Goal: Information Seeking & Learning: Learn about a topic

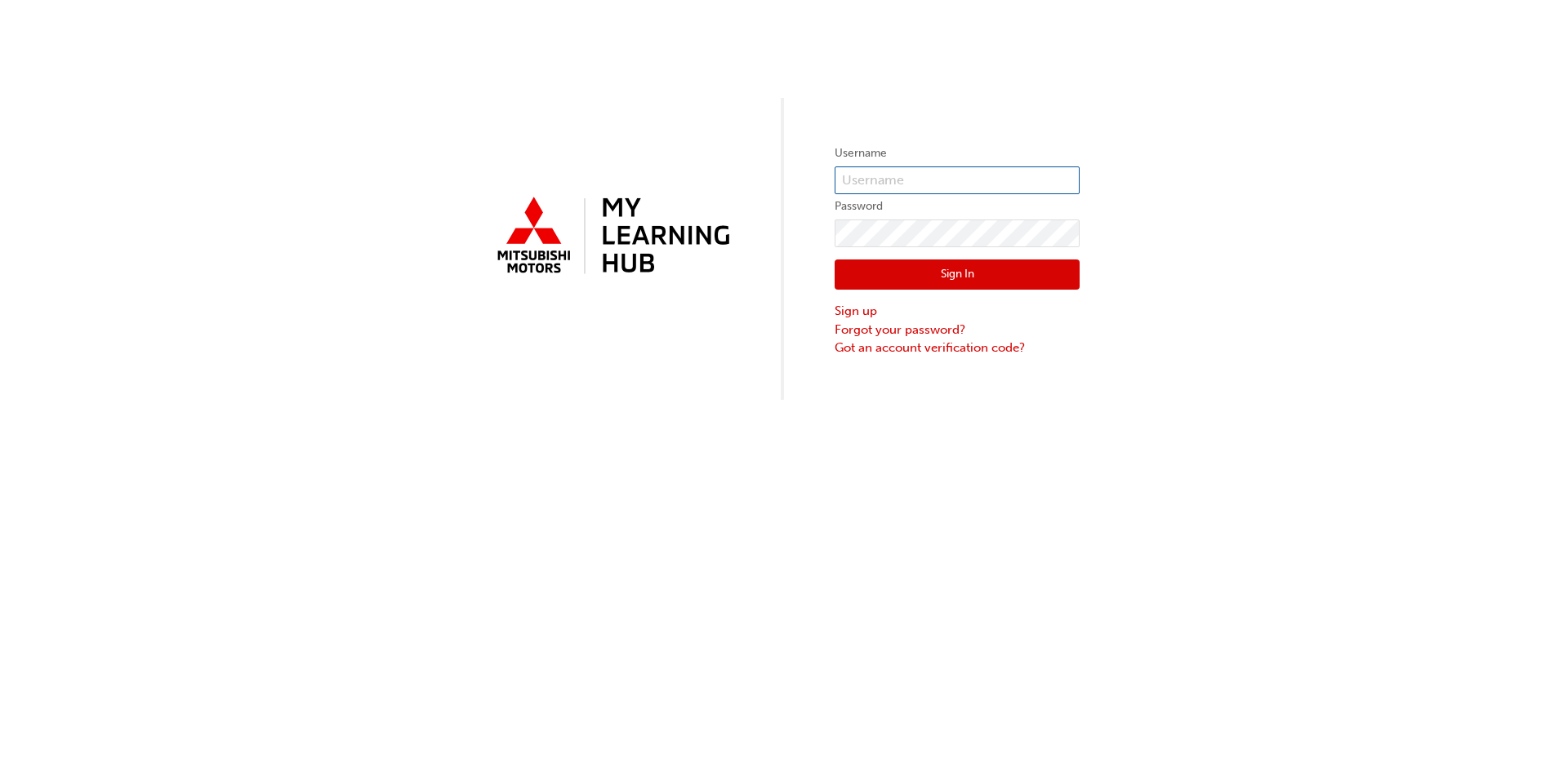
type input "0005820206"
click at [940, 275] on button "Sign In" at bounding box center [957, 274] width 245 height 31
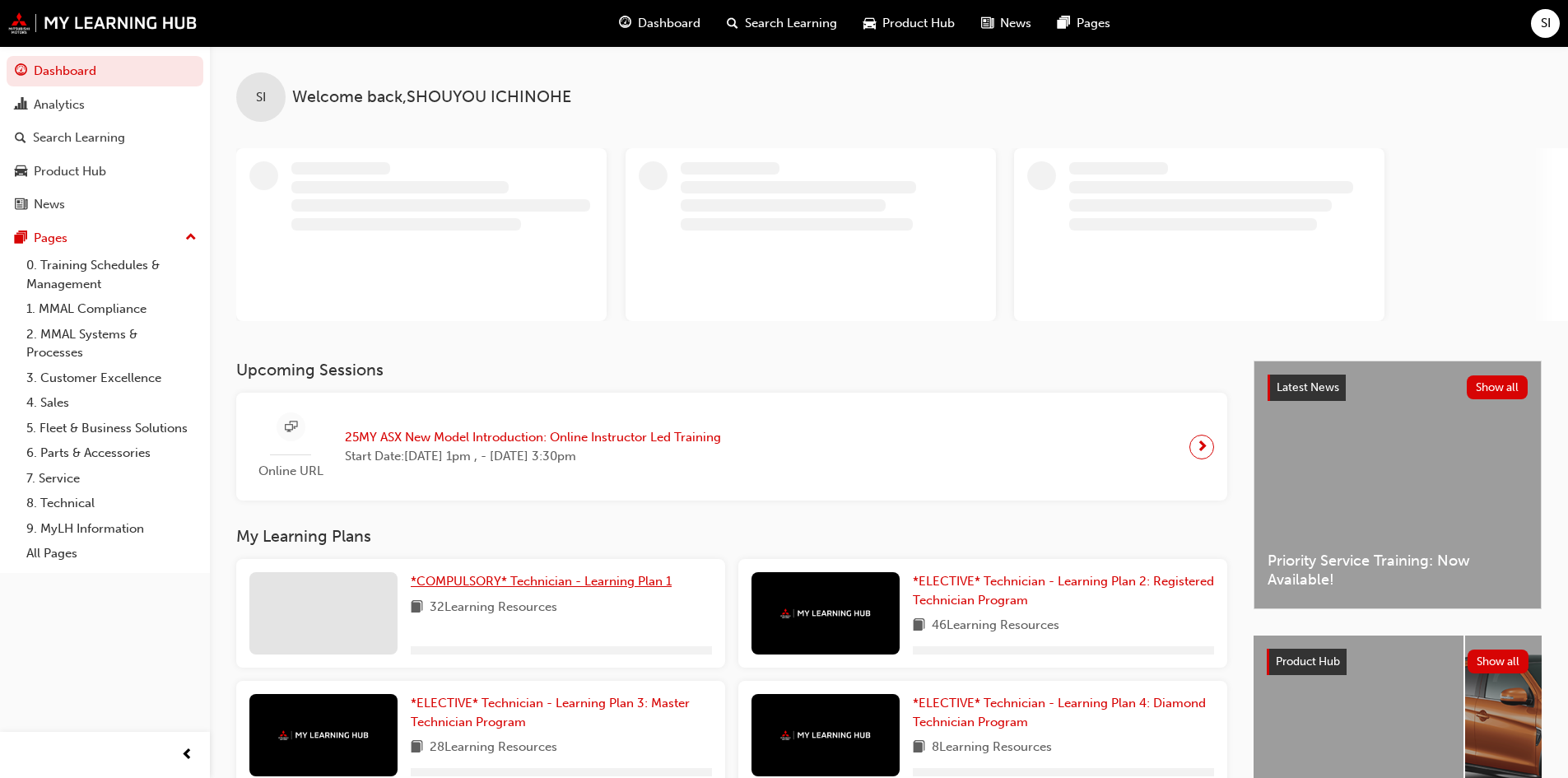
click at [544, 582] on span "*COMPULSORY* Technician - Learning Plan 1" at bounding box center [541, 581] width 261 height 15
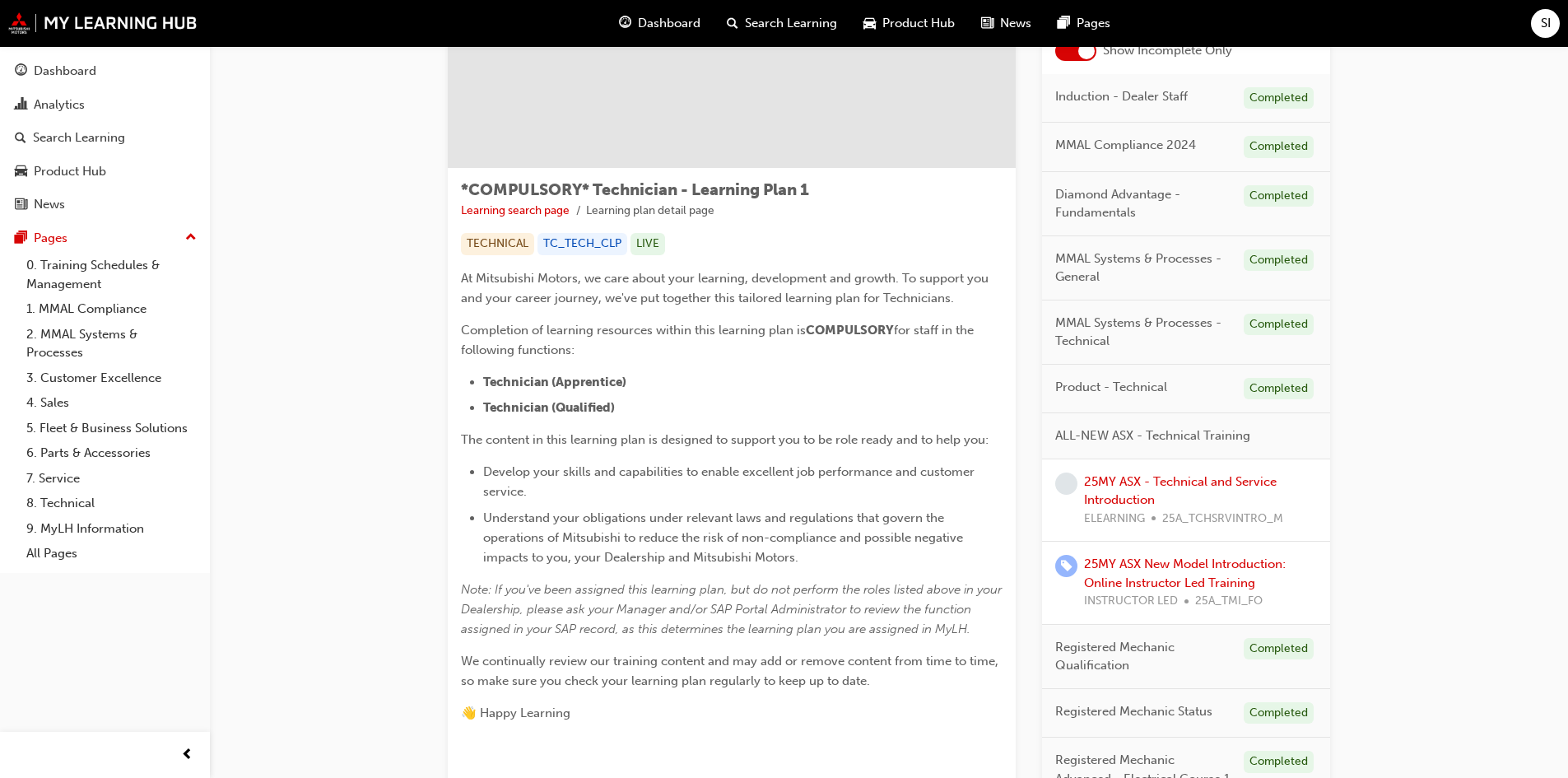
scroll to position [247, 0]
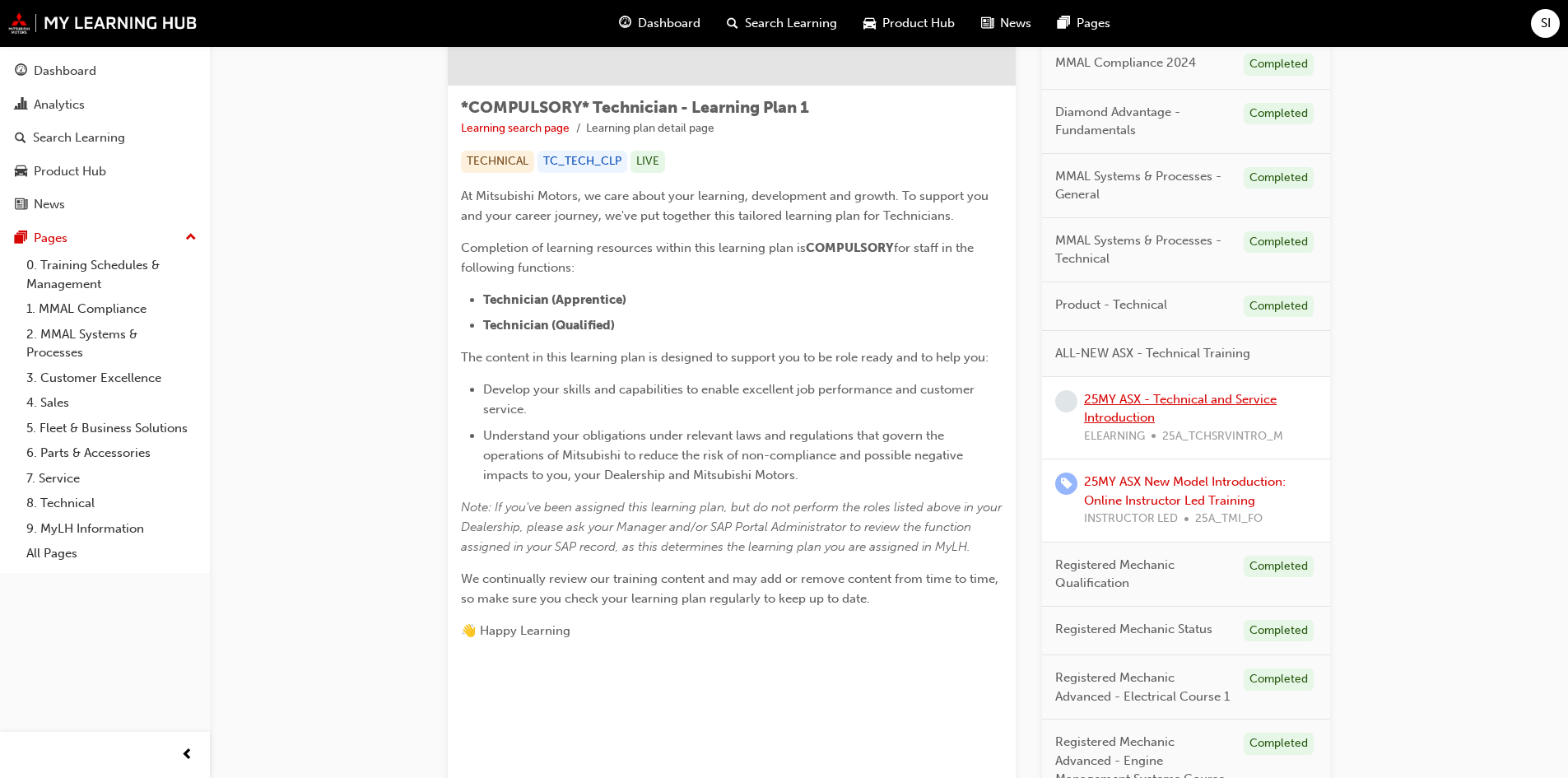
click at [1209, 403] on link "25MY ASX - Technical and Service Introduction" at bounding box center [1180, 409] width 193 height 34
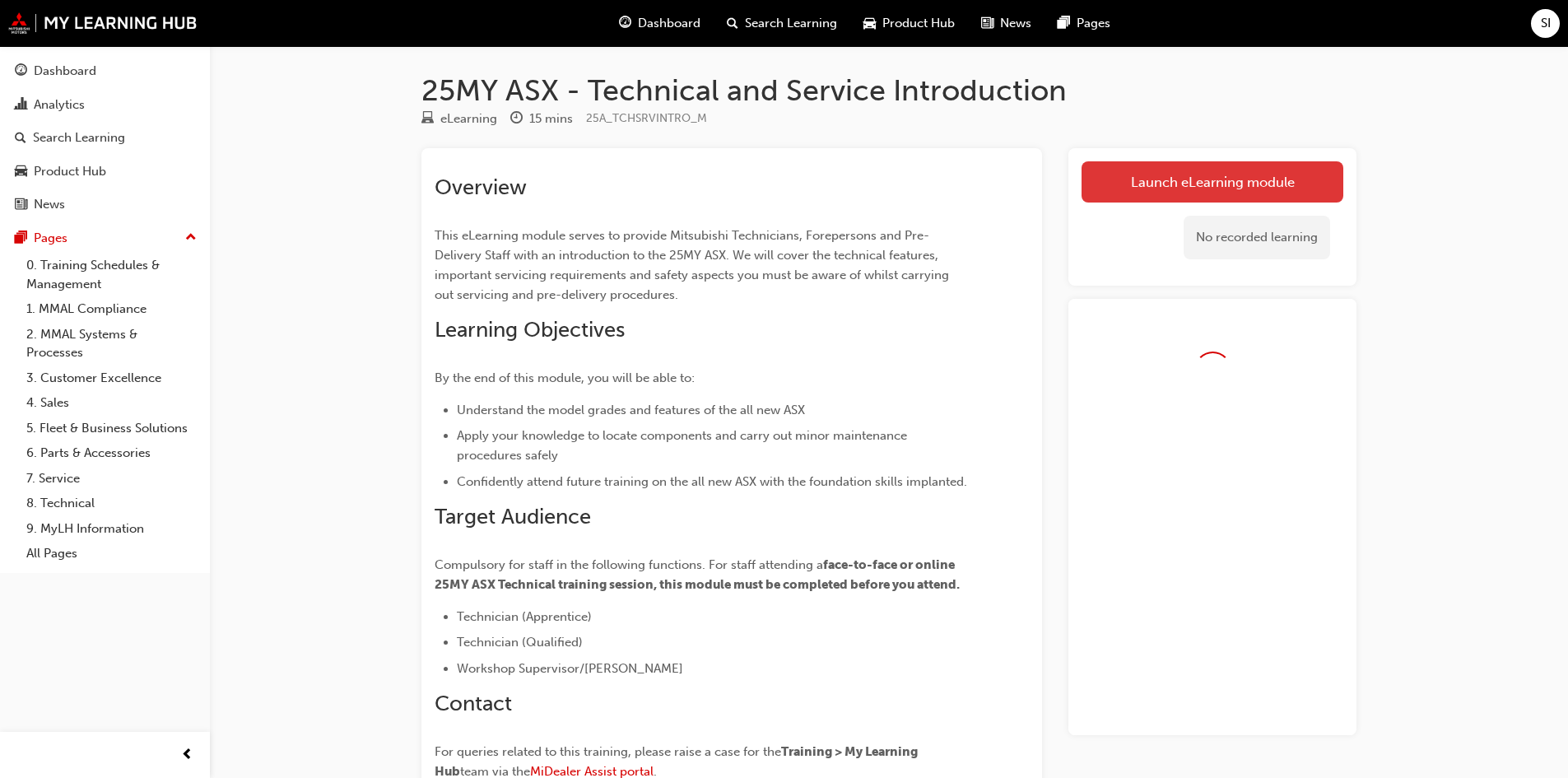
click at [1214, 176] on link "Launch eLearning module" at bounding box center [1212, 182] width 261 height 41
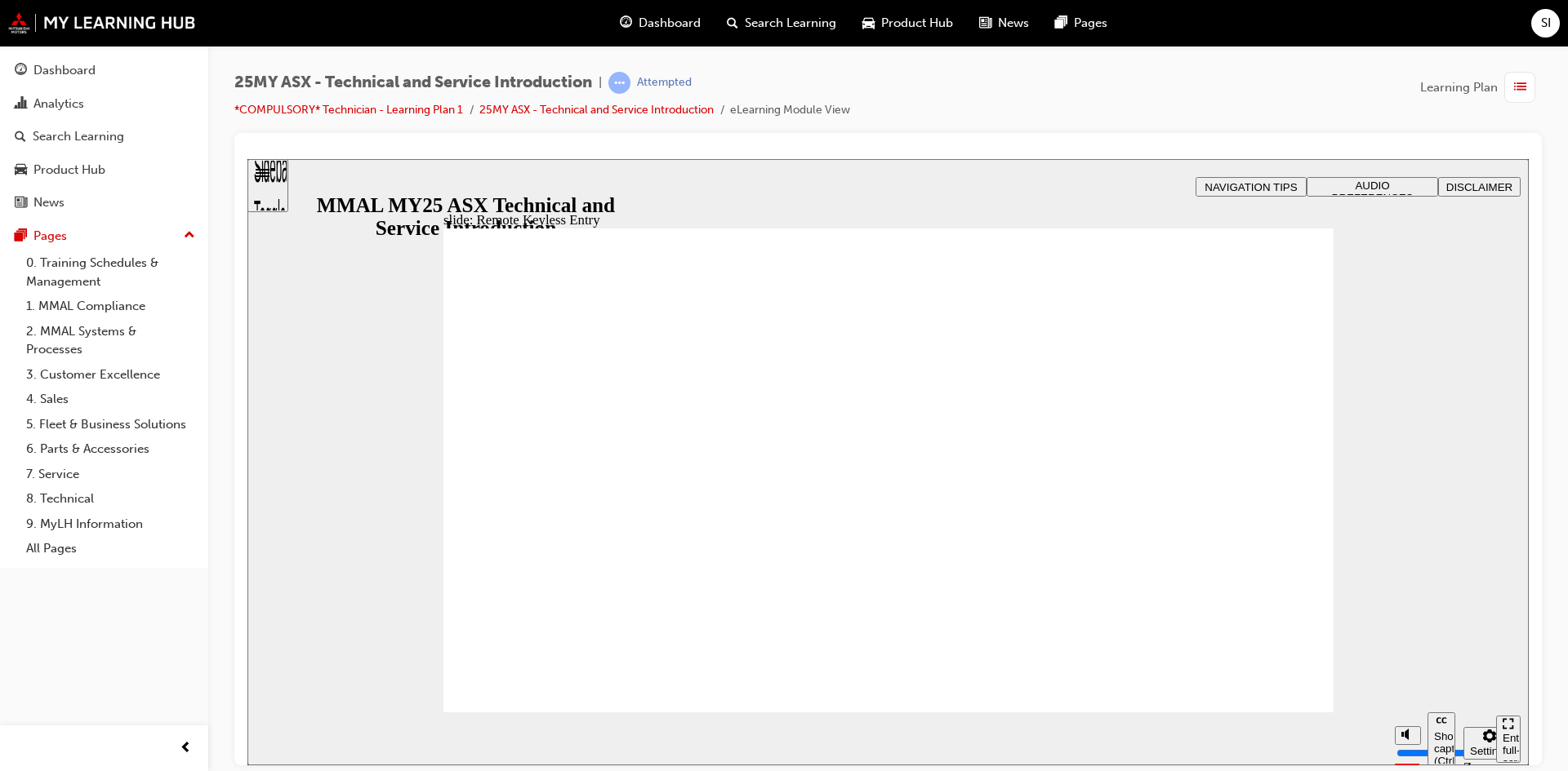
type input "21"
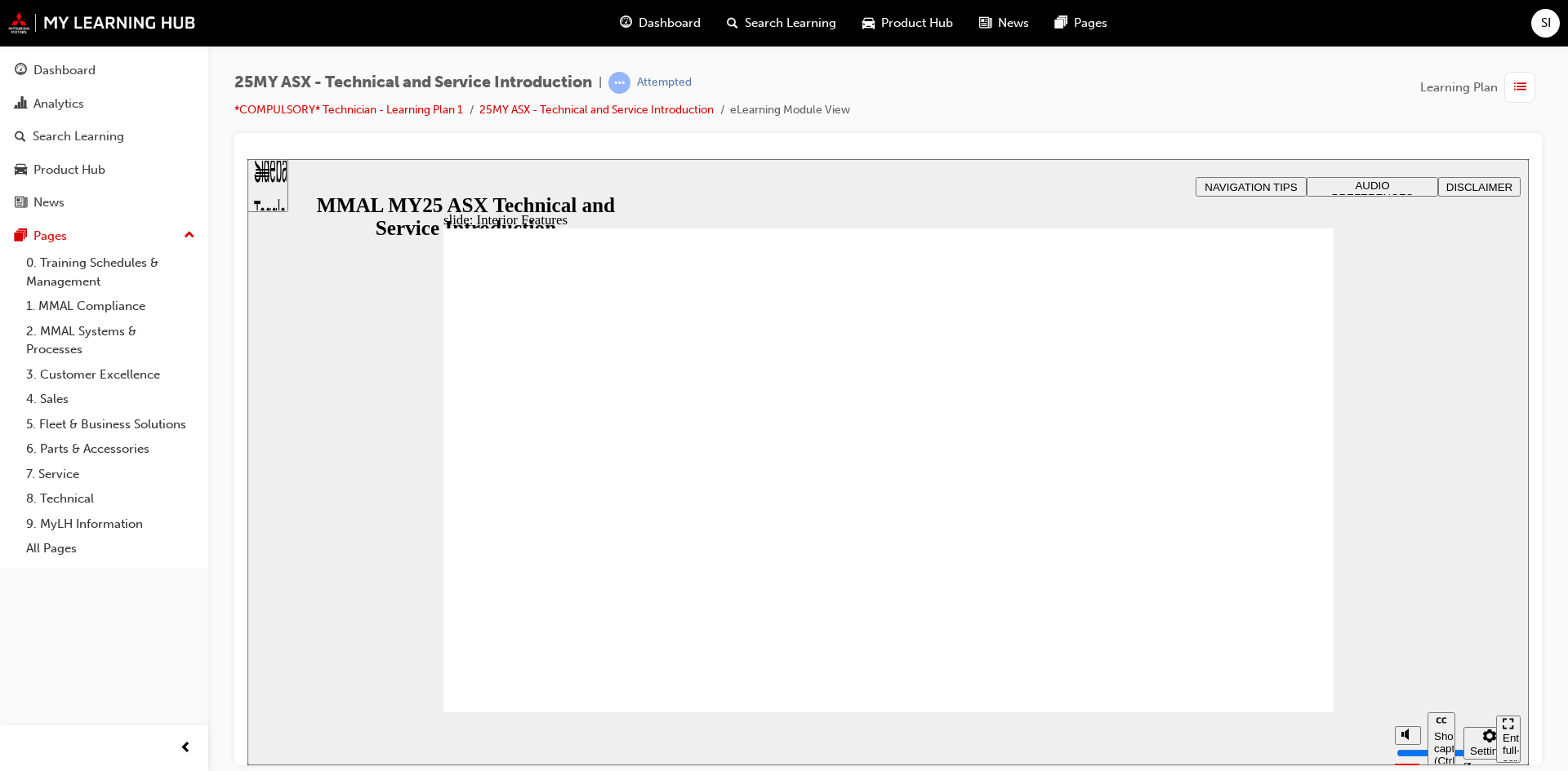
click at [1290, 207] on div "slide: Interior Features Vector.svg USB C Ports The ASX has 2 front and 2 rear …" at bounding box center [888, 462] width 1281 height 607
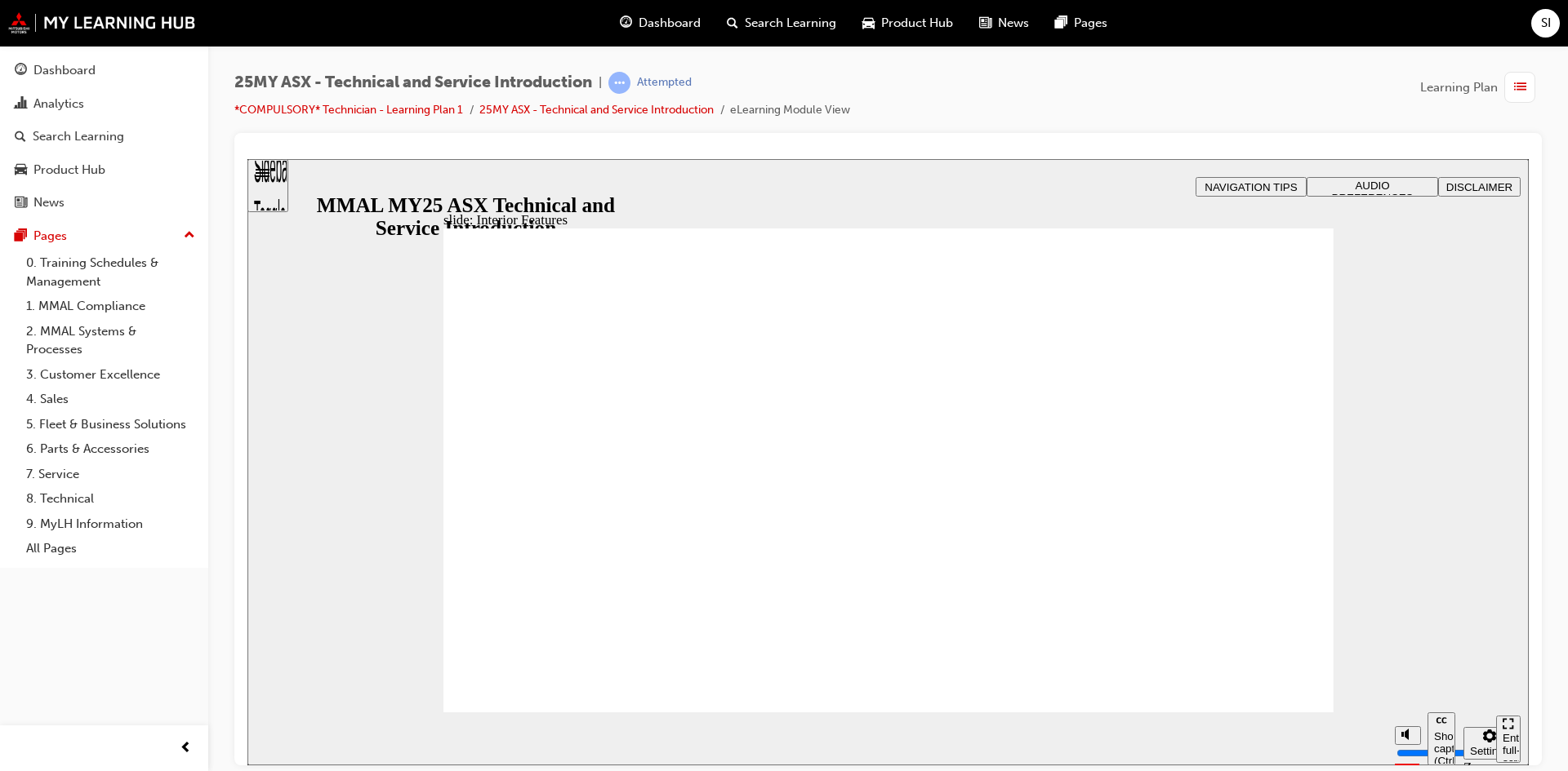
type input "17"
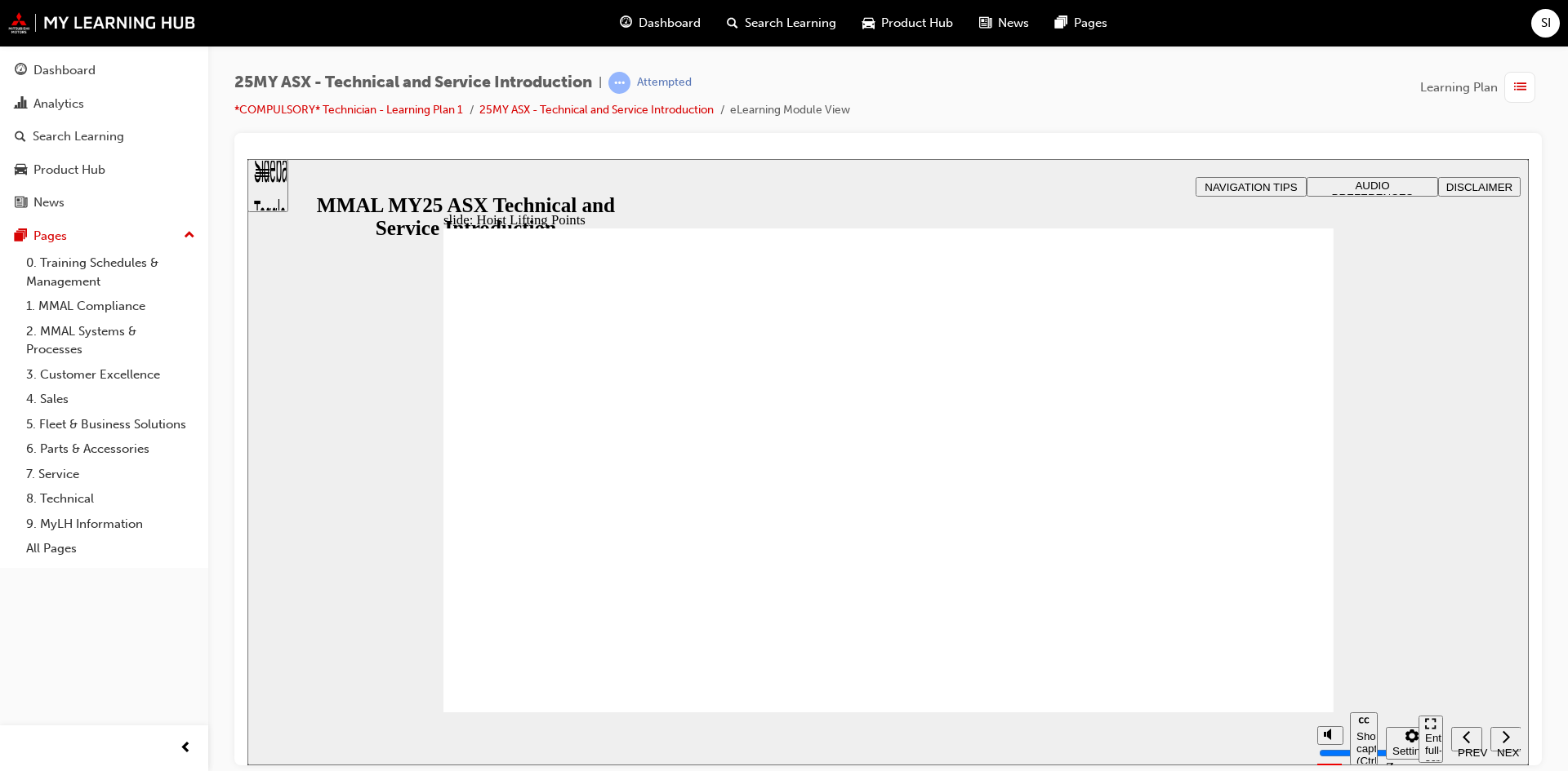
click at [1148, 692] on span "Misubishi Confdenal C Click Next to continue. Back Back Back Next Next Next H…" at bounding box center [888, 728] width 890 height 1000
click at [1148, 692] on span "Rectangle B N Rectangle 2 Rectangle 3 Topic: 3 Service Fundamentals Topic 3: Cl…" at bounding box center [888, 728] width 890 height 1000
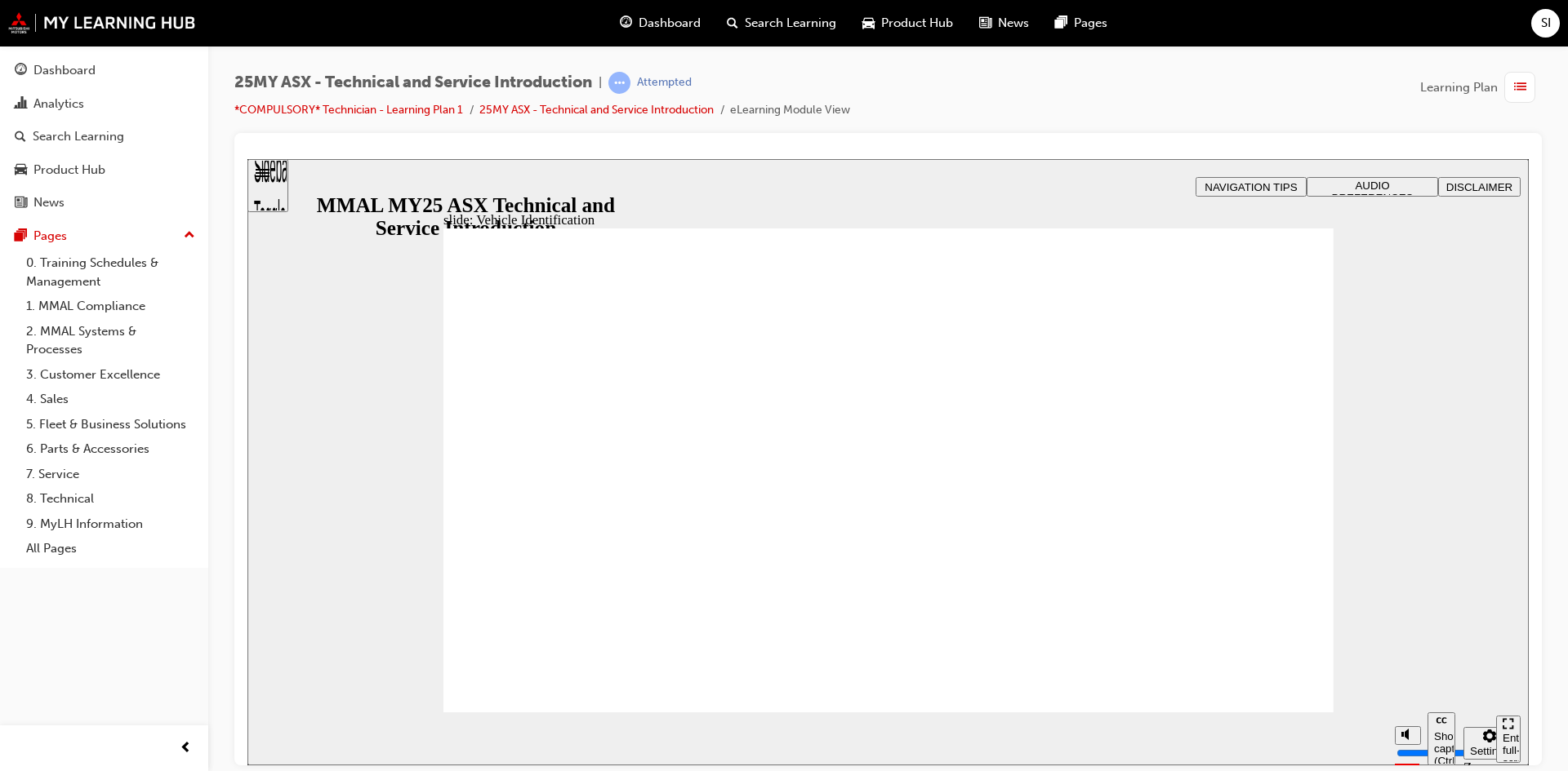
click at [1148, 692] on span "Rectangle 2 General Specifications Click on the Numbers to discover more: Oval …" at bounding box center [888, 728] width 890 height 1000
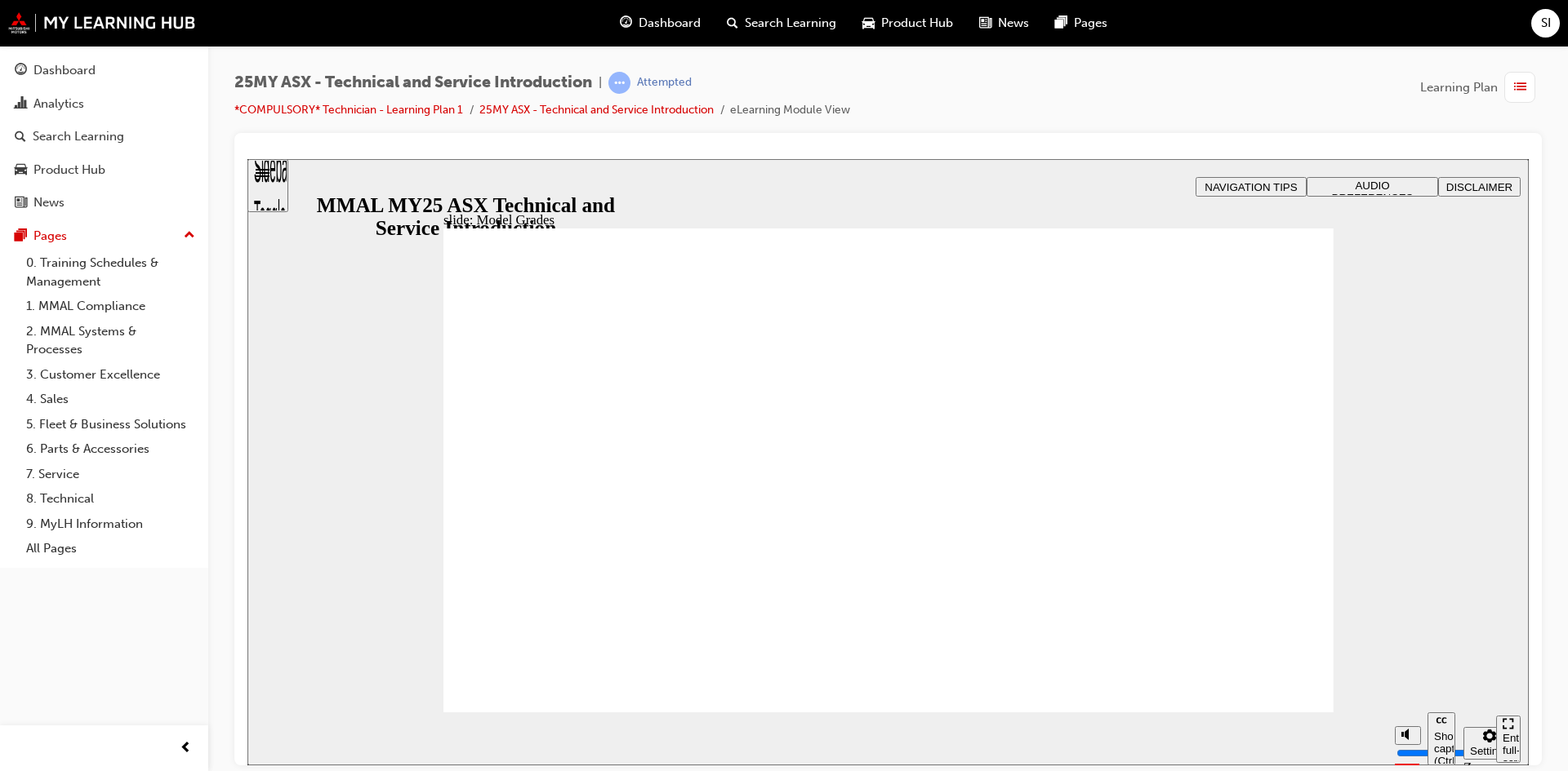
click at [1284, 717] on section "Play (Ctrl+Alt+P) Replay (Ctrl+Alt+R) Show captions (Ctrl+Alt+C) Playback speed…" at bounding box center [888, 738] width 1281 height 53
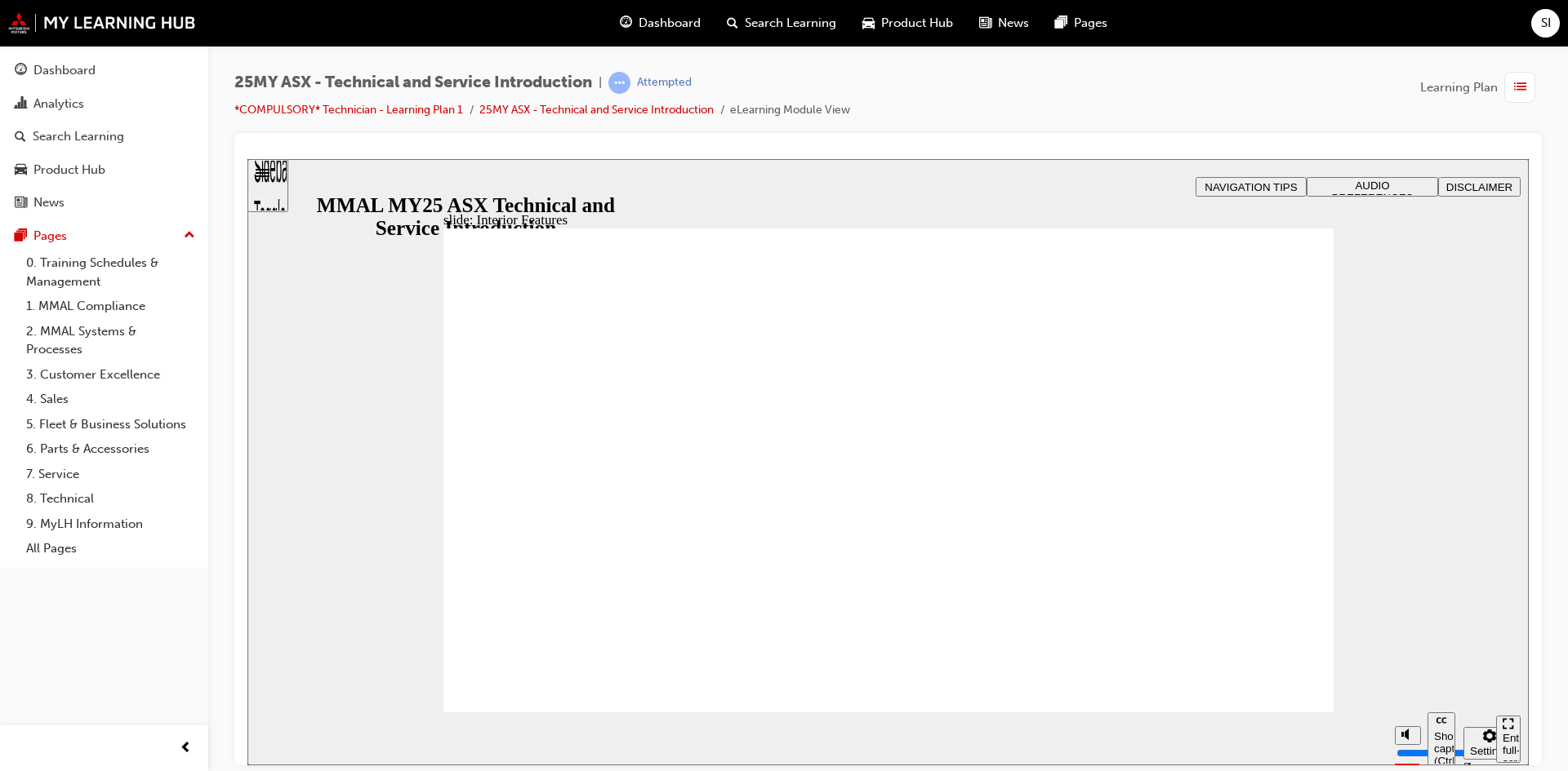
type input "17"
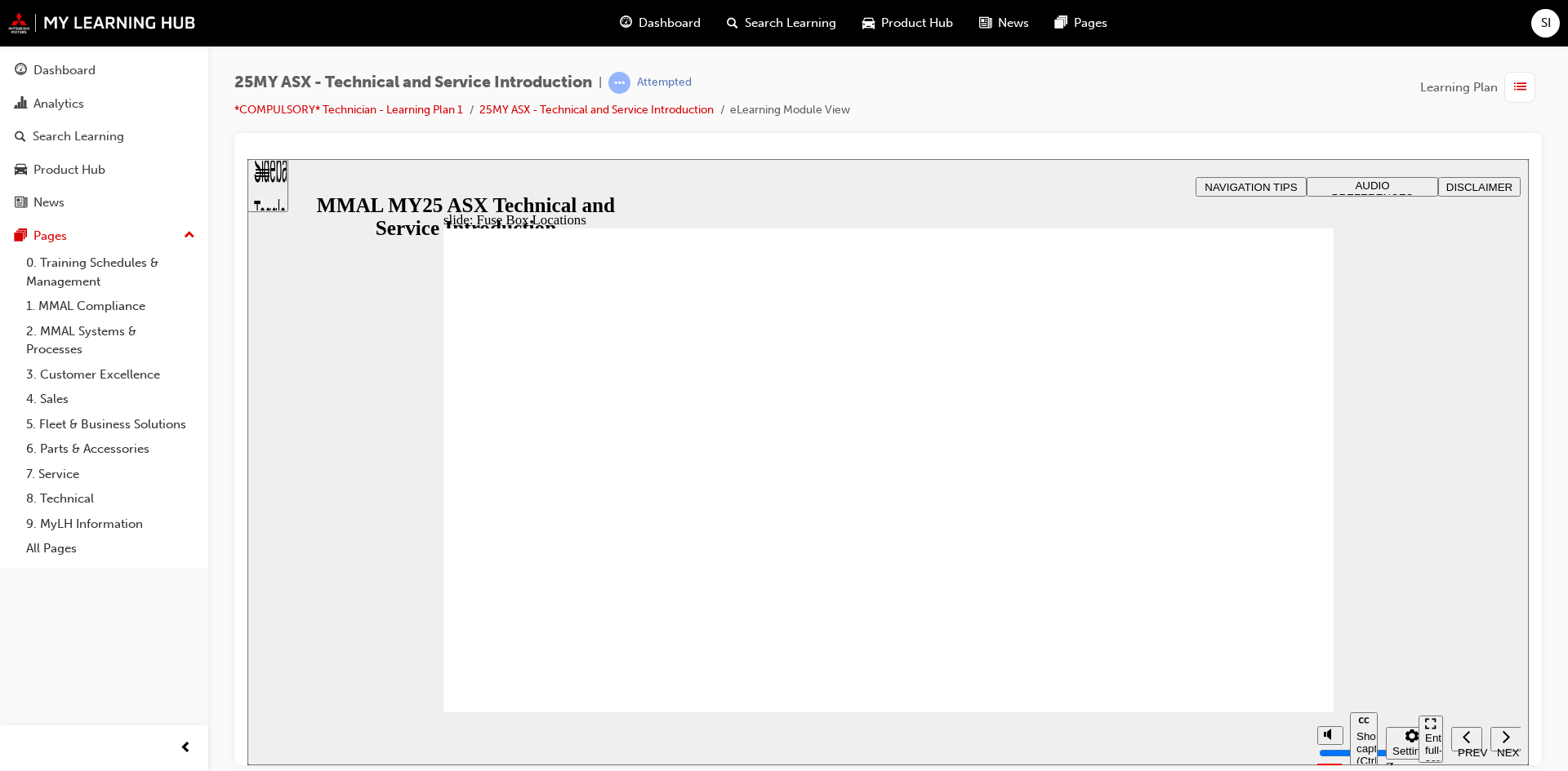
click at [1179, 713] on section "Pause (Ctrl+Alt+P) Replay (Ctrl+Alt+R) Show captions (Ctrl+Alt+C) Playback spee…" at bounding box center [888, 738] width 1281 height 53
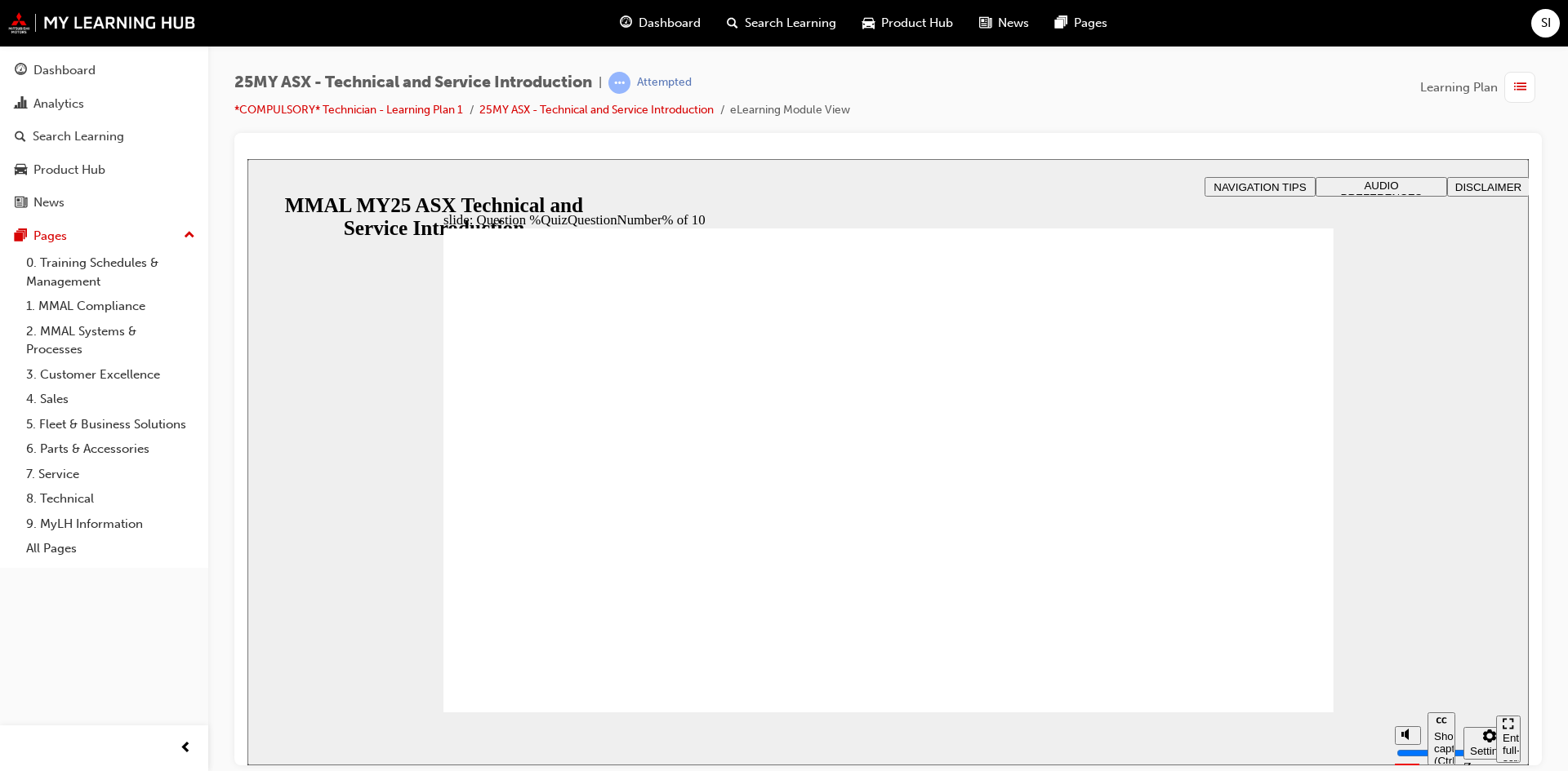
radio input "true"
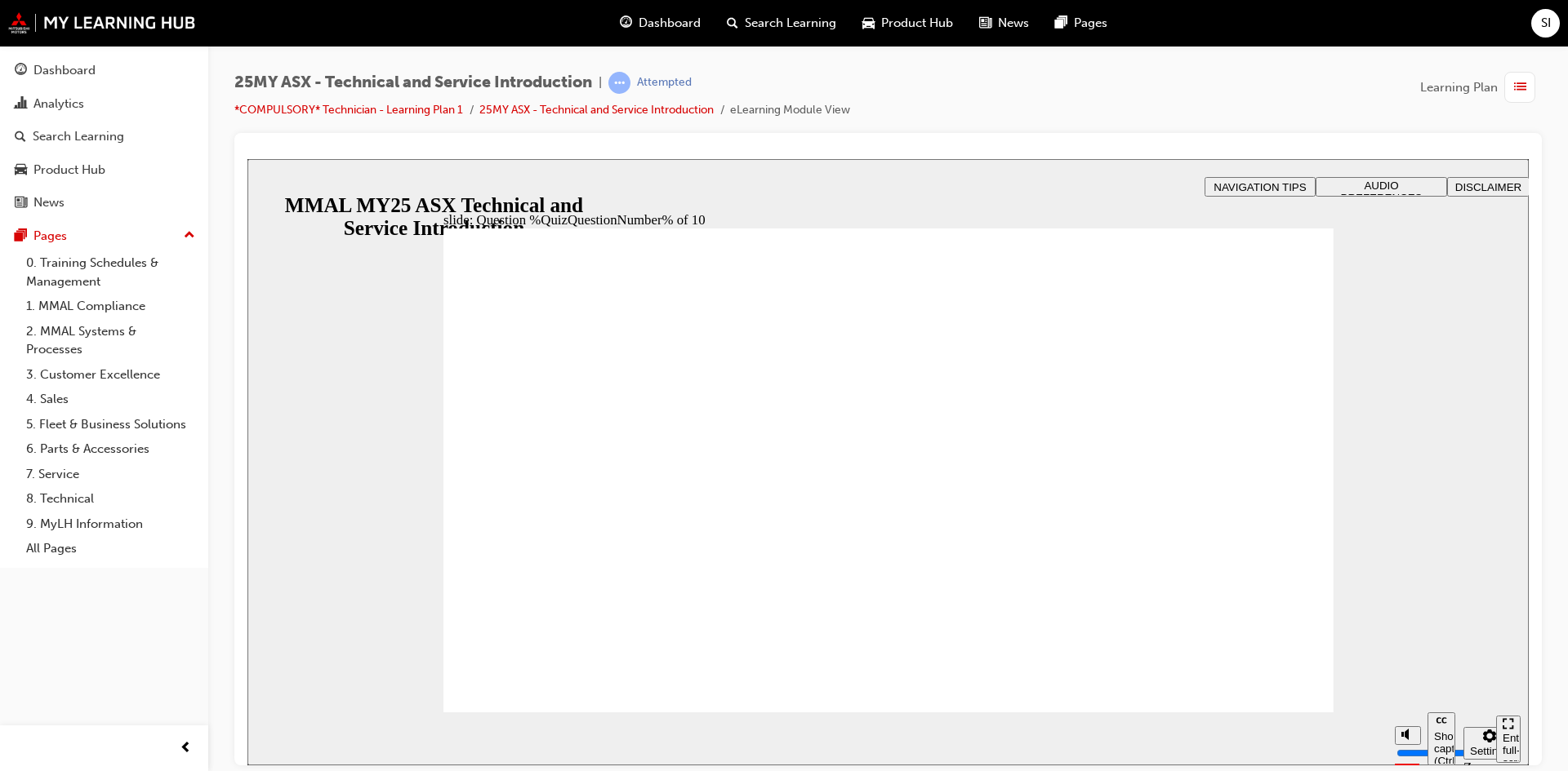
radio input "true"
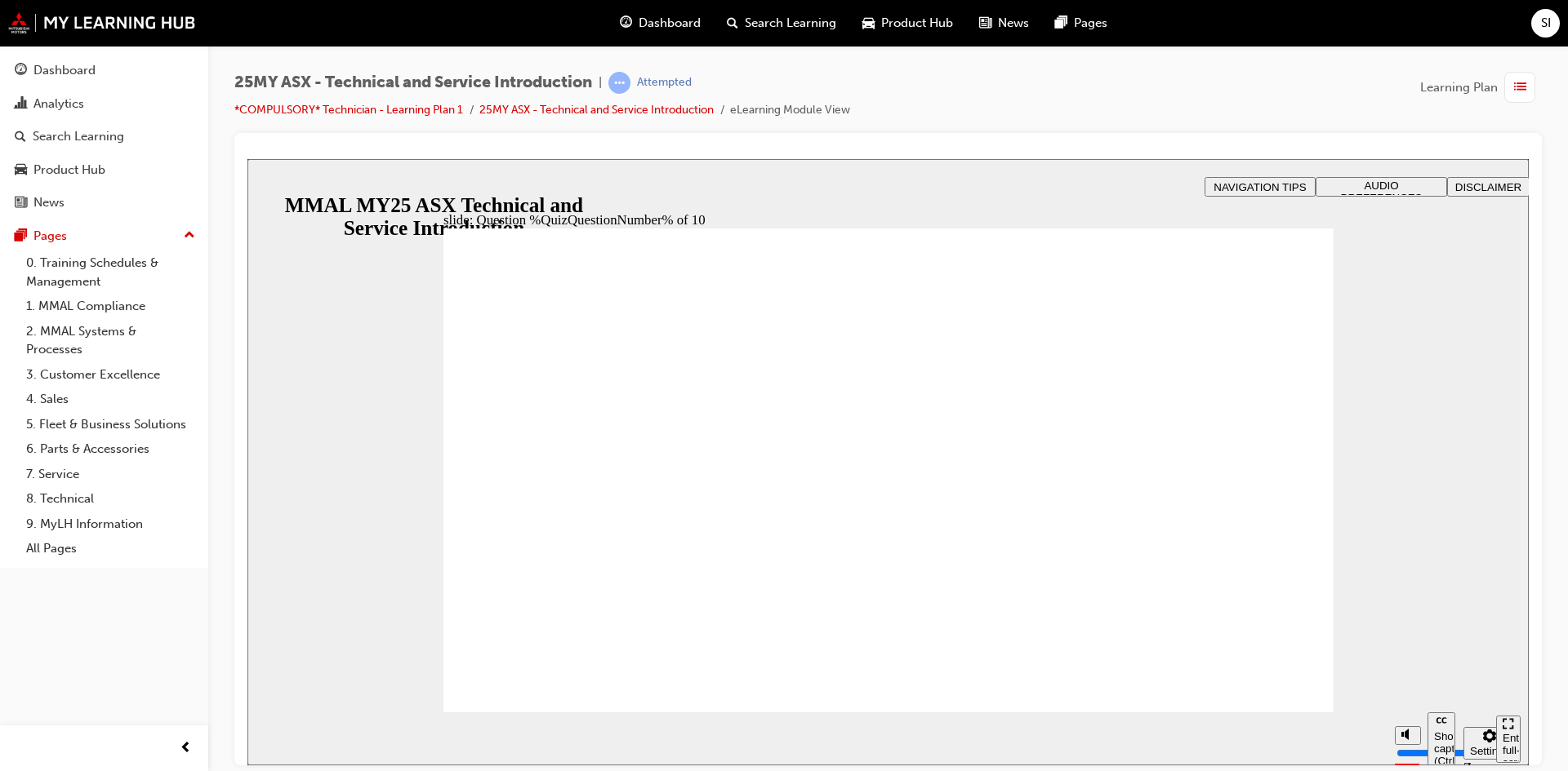
radio input "true"
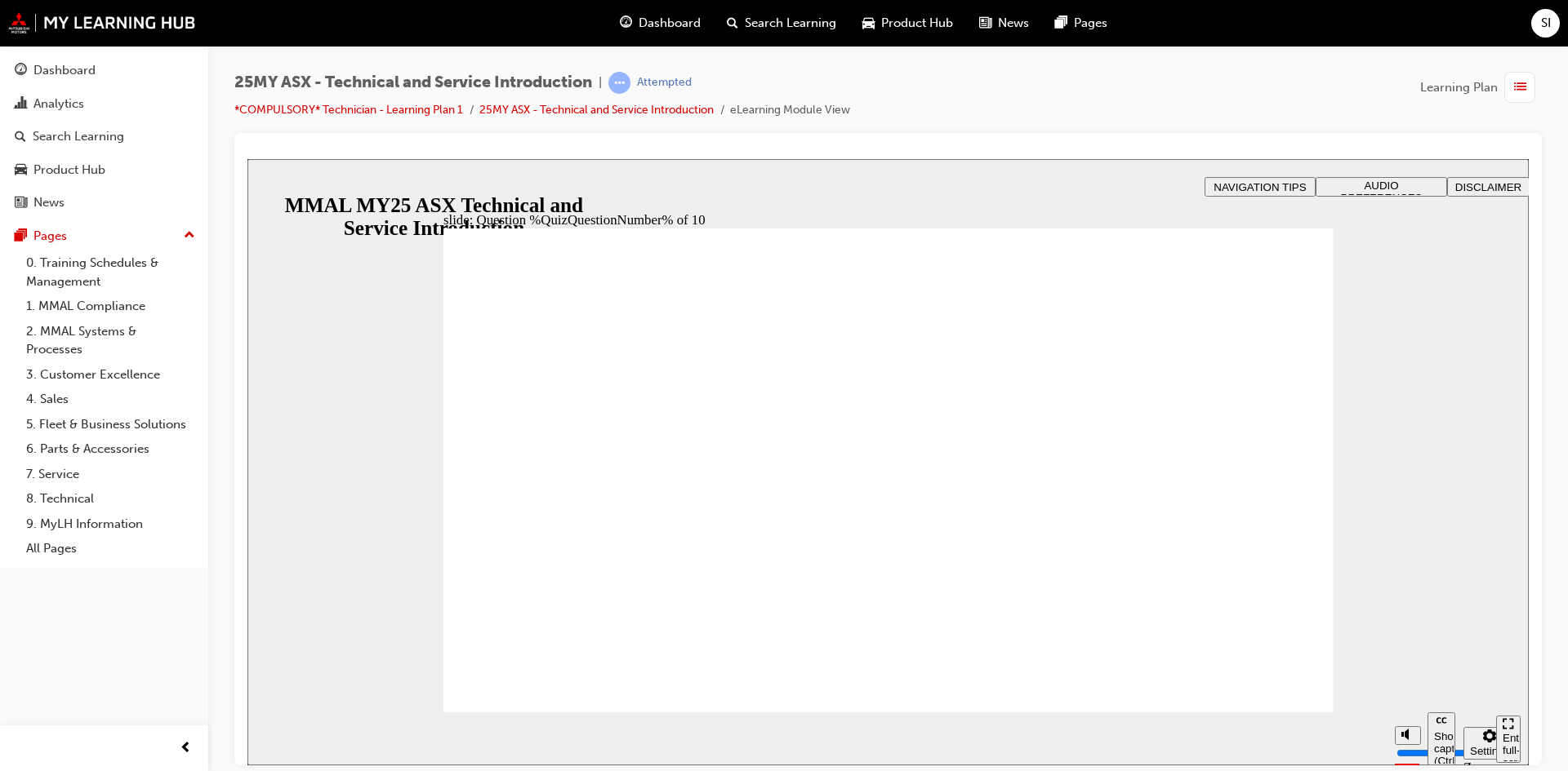
radio input "true"
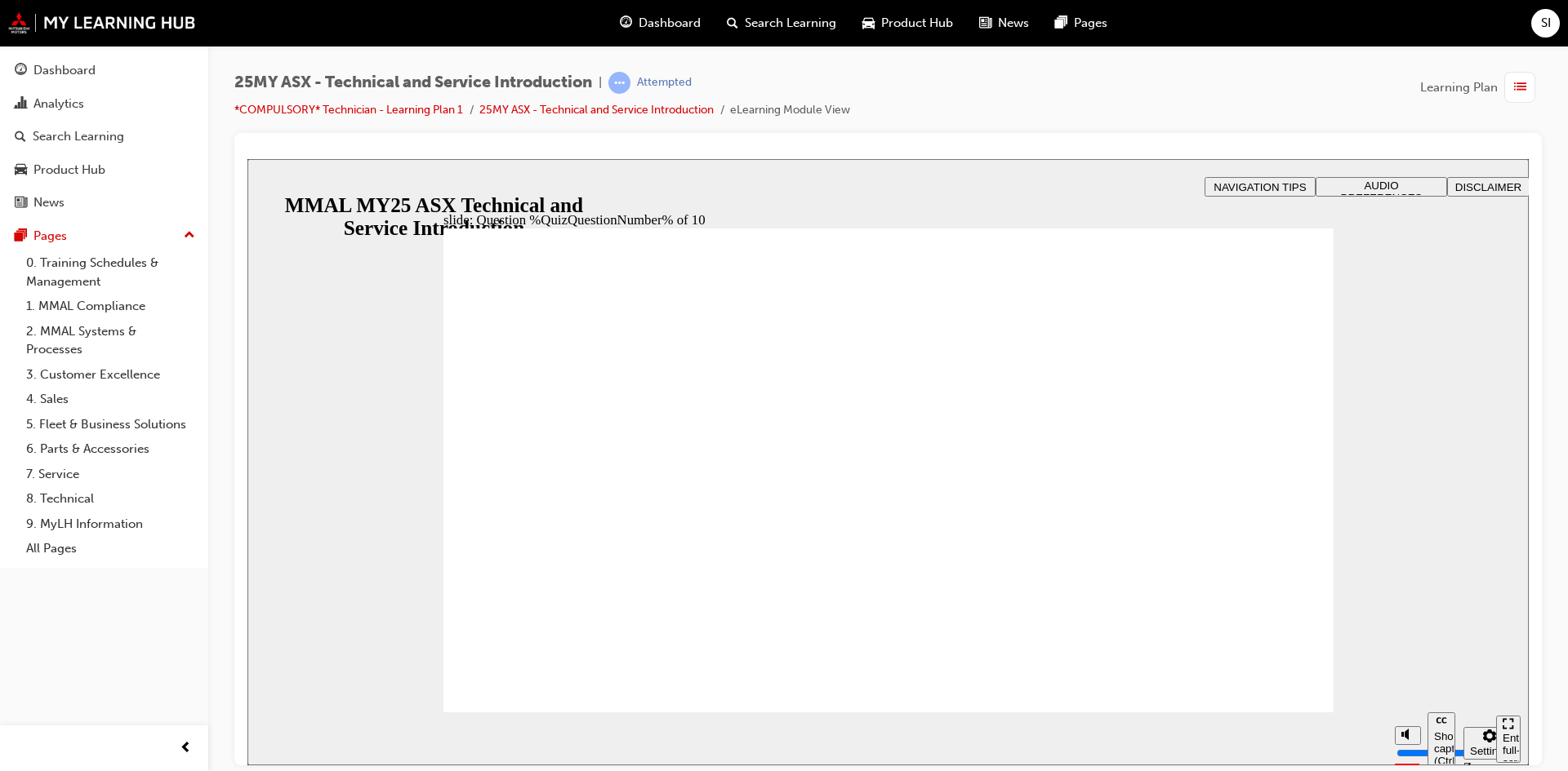
radio input "true"
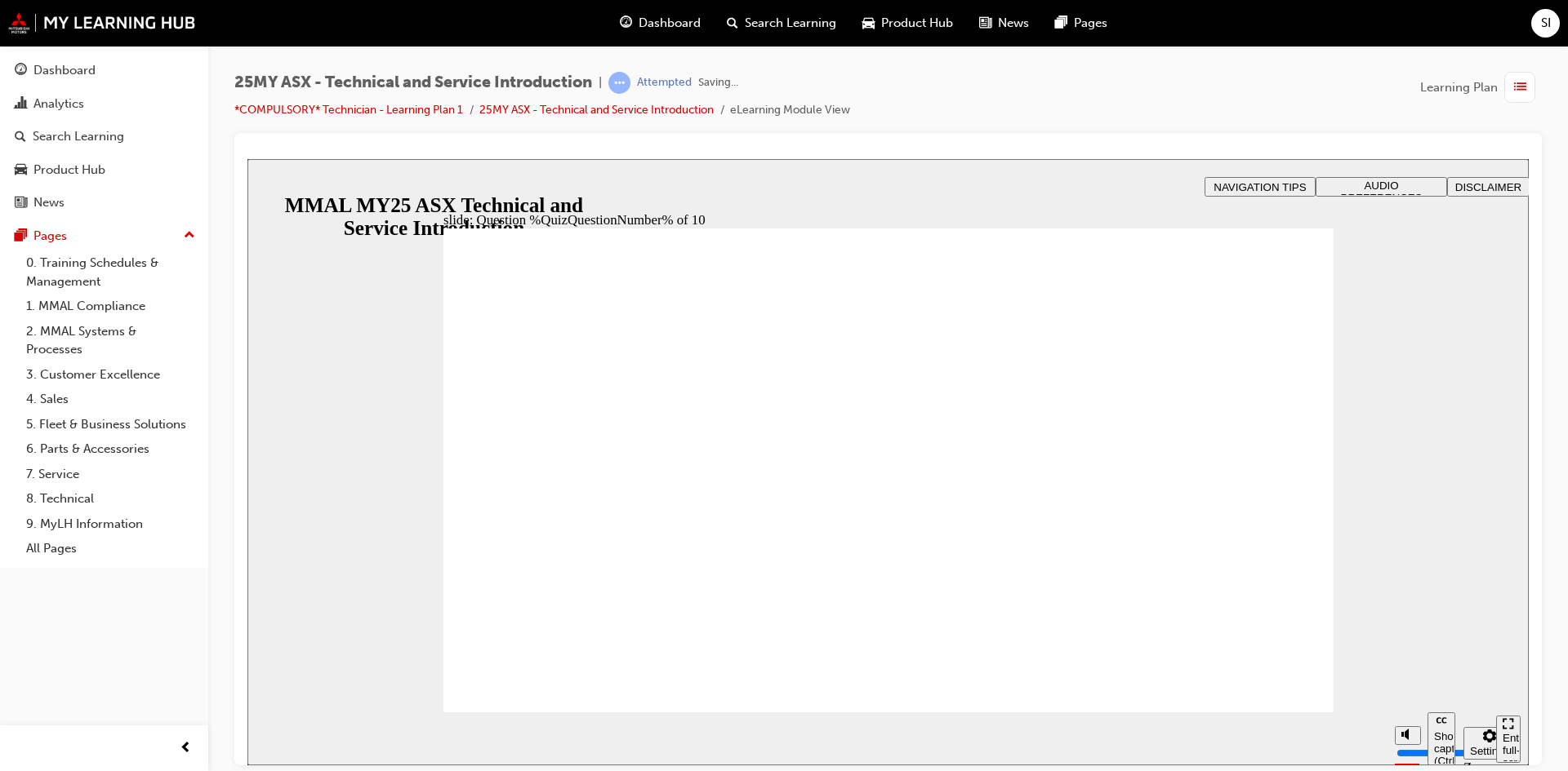
radio input "true"
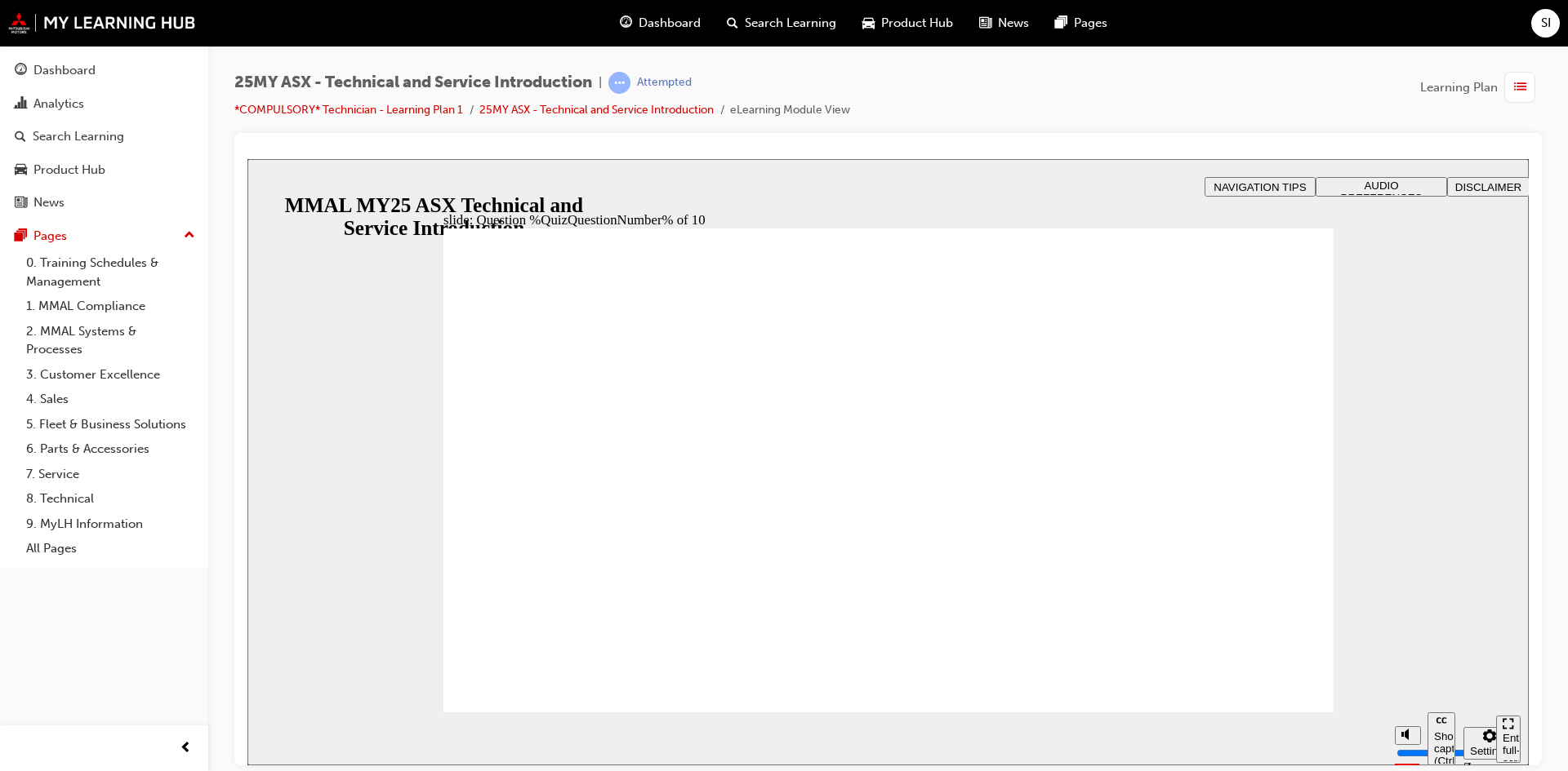
radio input "true"
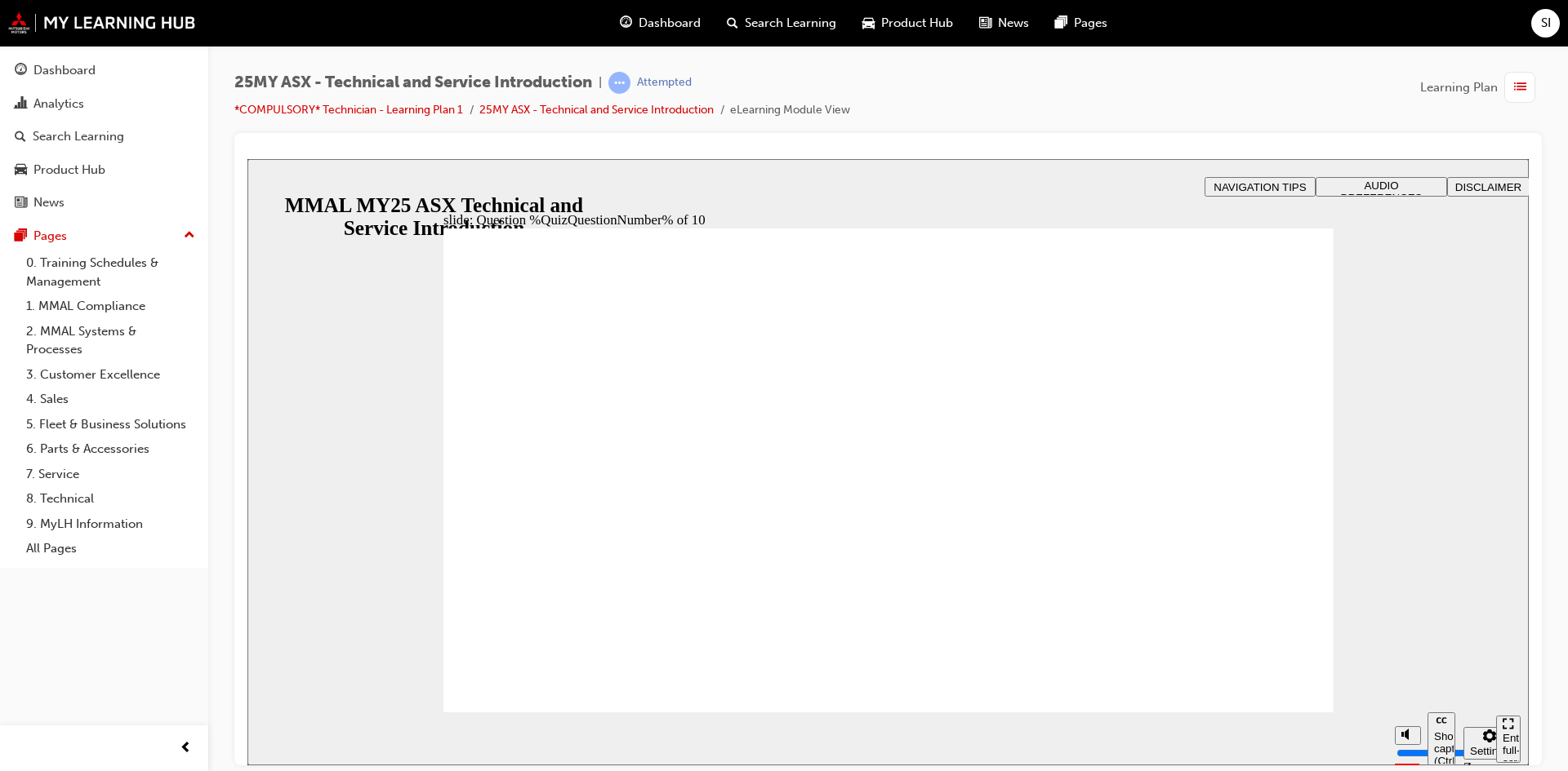
radio input "true"
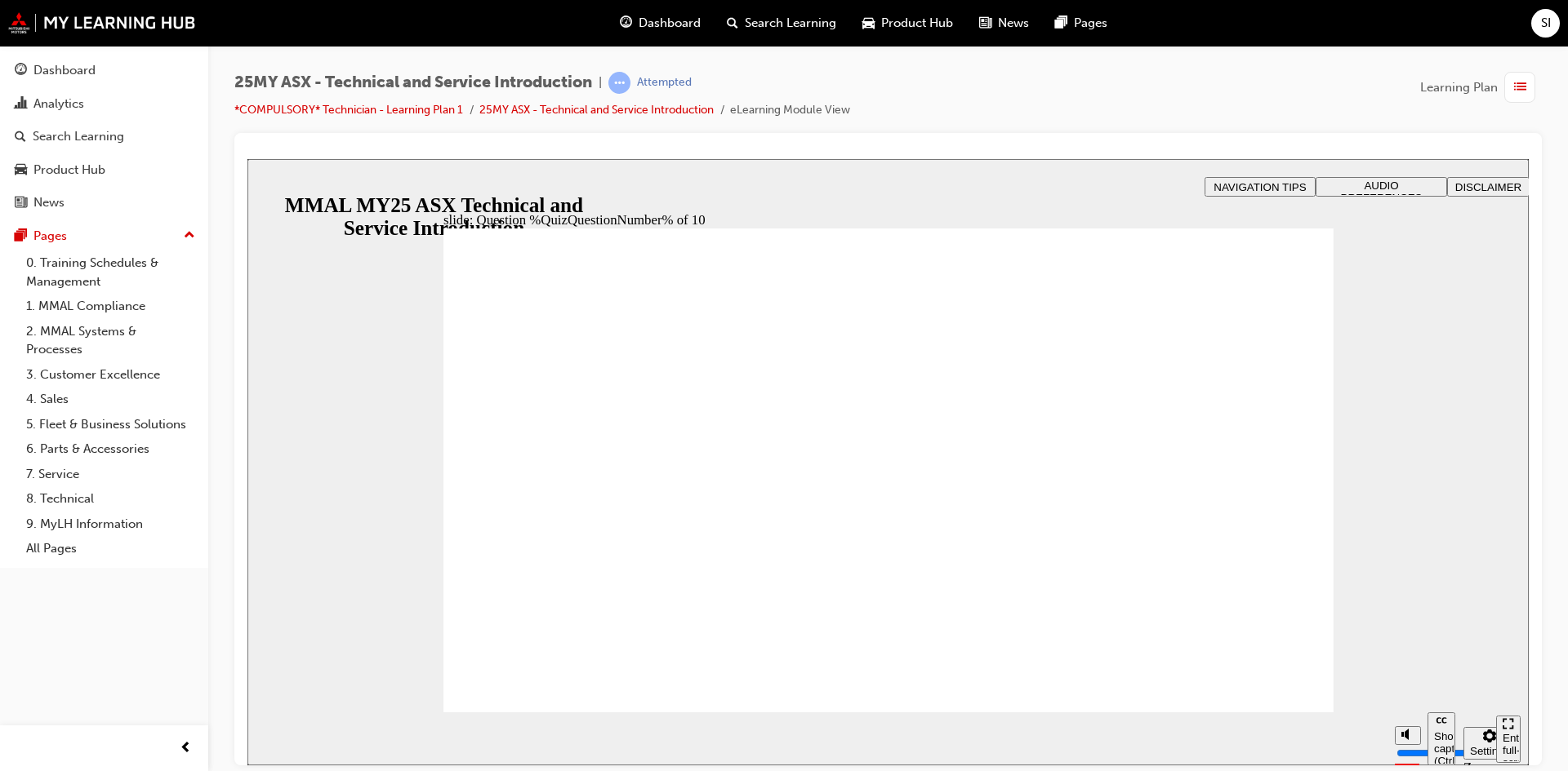
radio input "true"
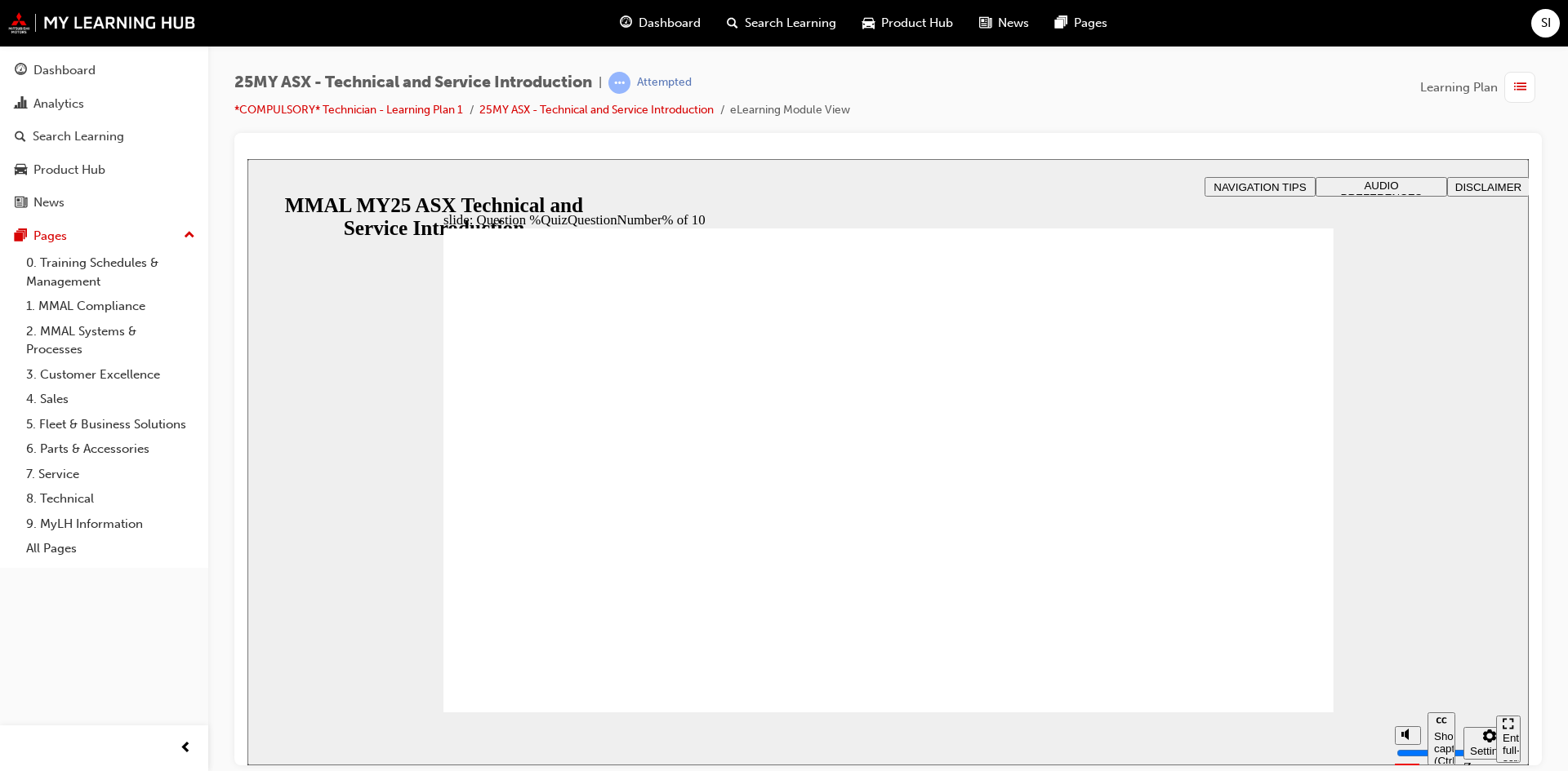
radio input "true"
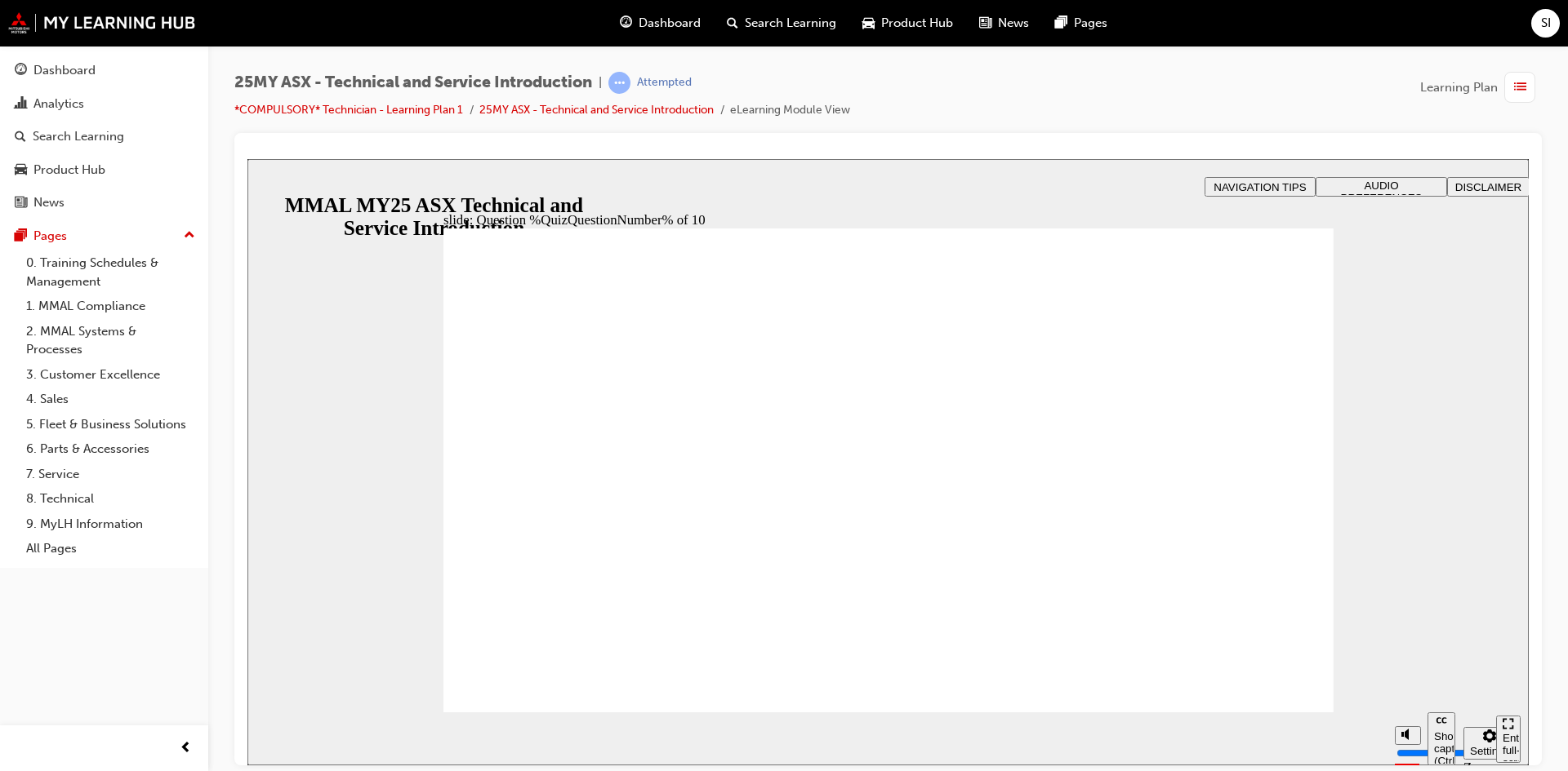
radio input "true"
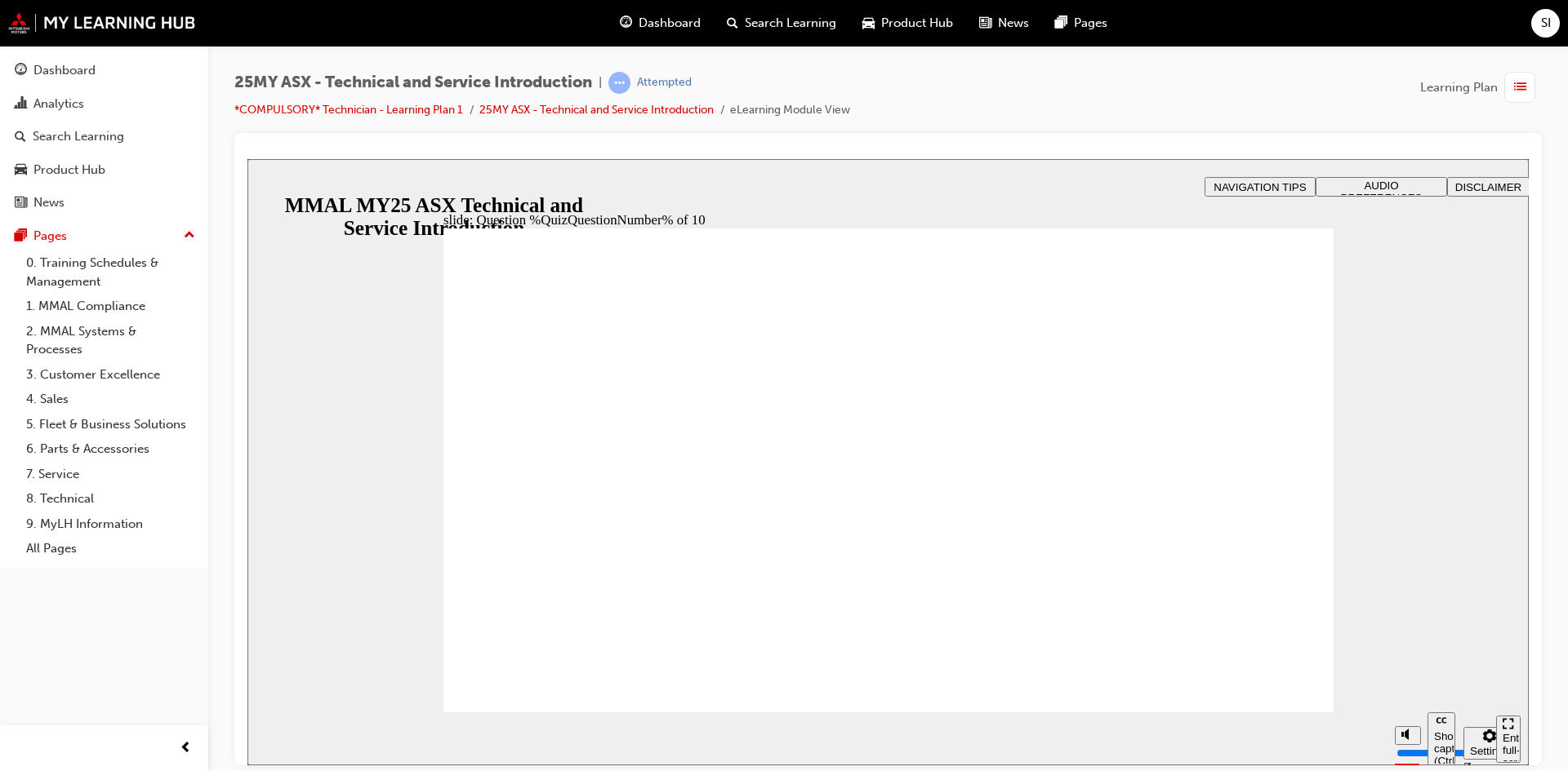
radio input "true"
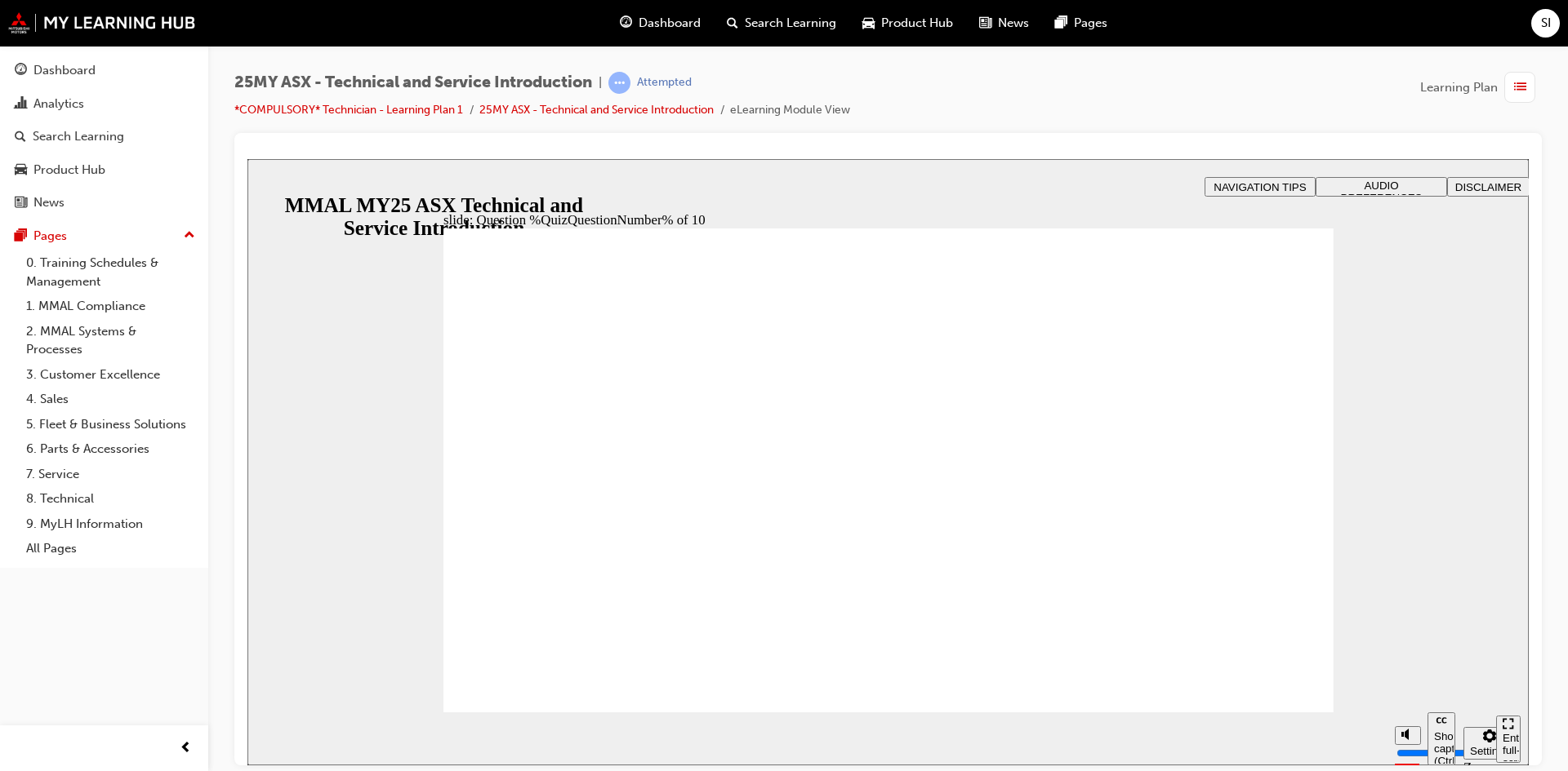
radio input "true"
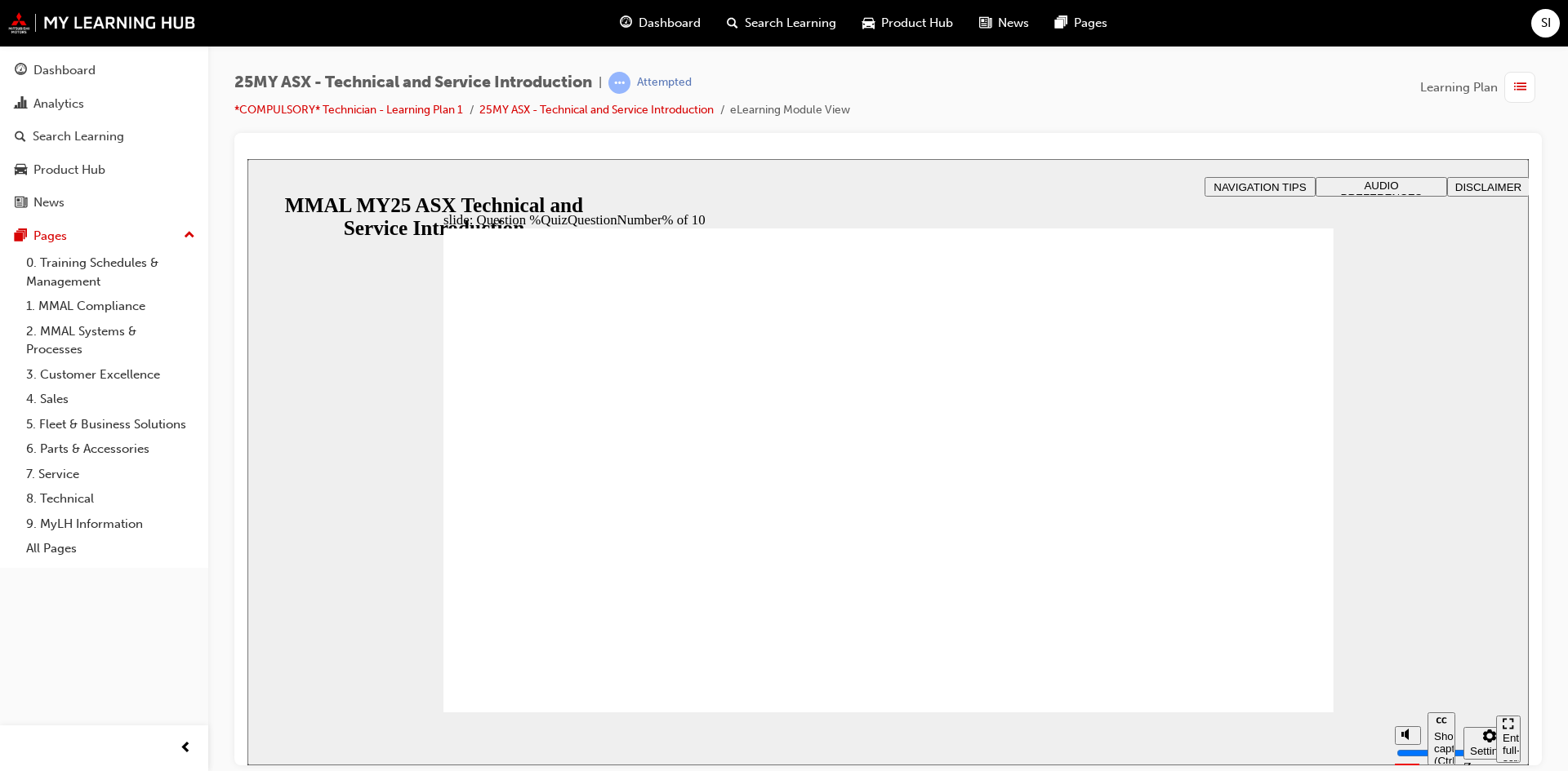
radio input "true"
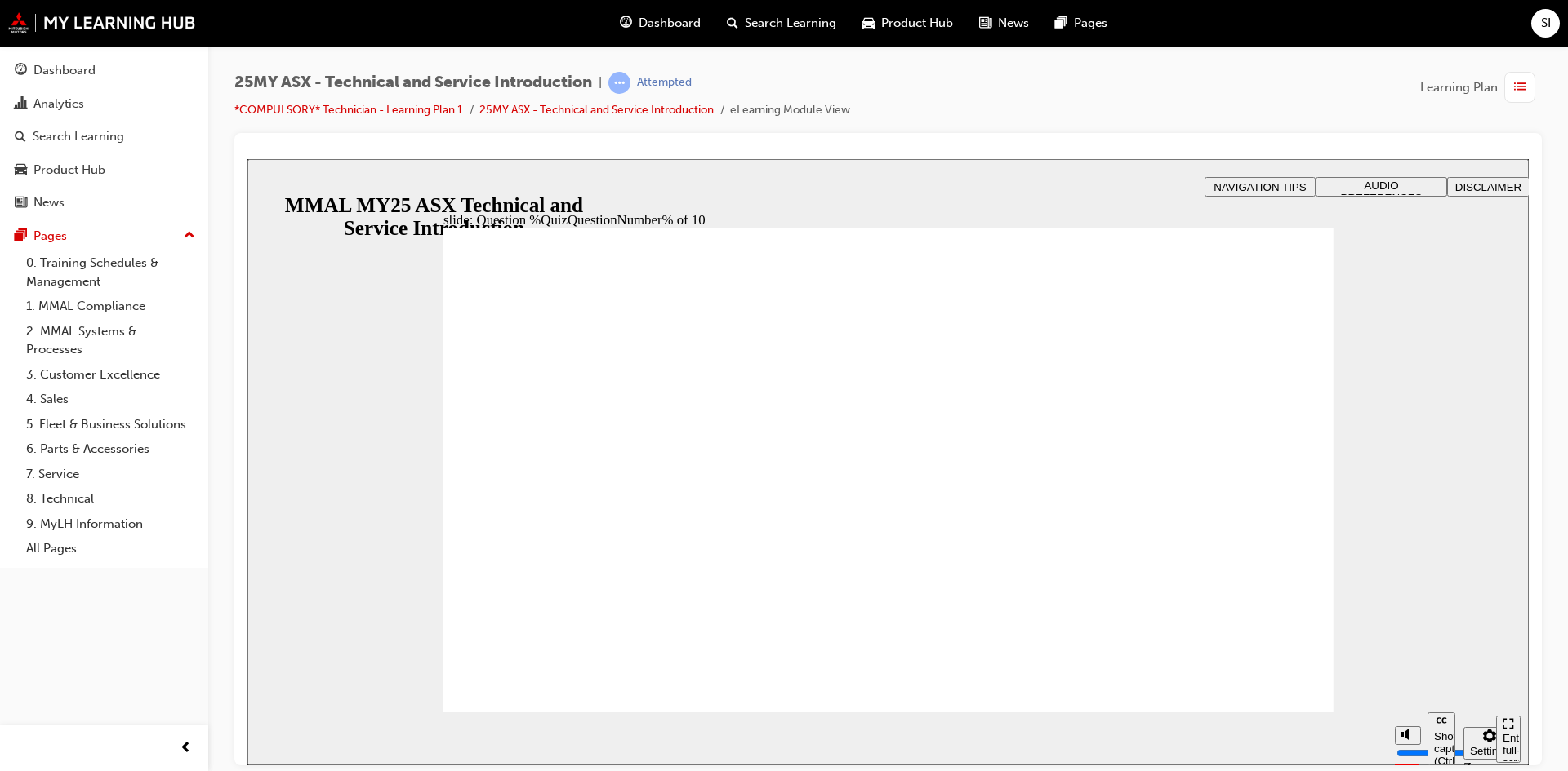
radio input "true"
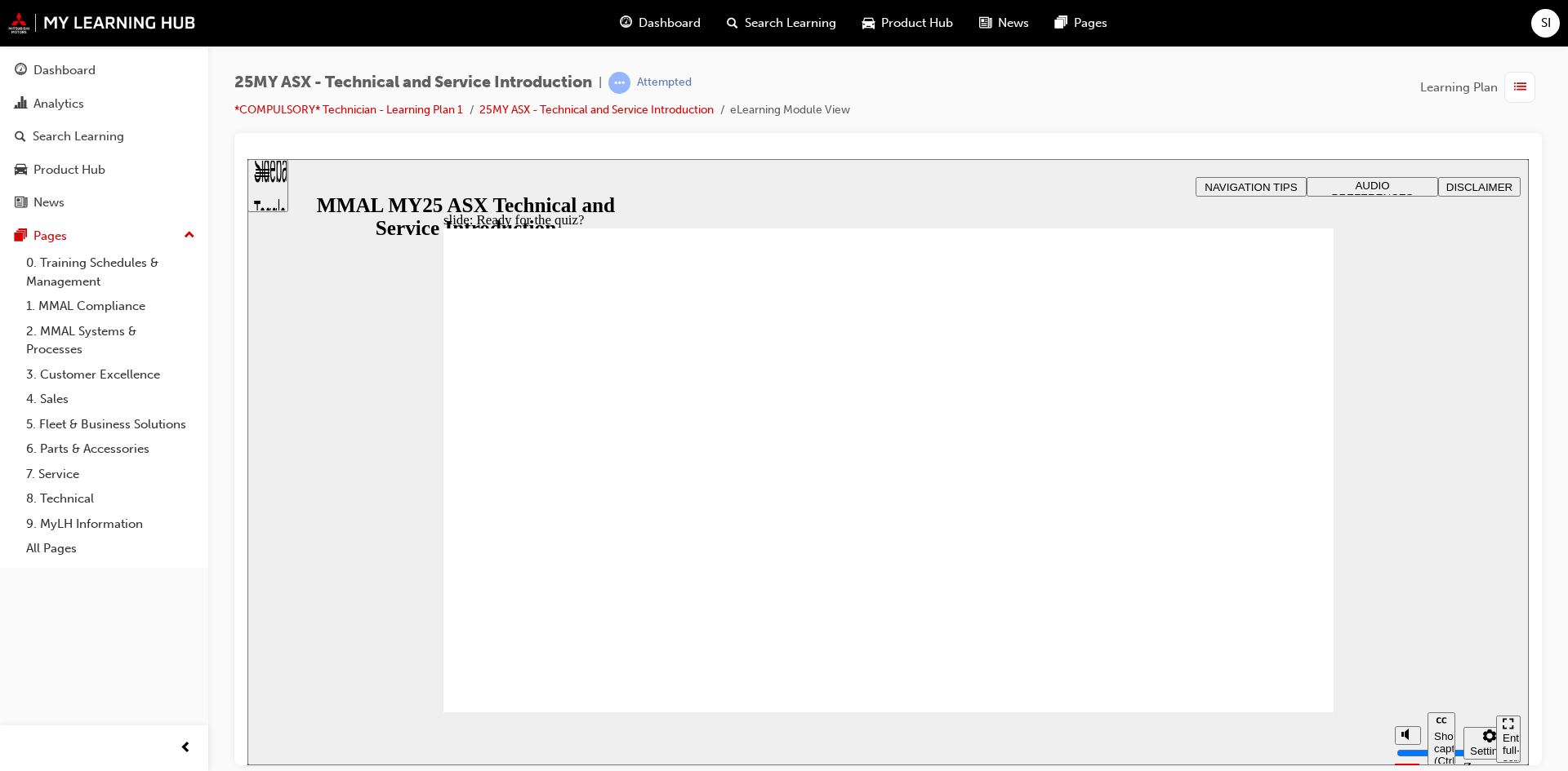
radio input "true"
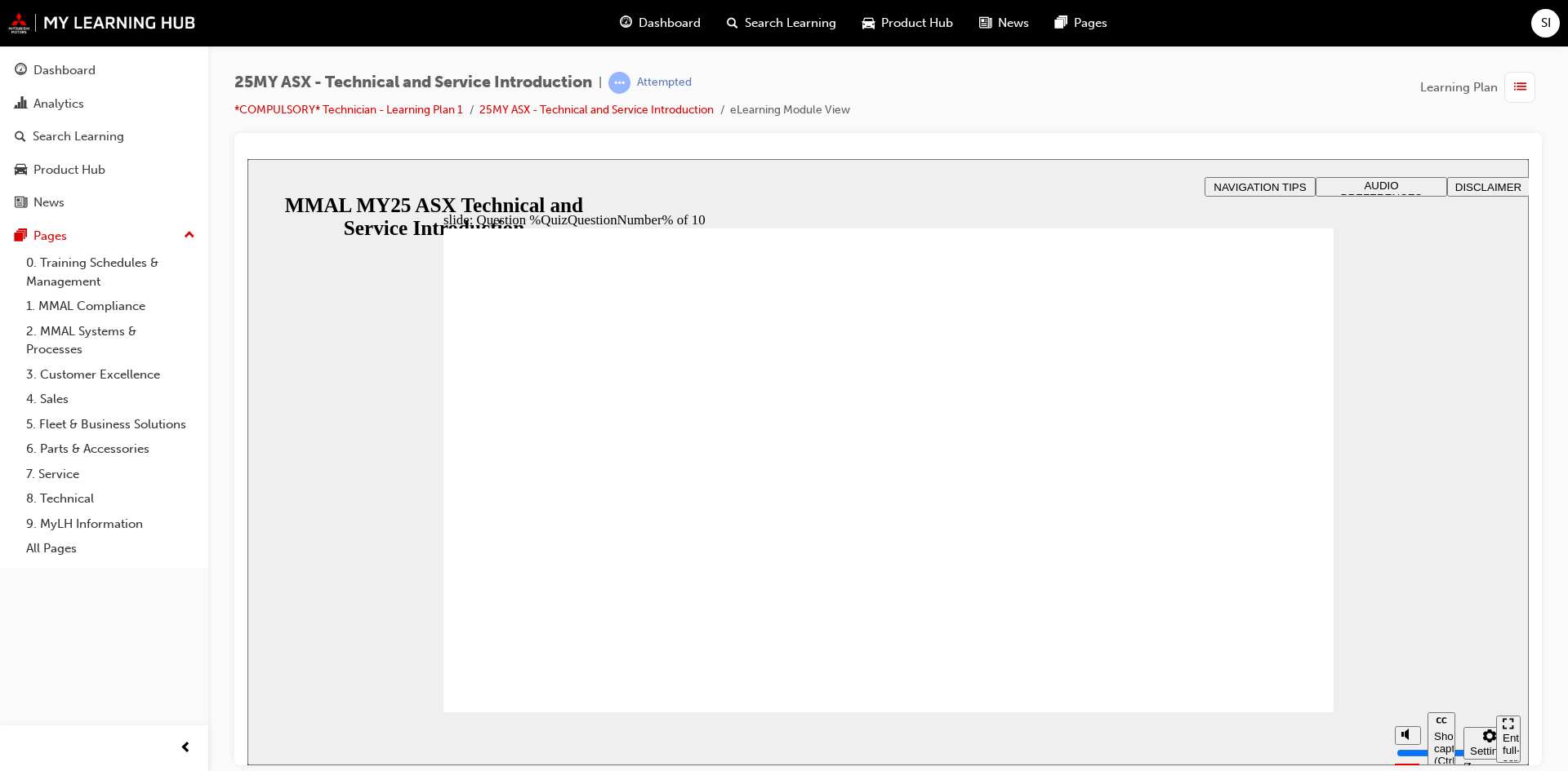
radio input "true"
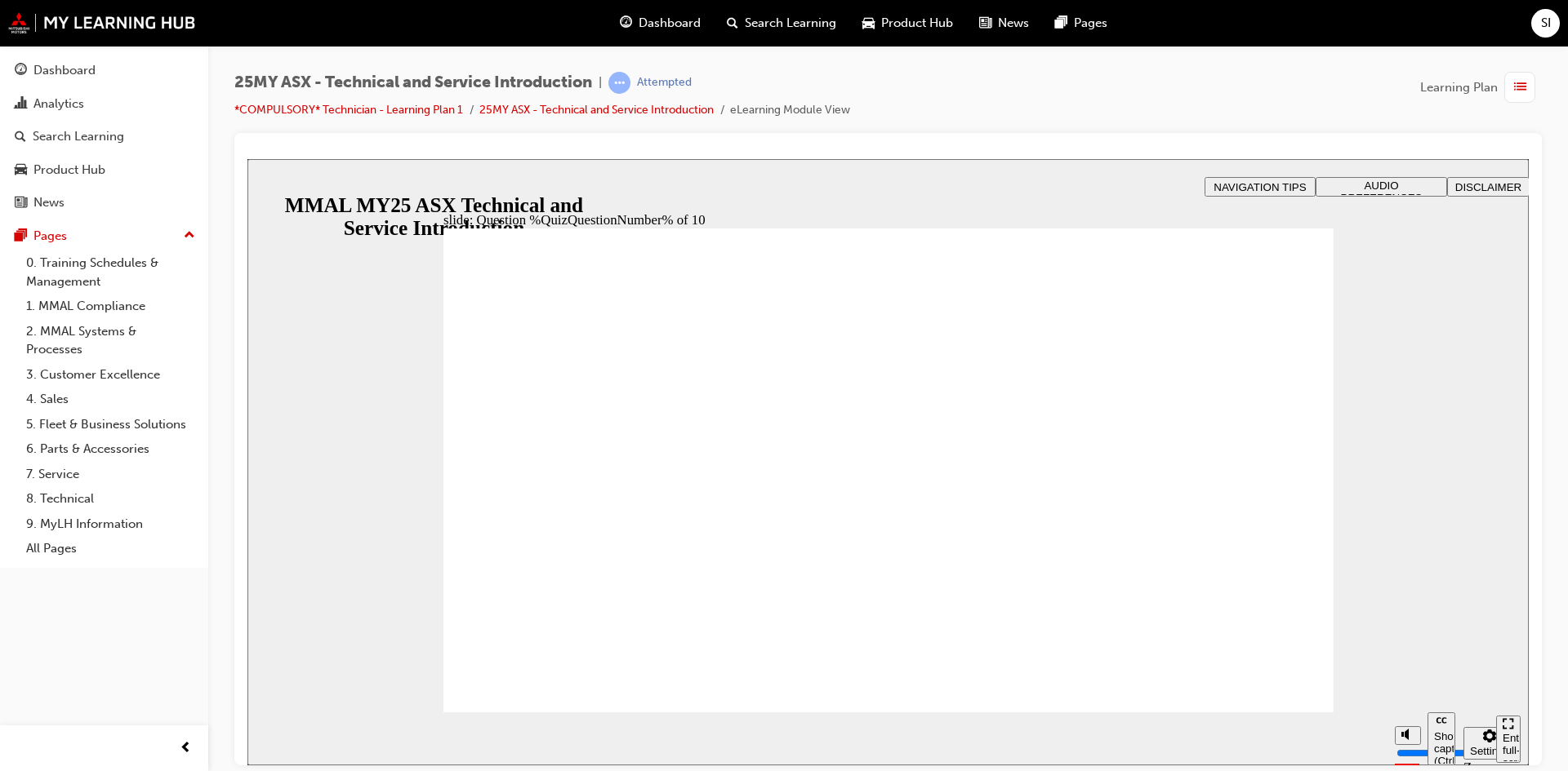
radio input "true"
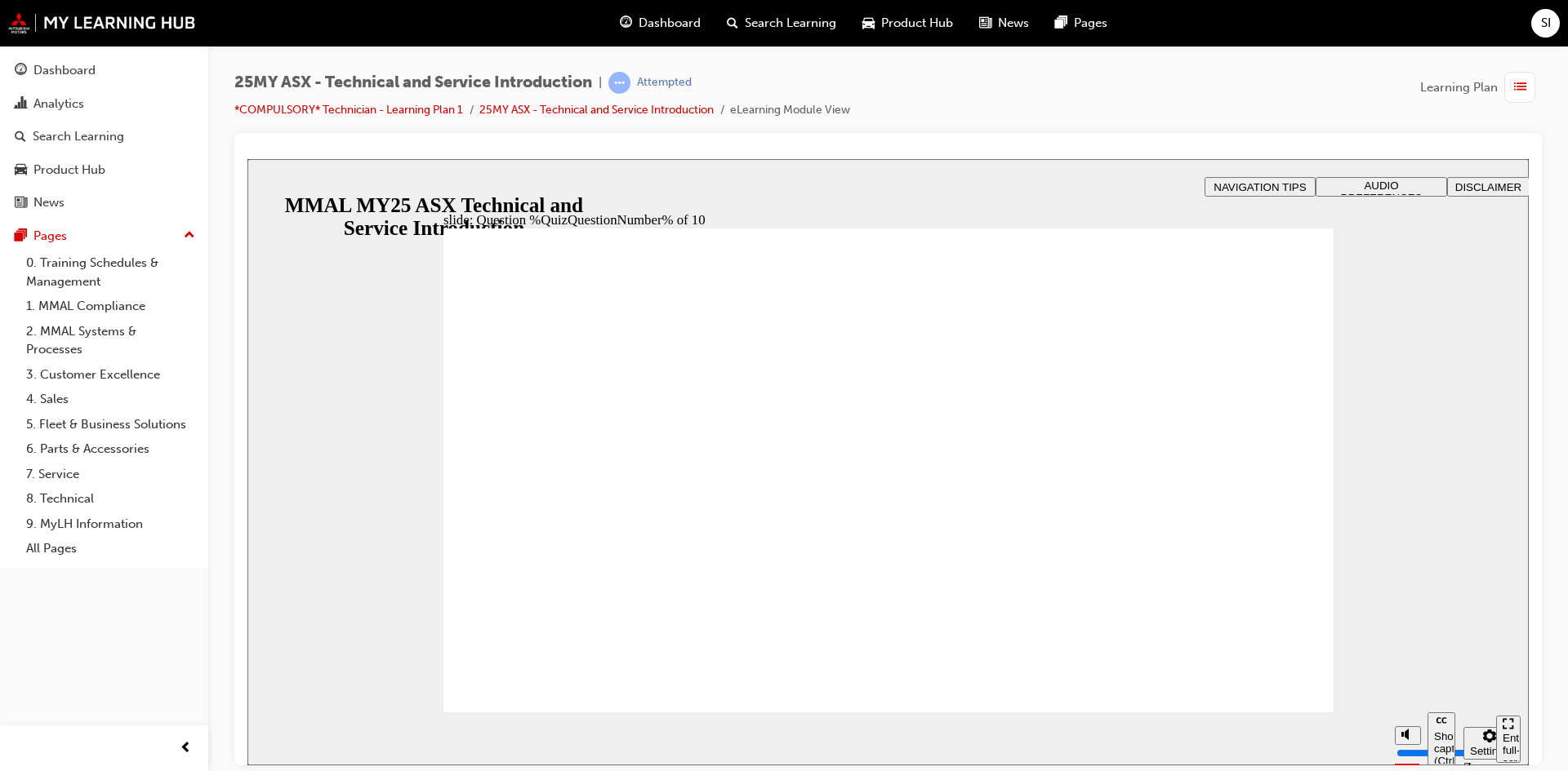
radio input "true"
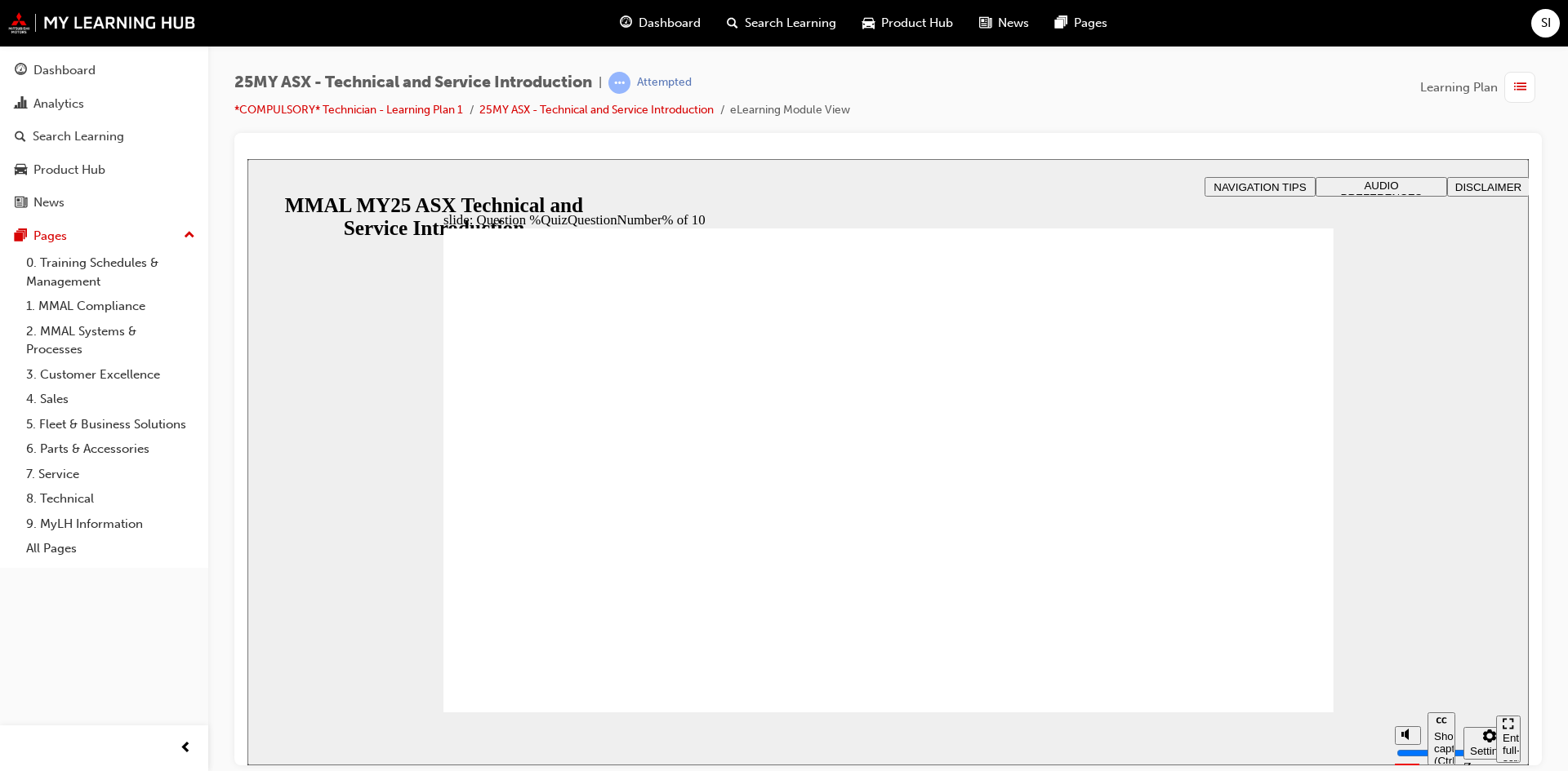
radio input "true"
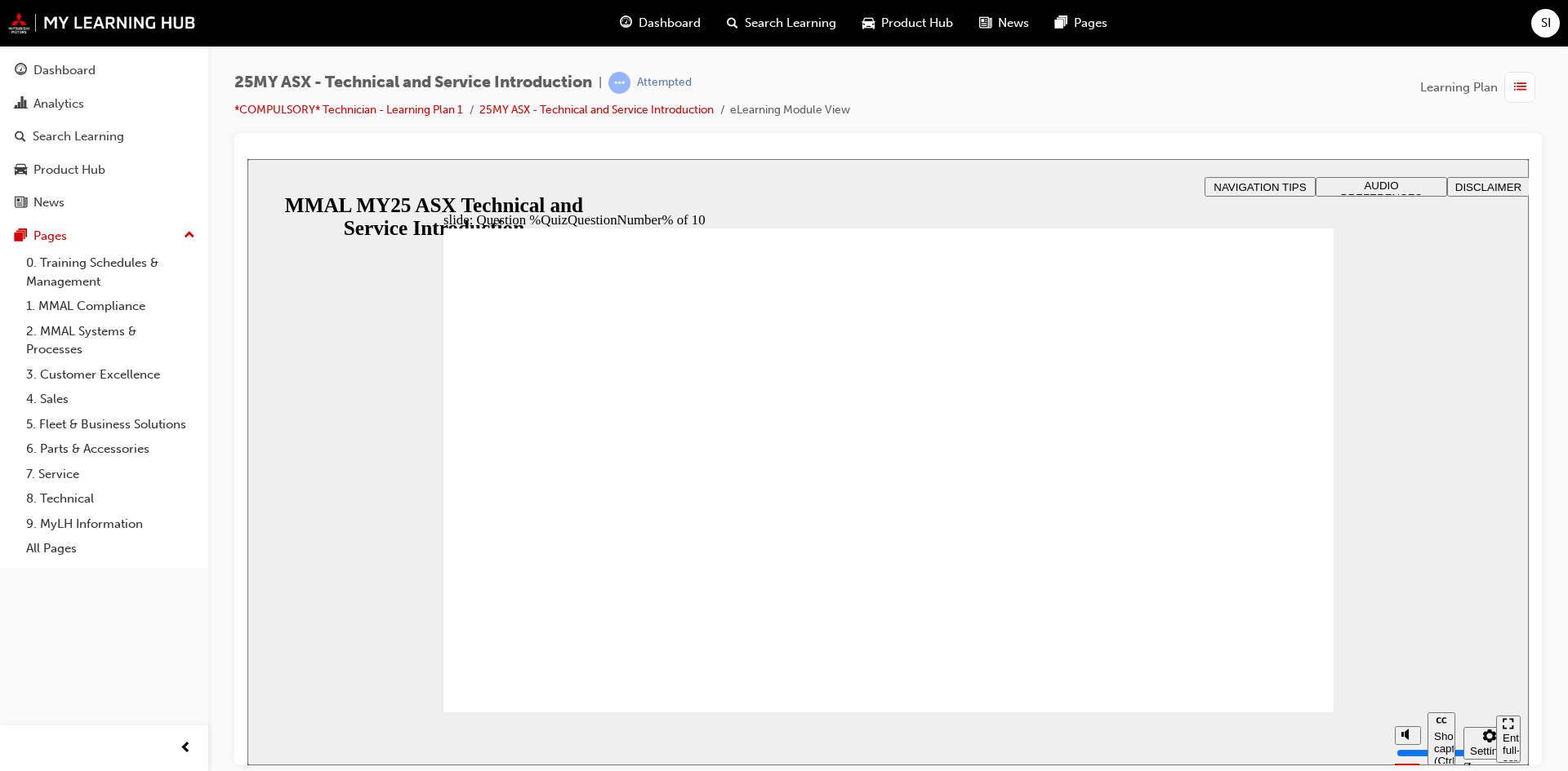
radio input "true"
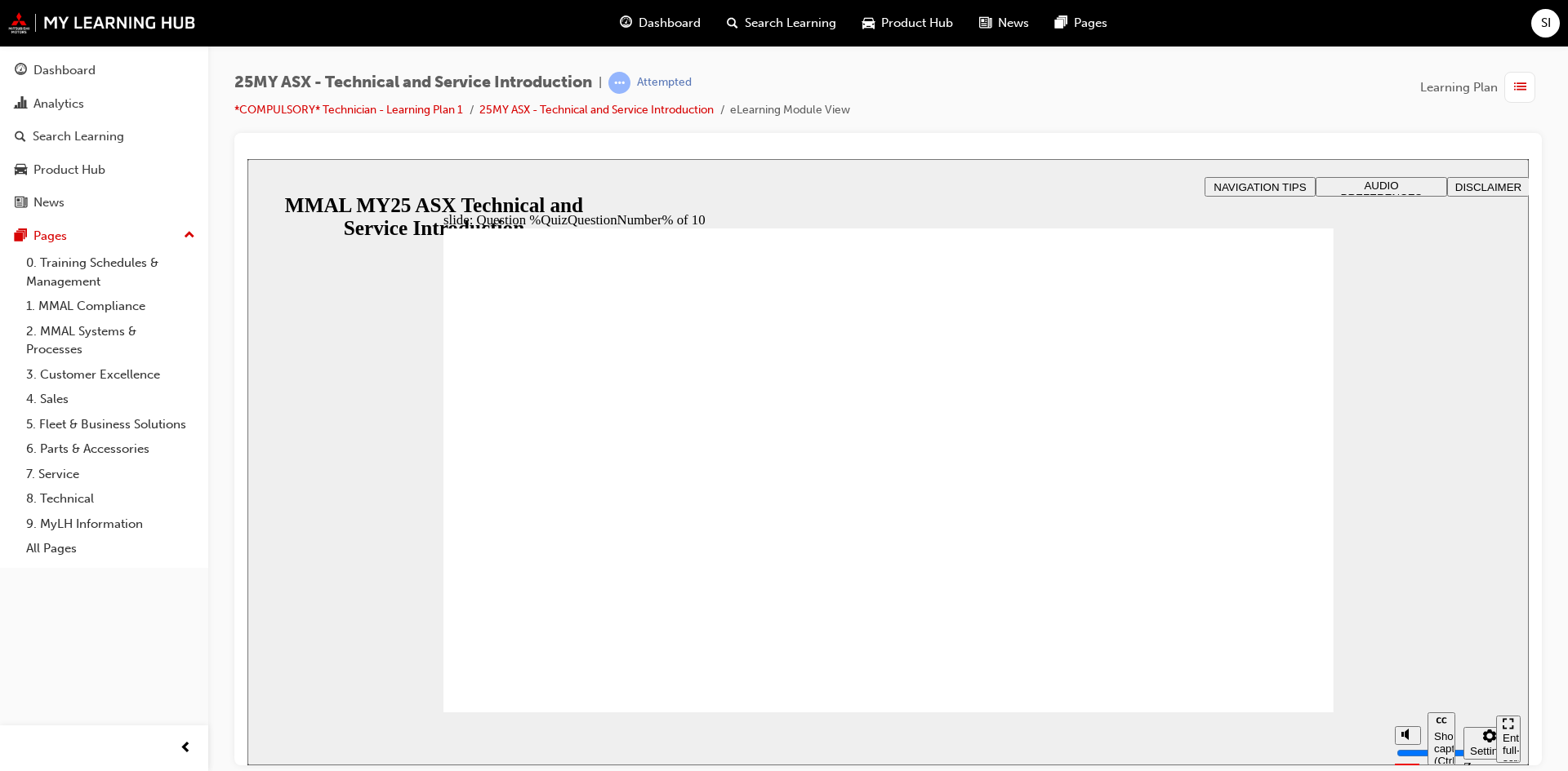
radio input "true"
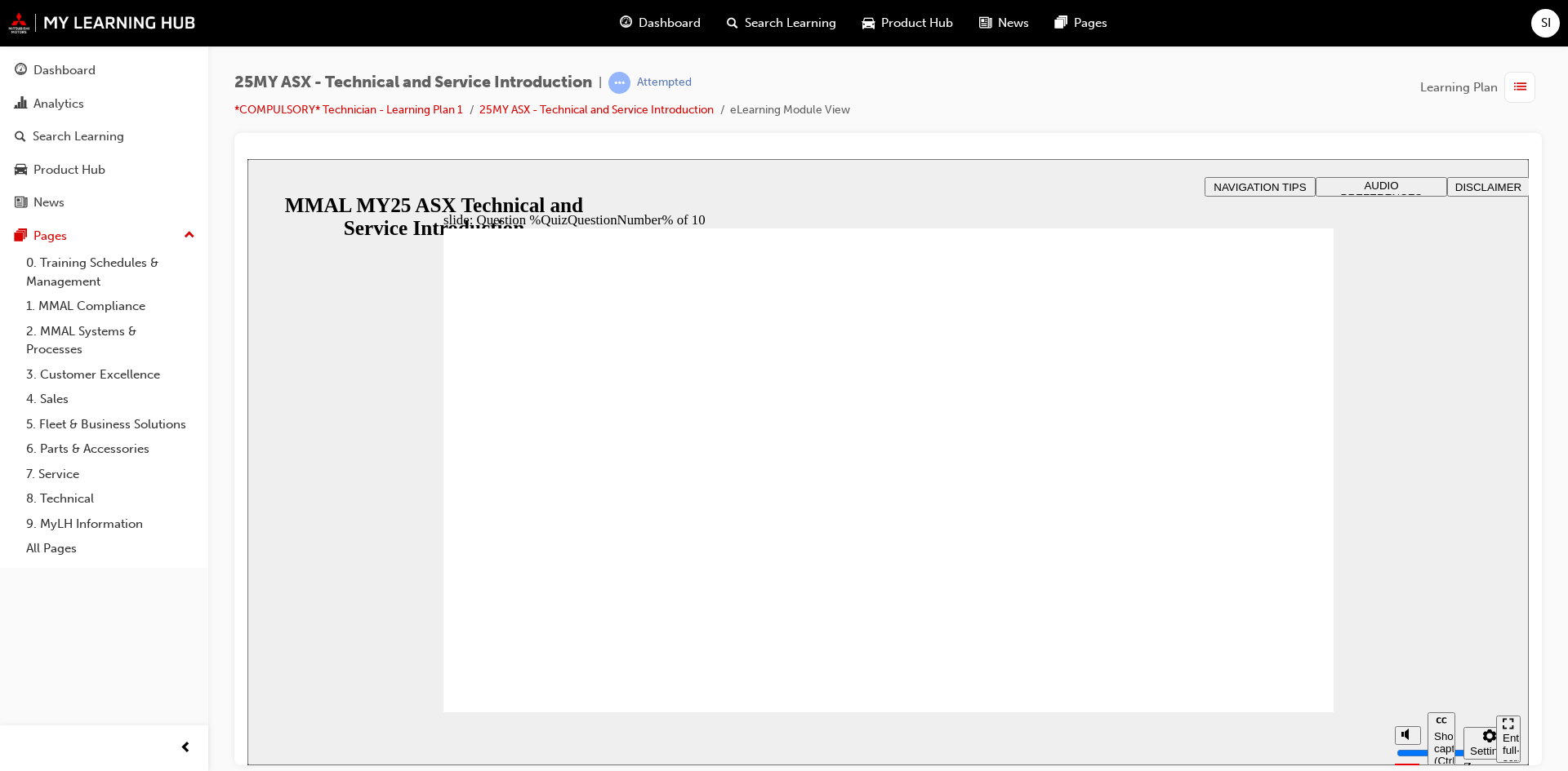
radio input "true"
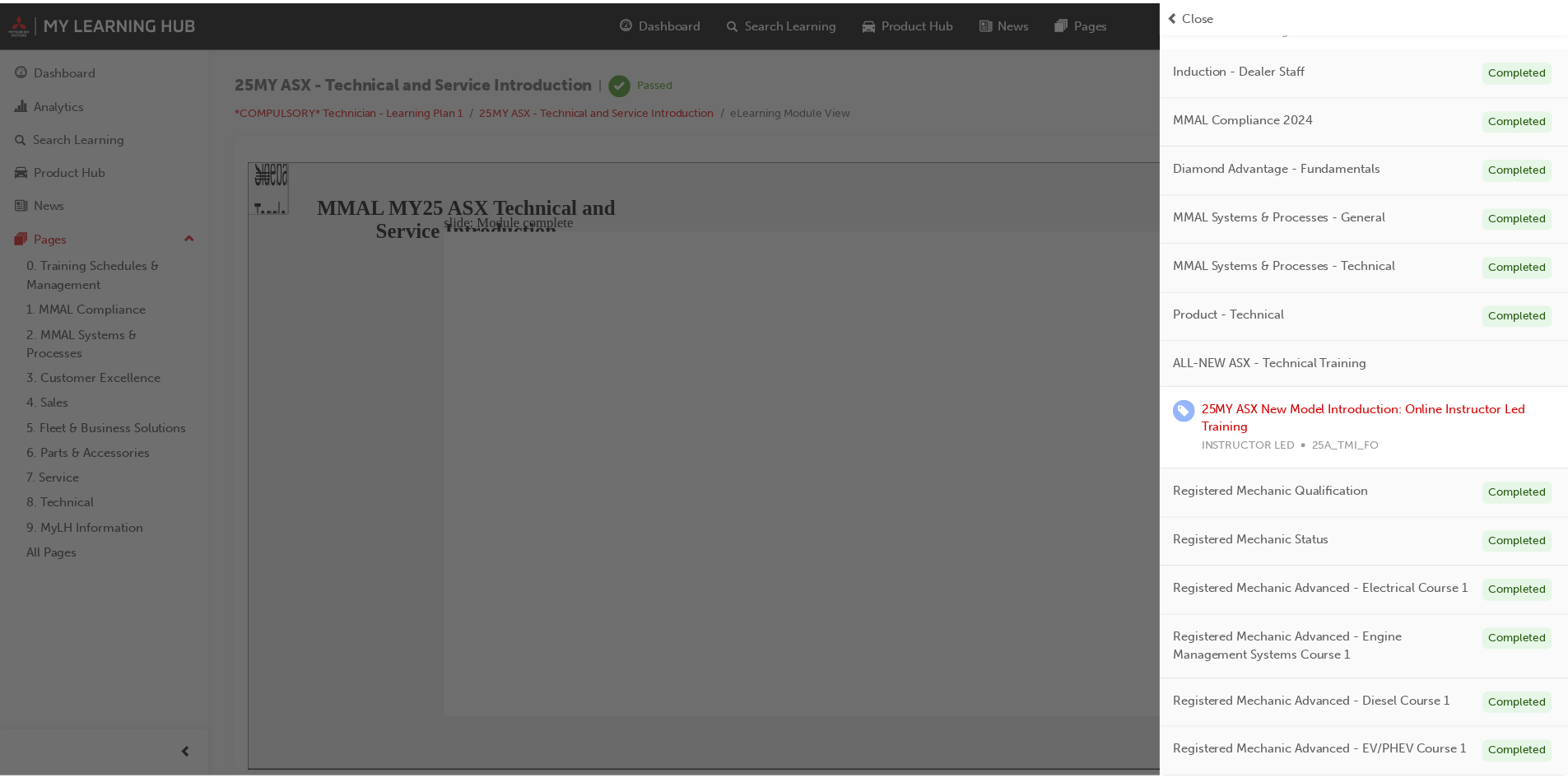
scroll to position [193, 0]
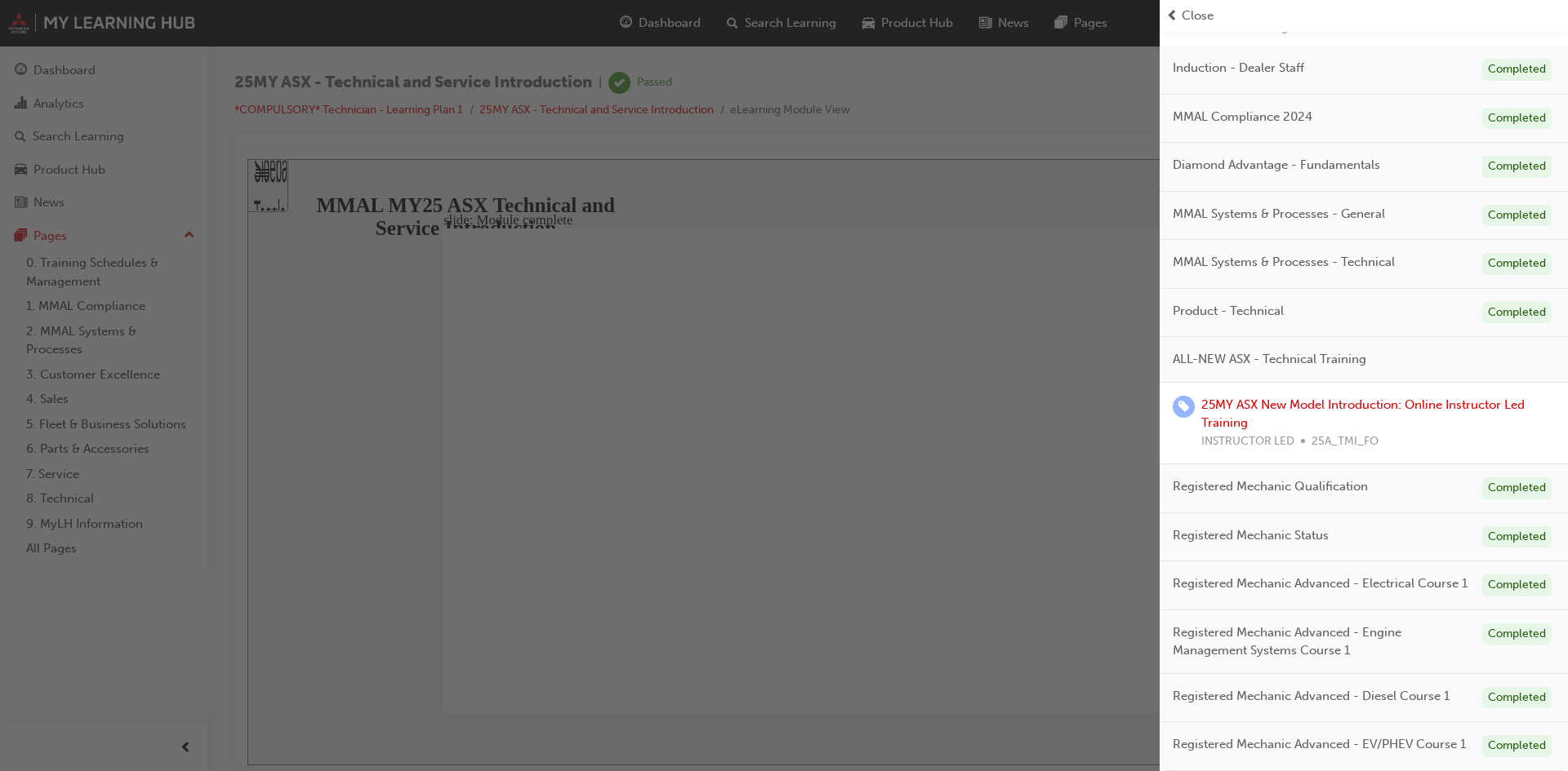
click at [756, 152] on div "button" at bounding box center [580, 385] width 1159 height 771
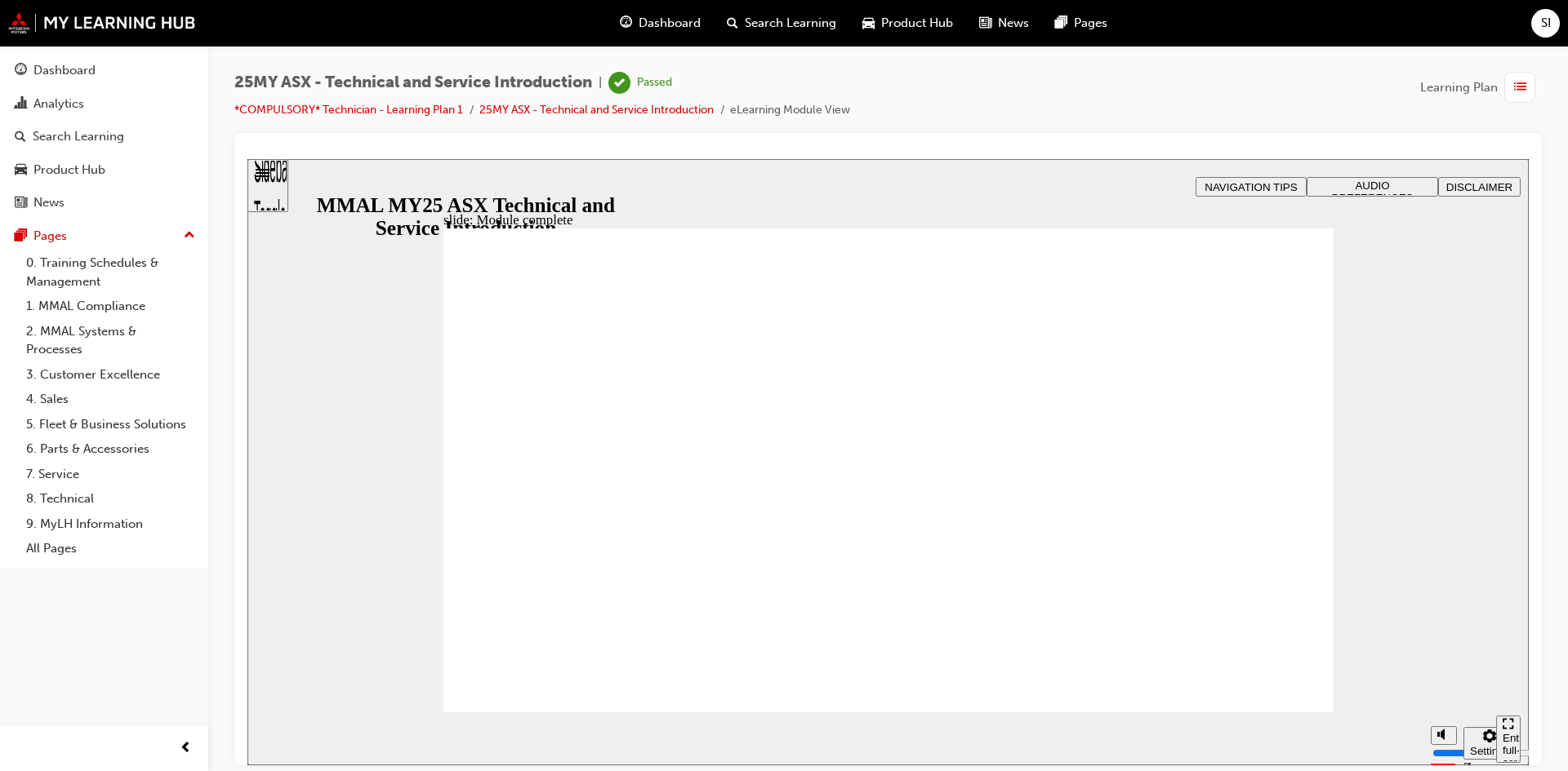
click at [687, 22] on span "Dashboard" at bounding box center [670, 23] width 62 height 19
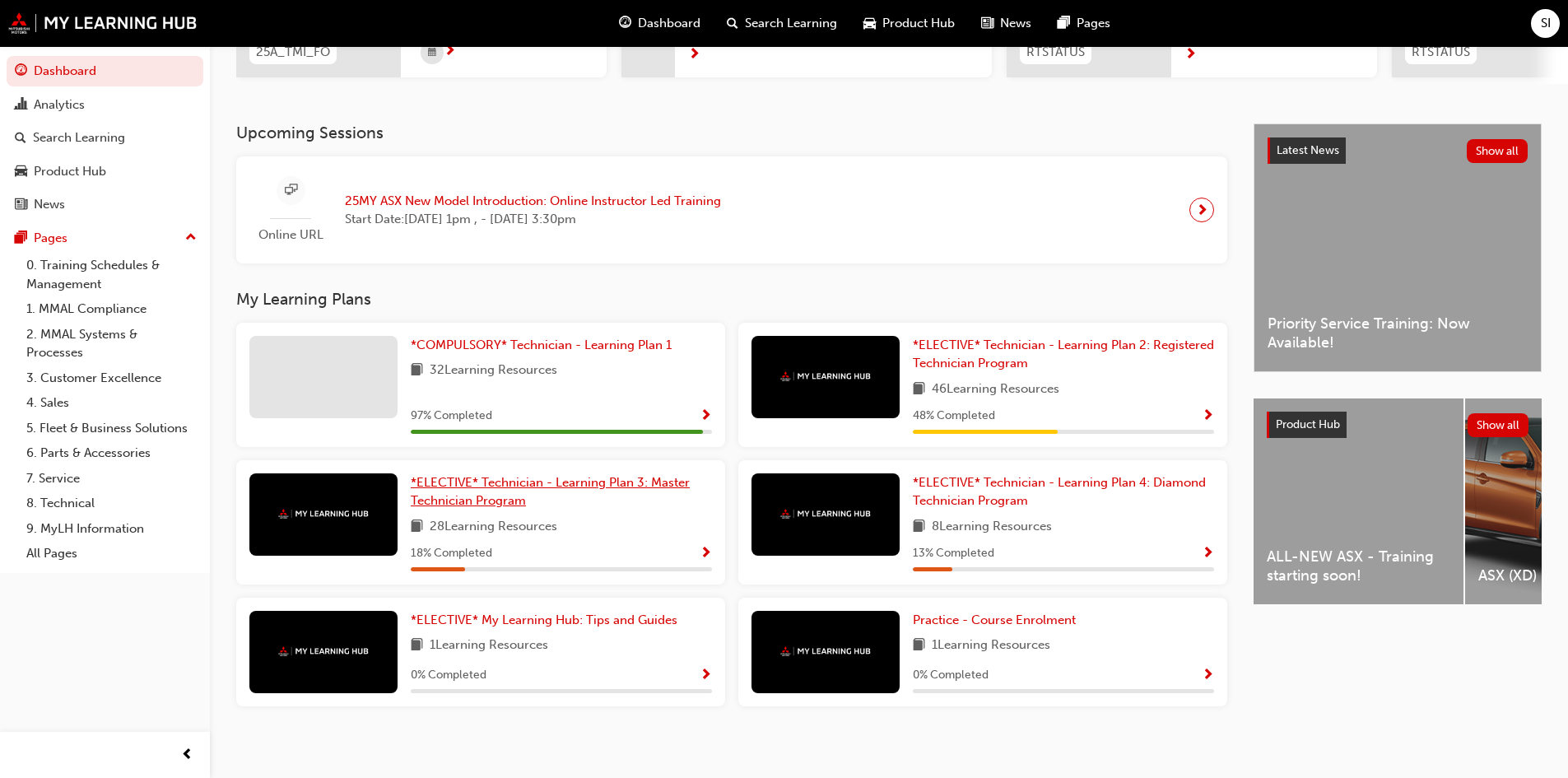
scroll to position [311, 0]
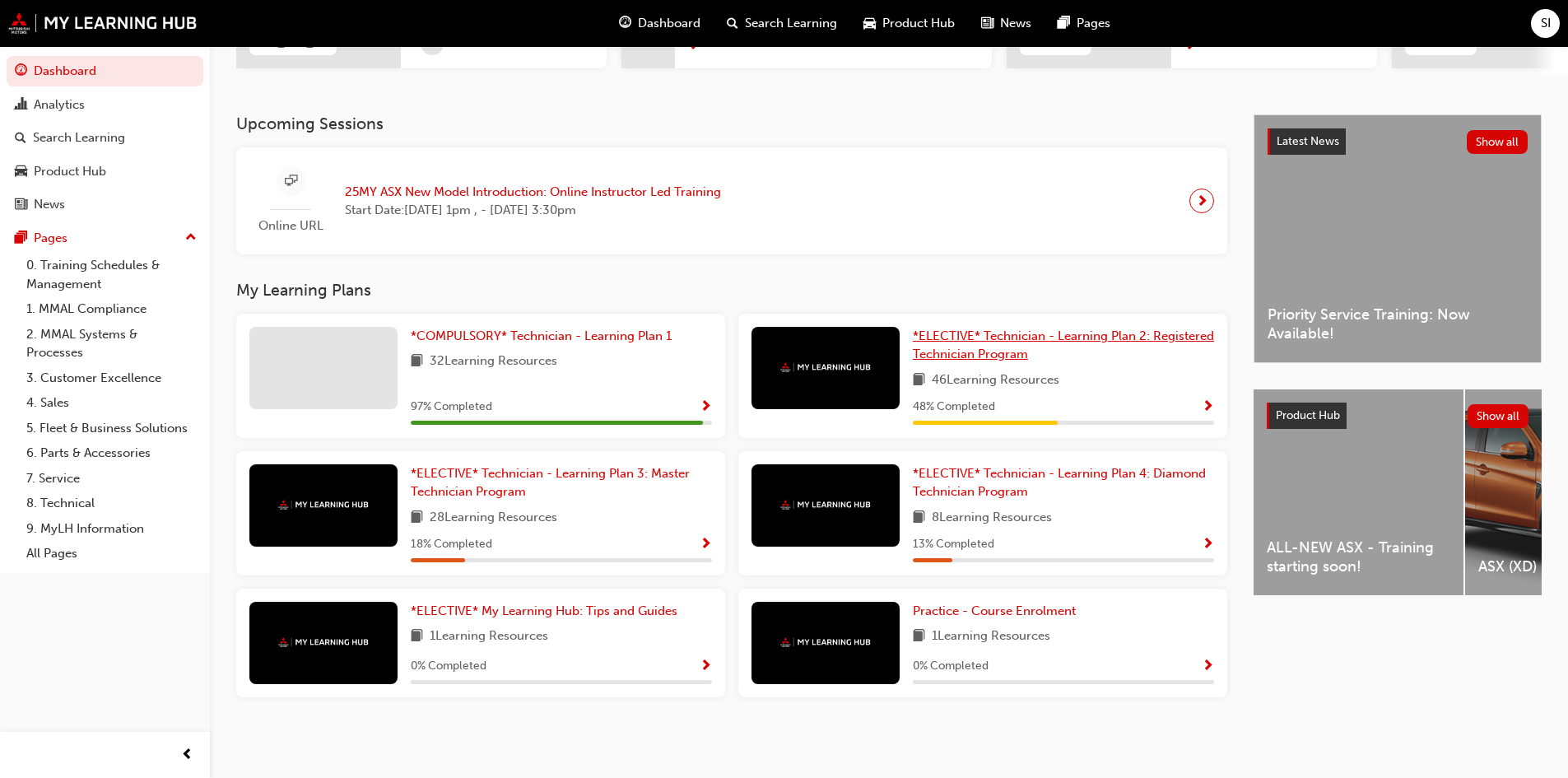
click at [1014, 350] on span "*ELECTIVE* Technician - Learning Plan 2: Registered Technician Program" at bounding box center [1064, 346] width 301 height 34
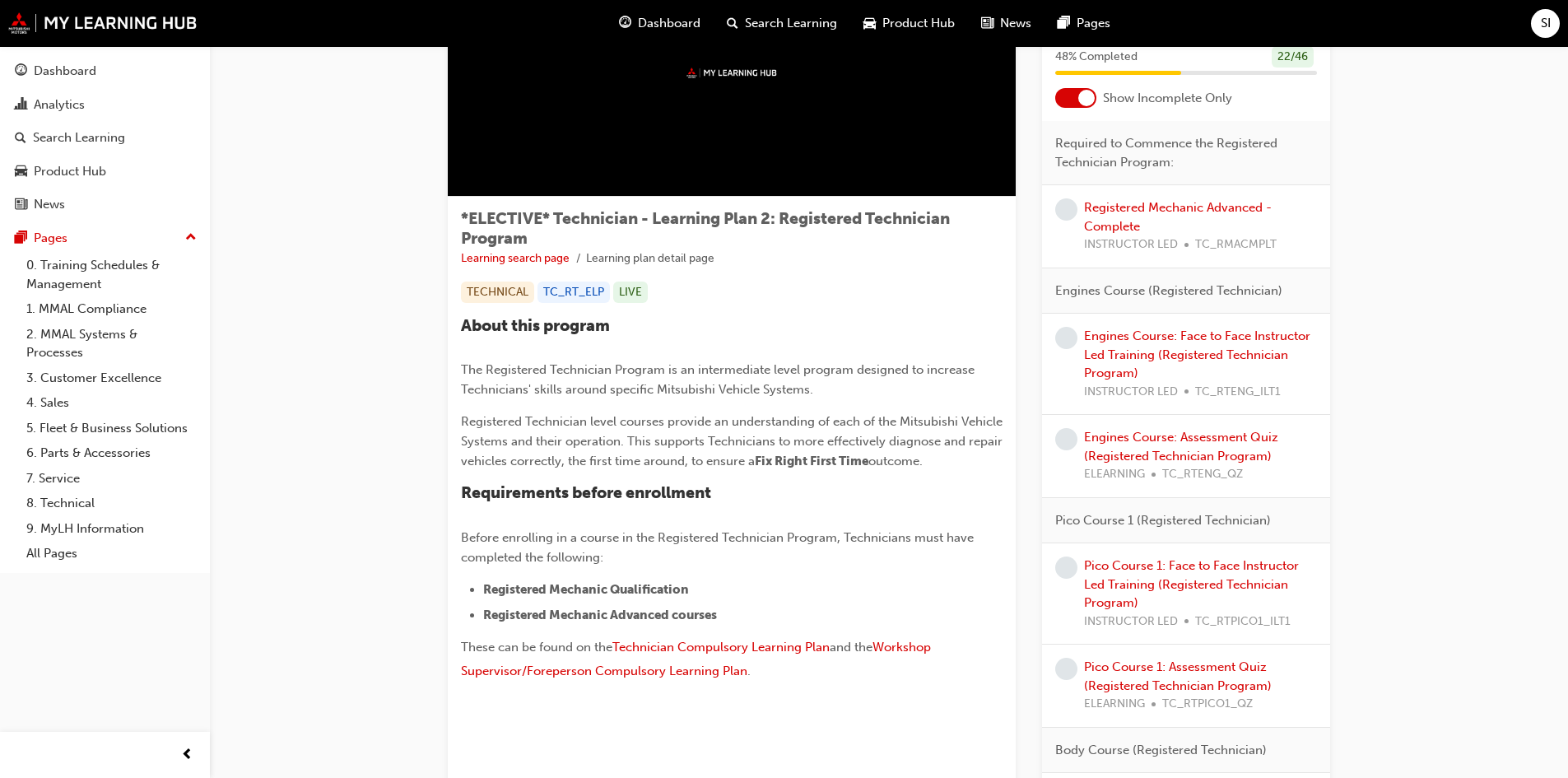
scroll to position [165, 0]
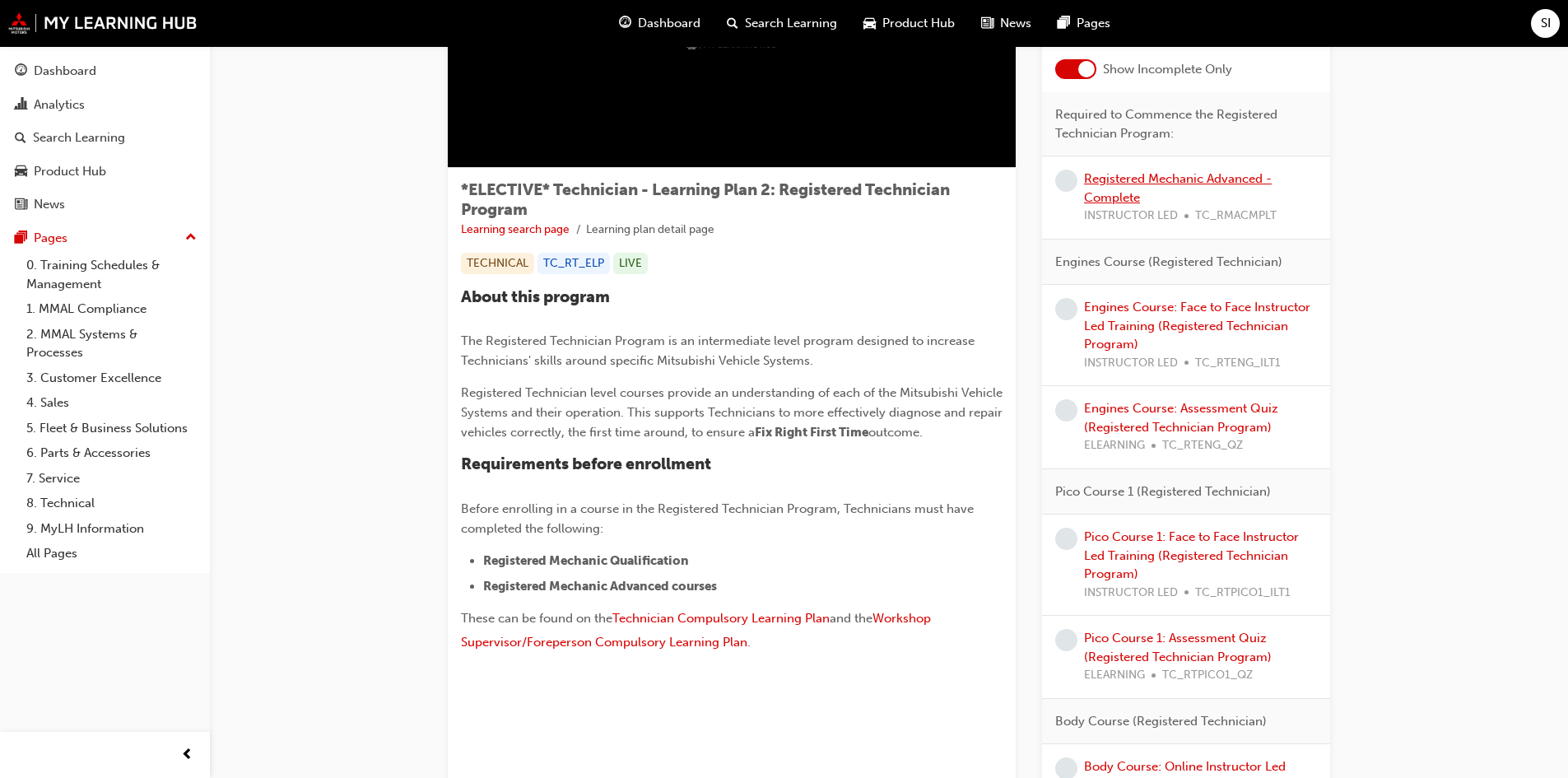
click at [1129, 191] on link "Registered Mechanic Advanced - Complete" at bounding box center [1178, 188] width 187 height 34
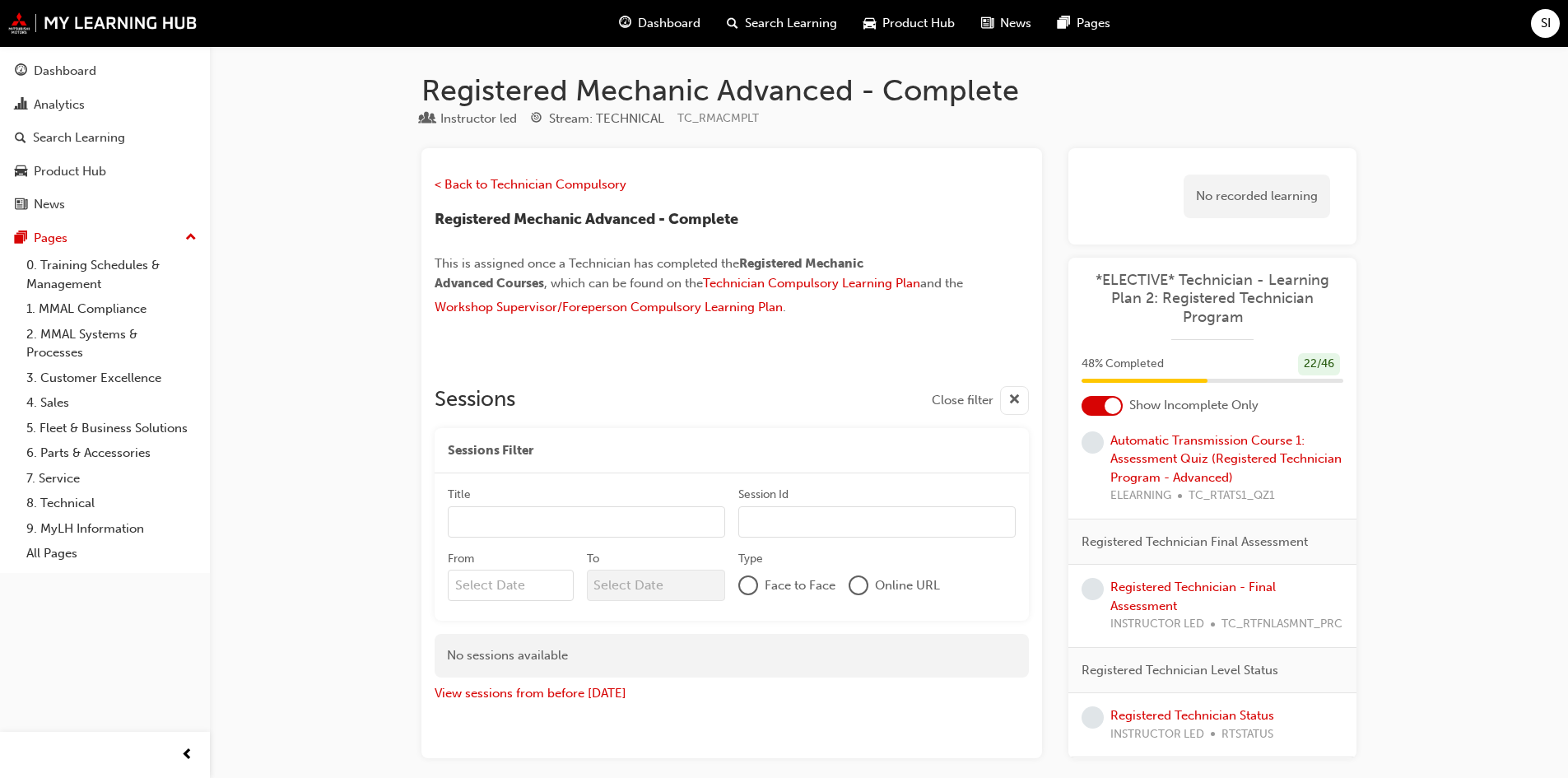
scroll to position [2669, 0]
click at [692, 21] on span "Dashboard" at bounding box center [669, 24] width 62 height 19
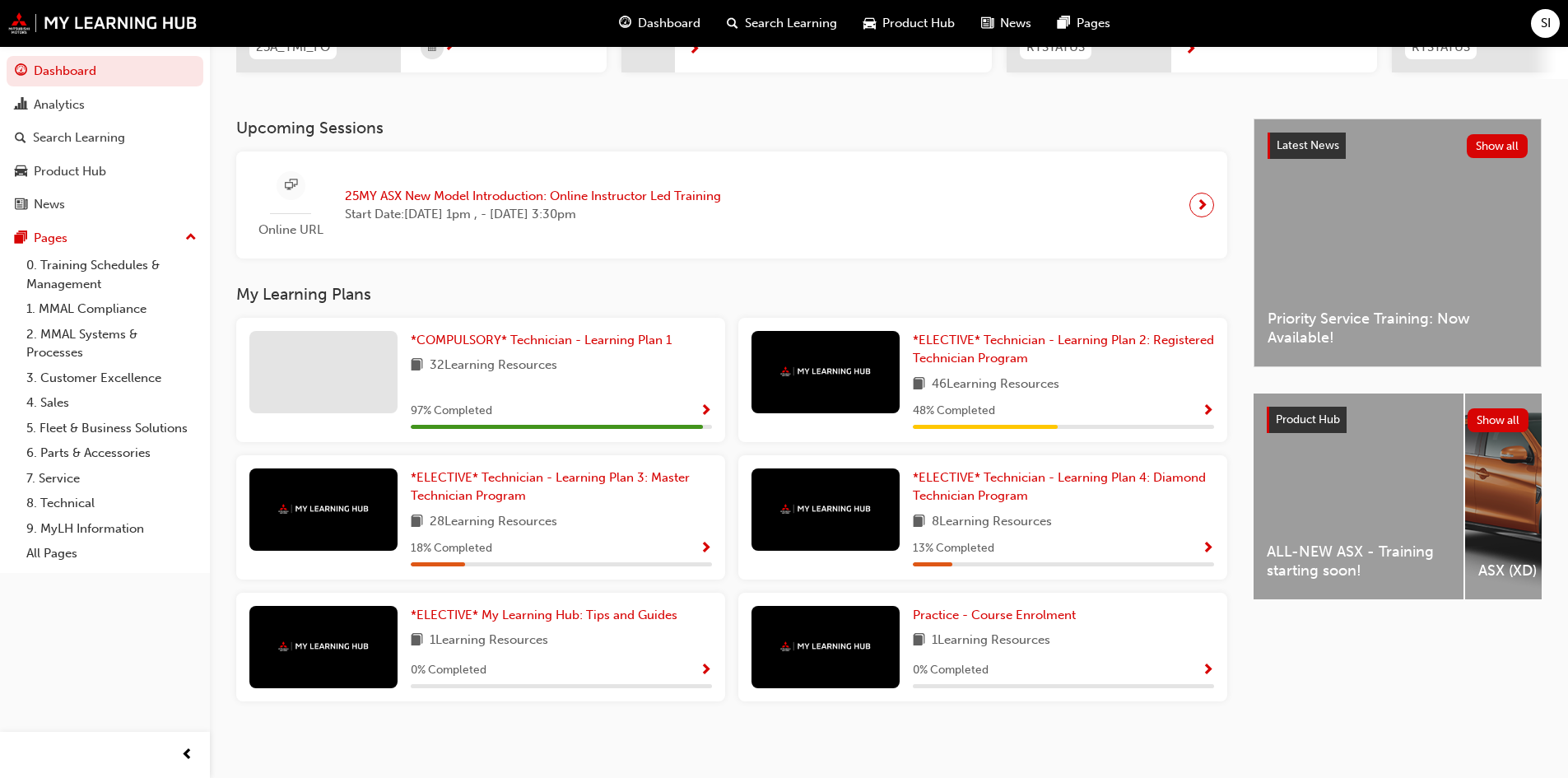
scroll to position [311, 0]
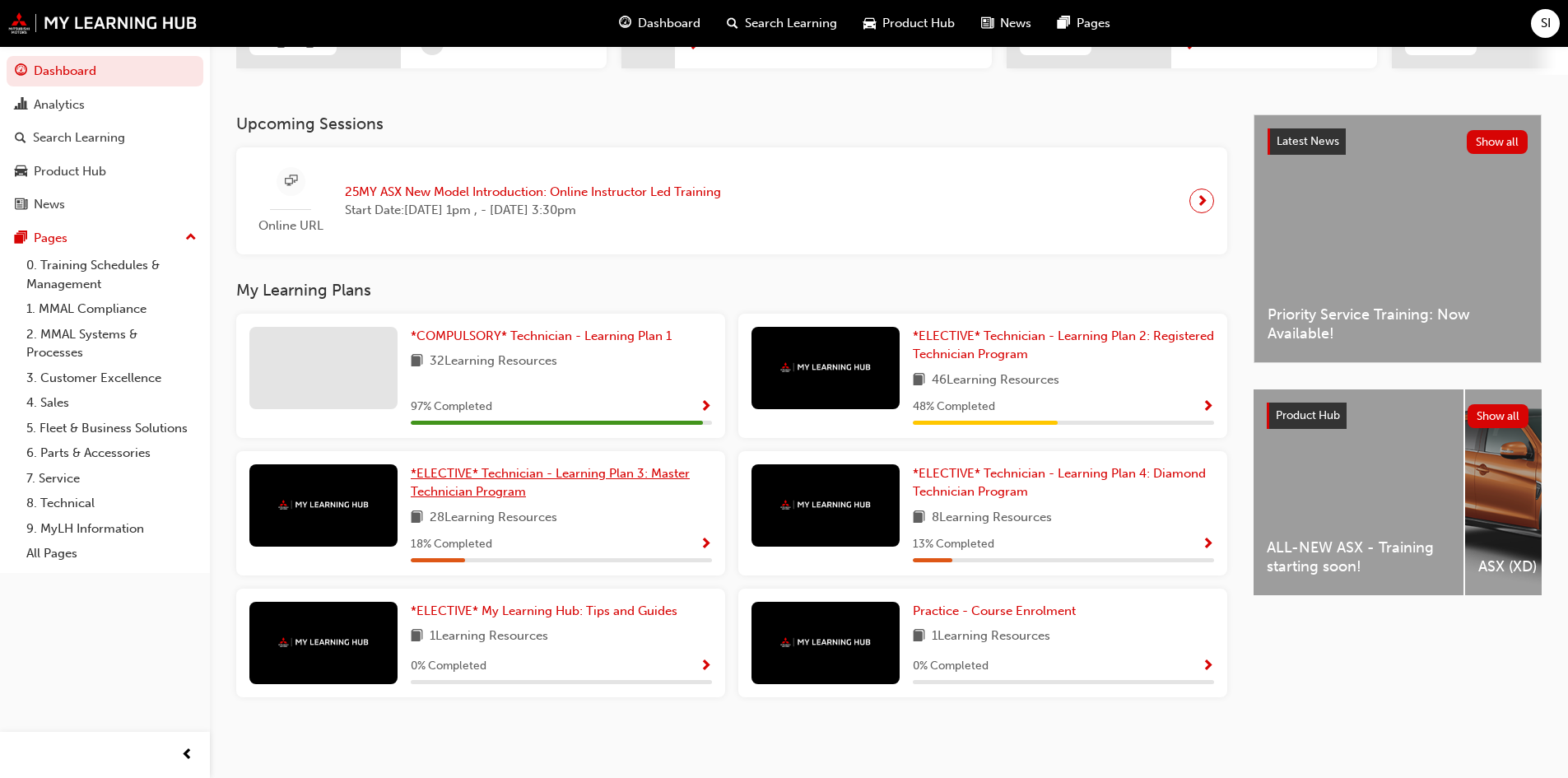
click at [573, 472] on span "*ELECTIVE* Technician - Learning Plan 3: Master Technician Program" at bounding box center [551, 483] width 279 height 34
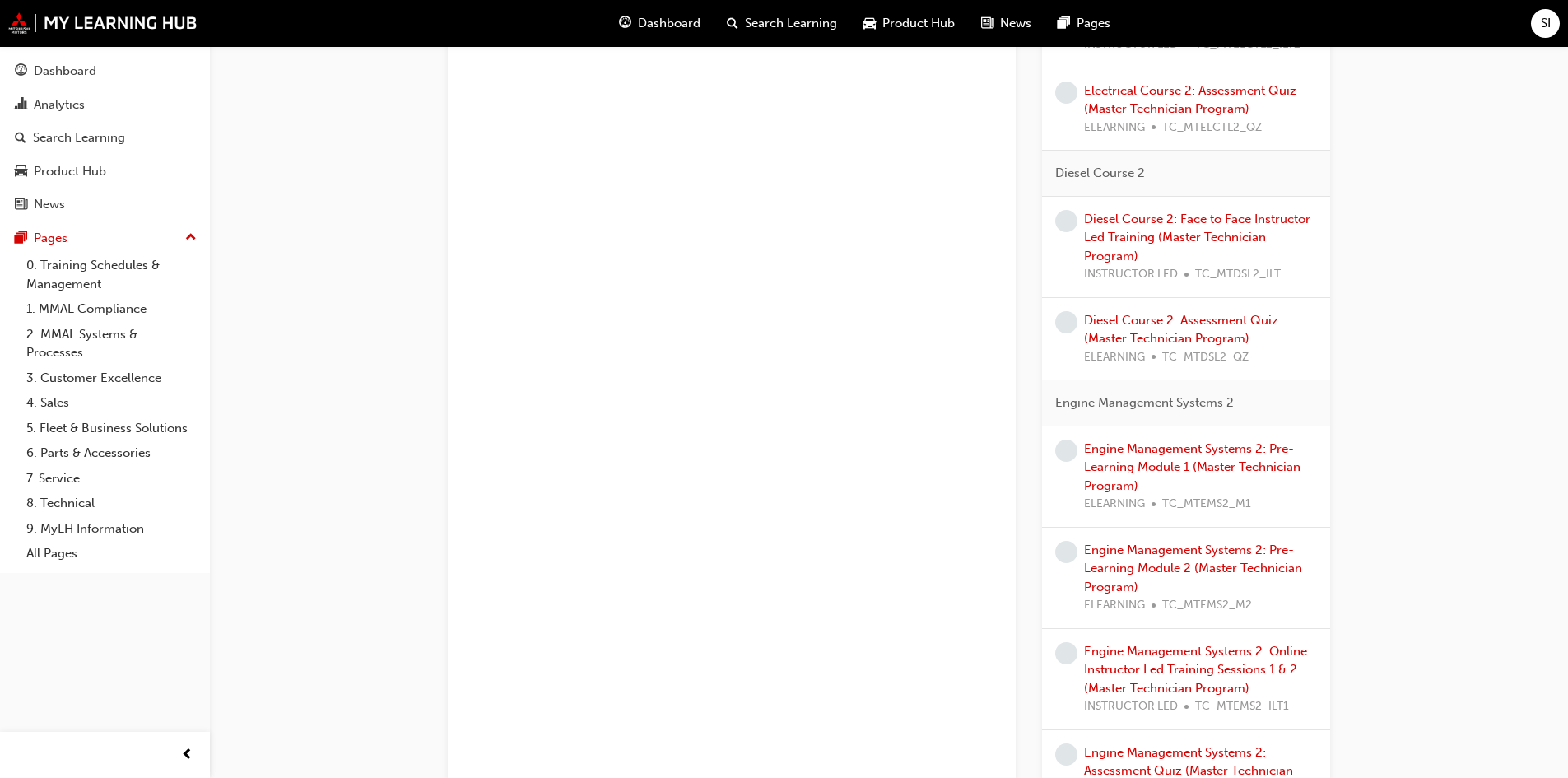
scroll to position [659, 0]
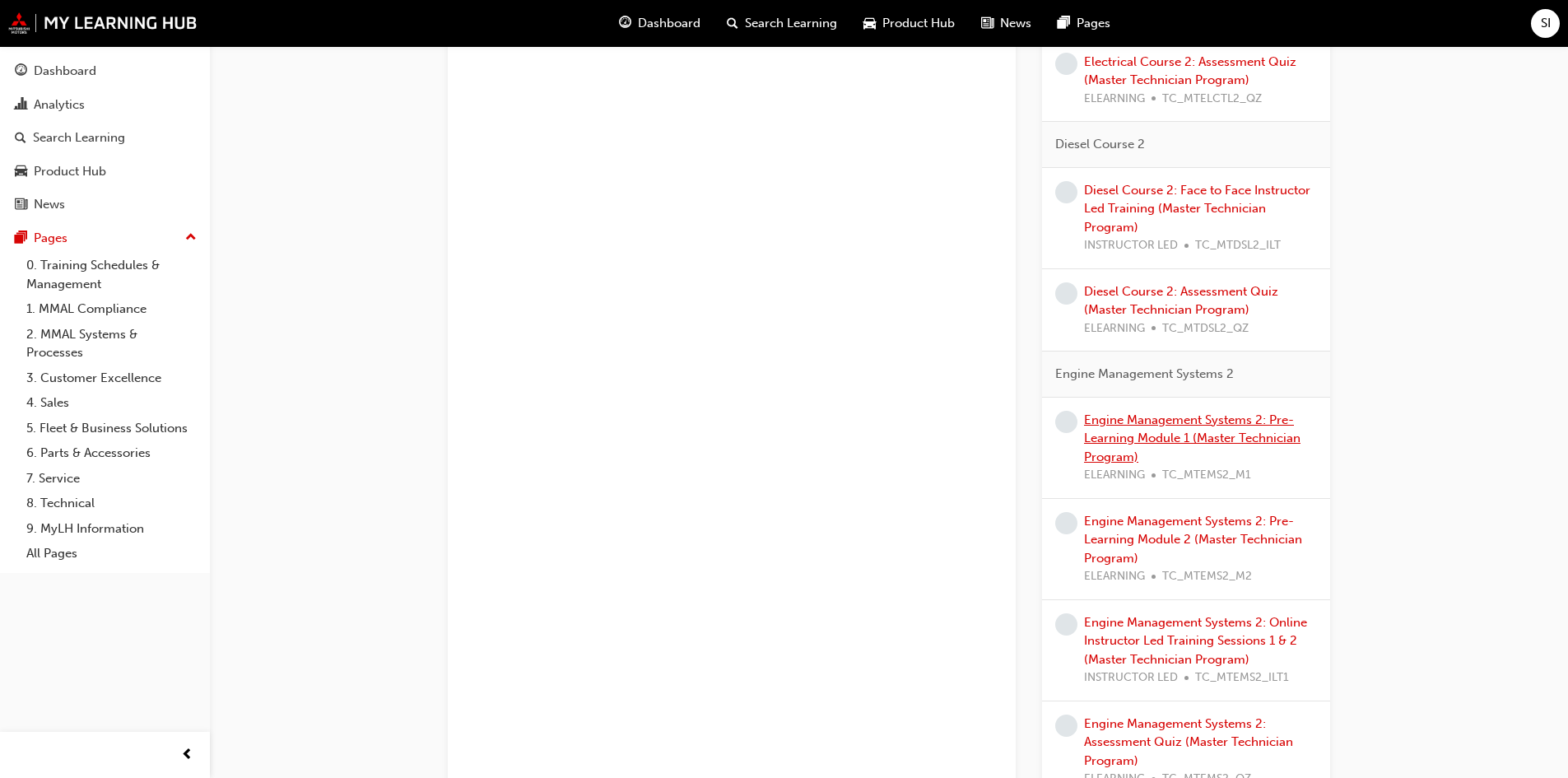
click at [1122, 441] on link "Engine Management Systems 2: Pre-Learning Module 1 (Master Technician Program)" at bounding box center [1193, 439] width 217 height 52
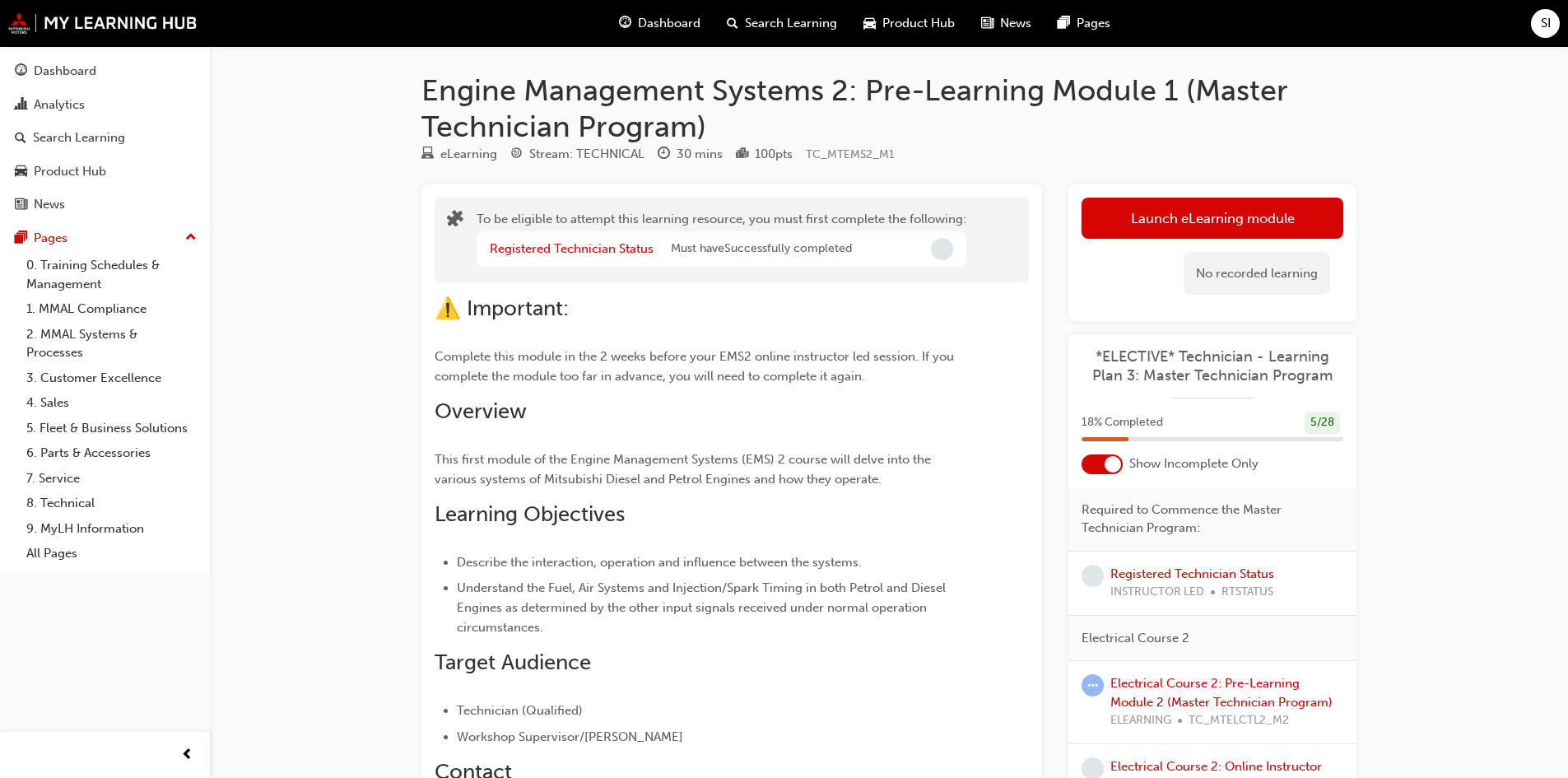
click at [679, 30] on span "Dashboard" at bounding box center [669, 24] width 62 height 19
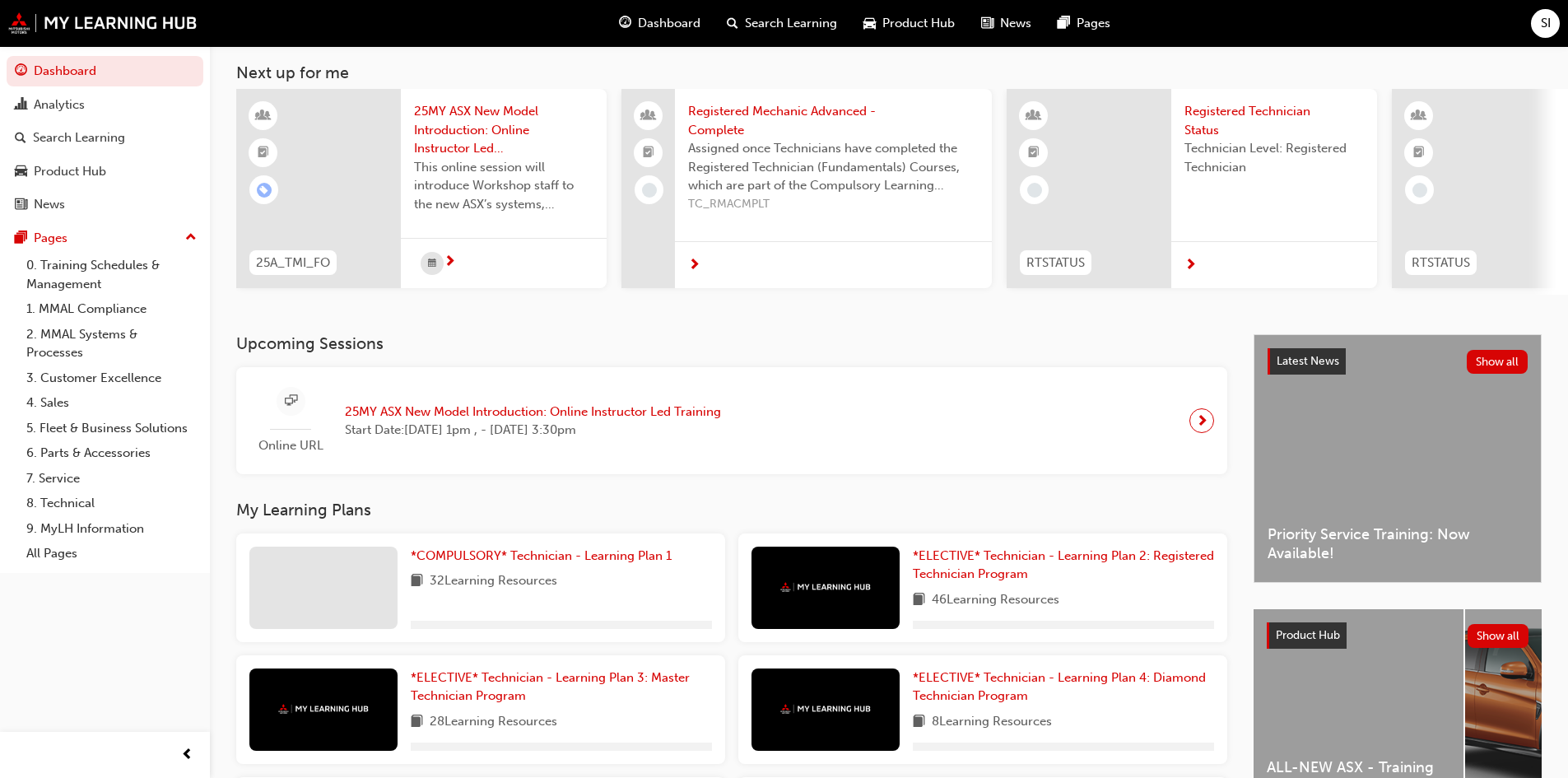
scroll to position [165, 0]
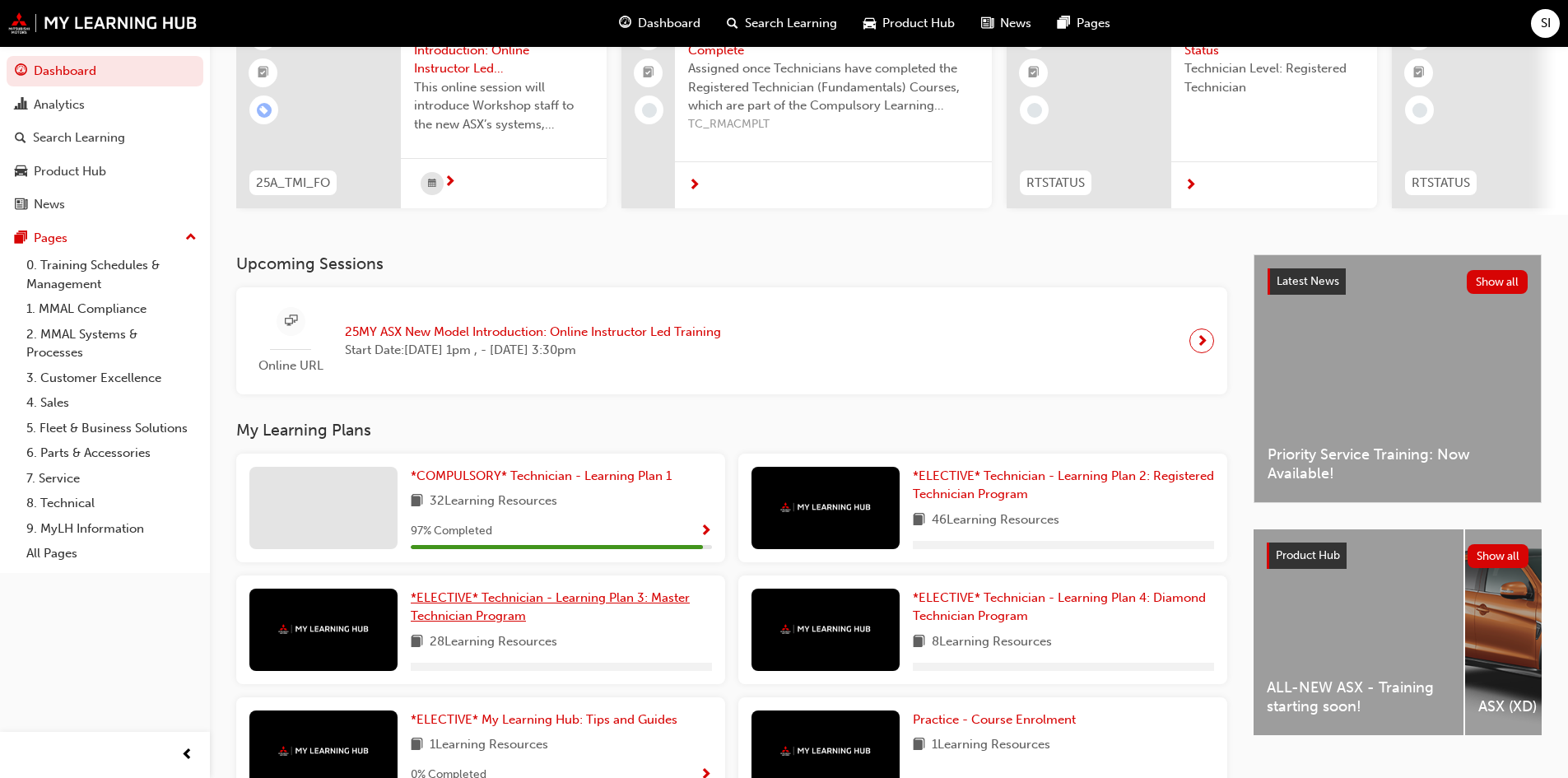
click at [517, 598] on span "*ELECTIVE* Technician - Learning Plan 3: Master Technician Program" at bounding box center [551, 607] width 279 height 34
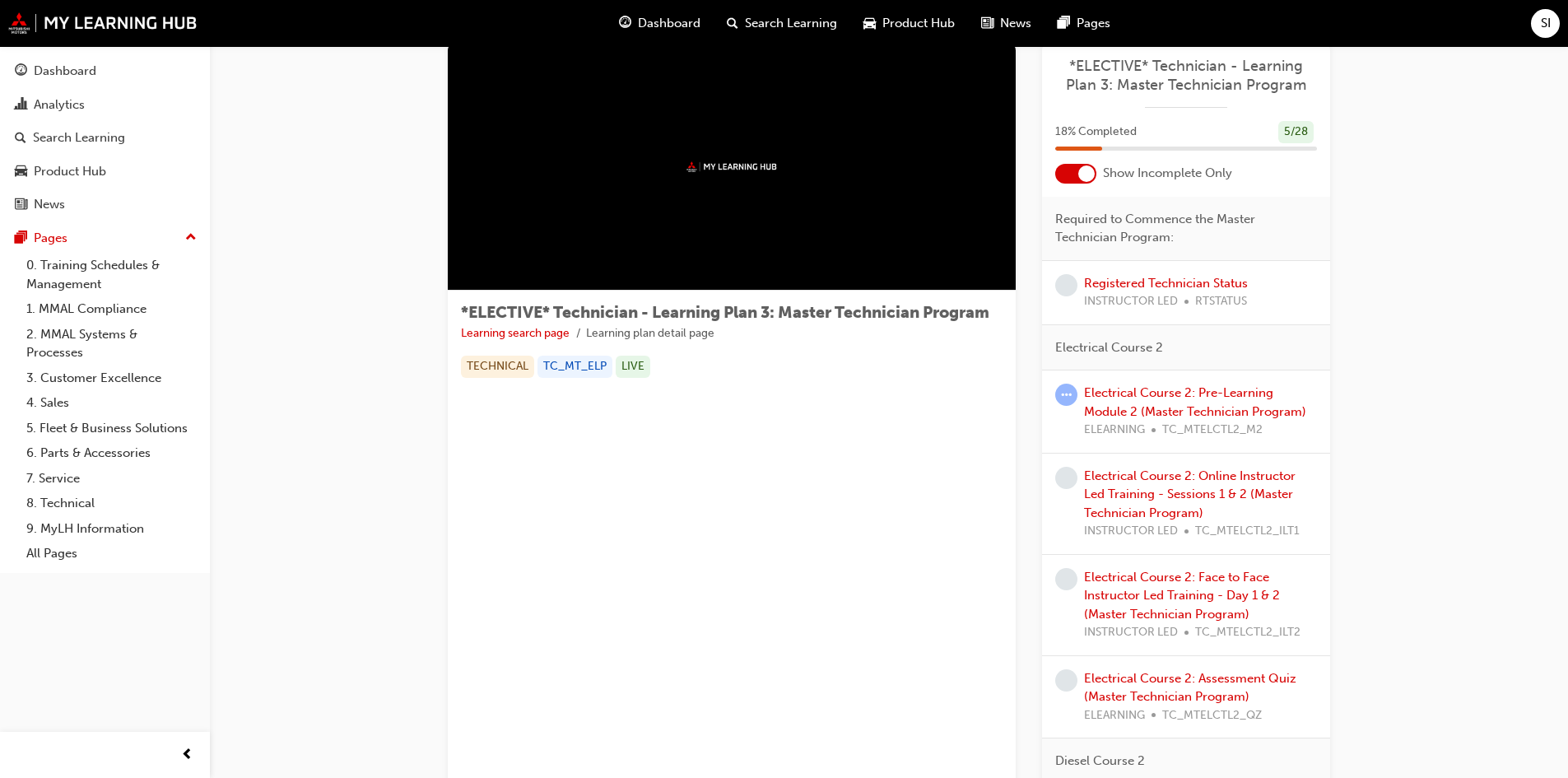
scroll to position [82, 0]
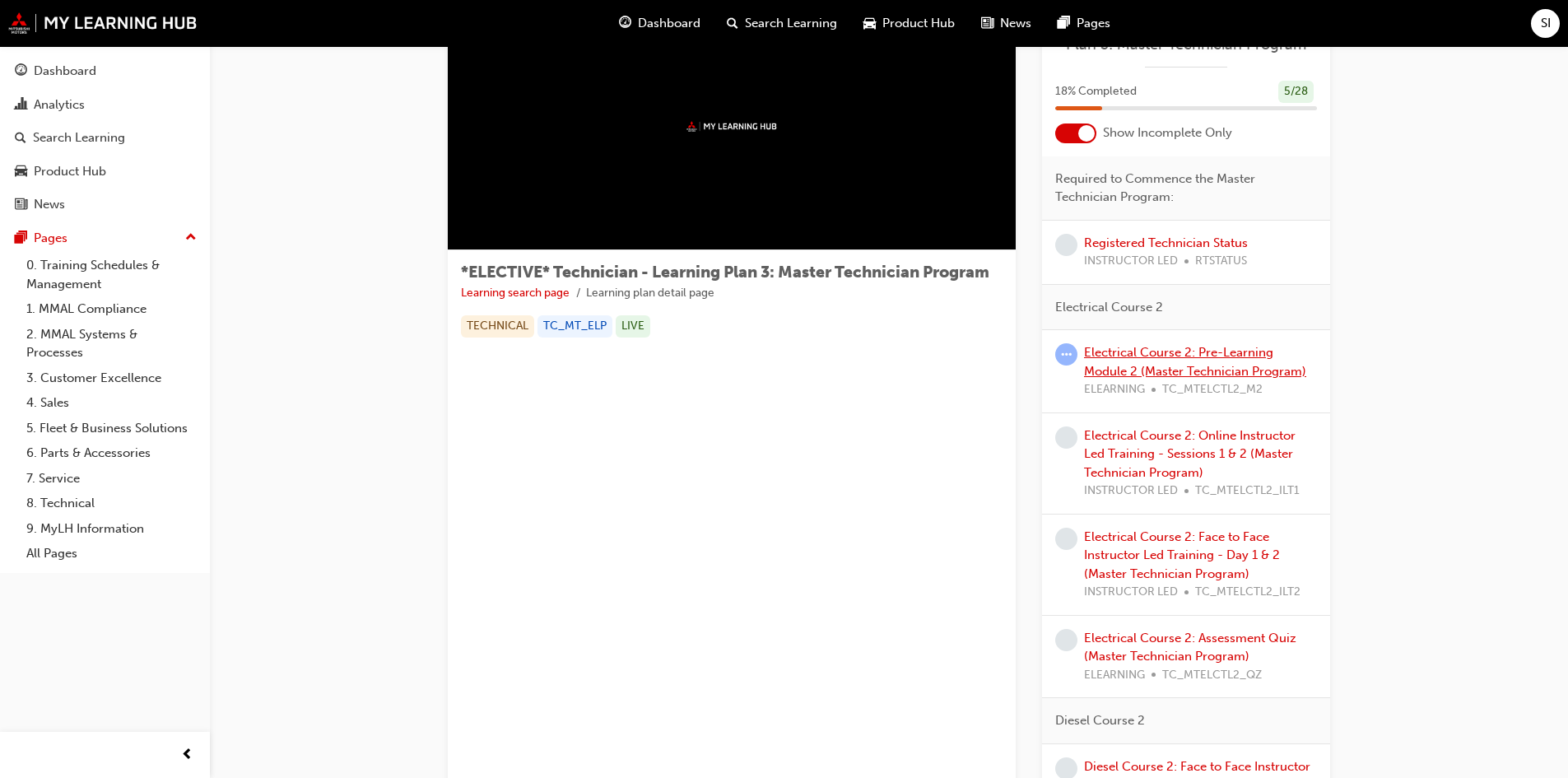
click at [1168, 376] on link "Electrical Course 2: Pre-Learning Module 2 (Master Technician Program)" at bounding box center [1196, 362] width 222 height 34
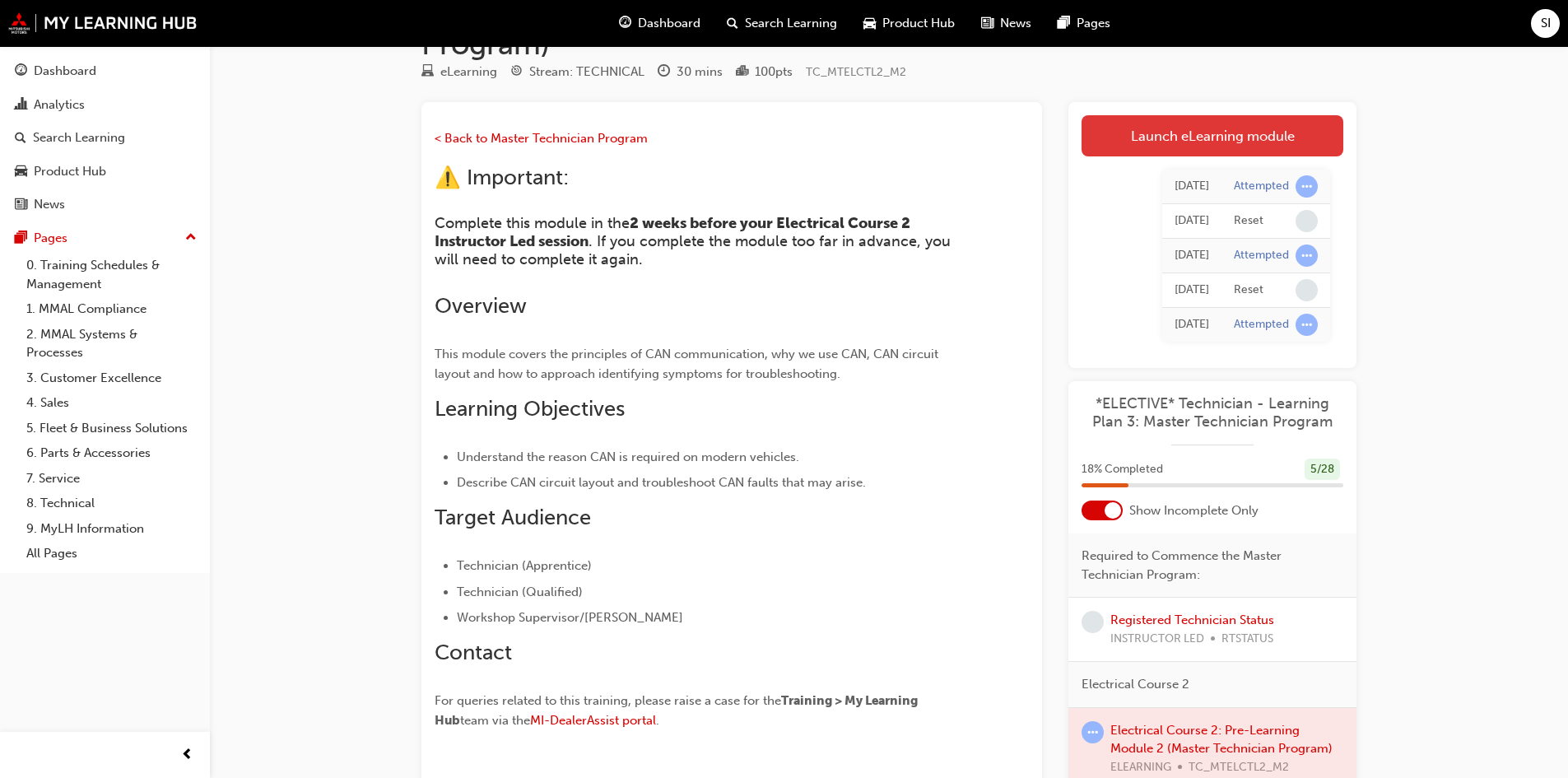
click at [1215, 136] on link "Launch eLearning module" at bounding box center [1212, 135] width 261 height 41
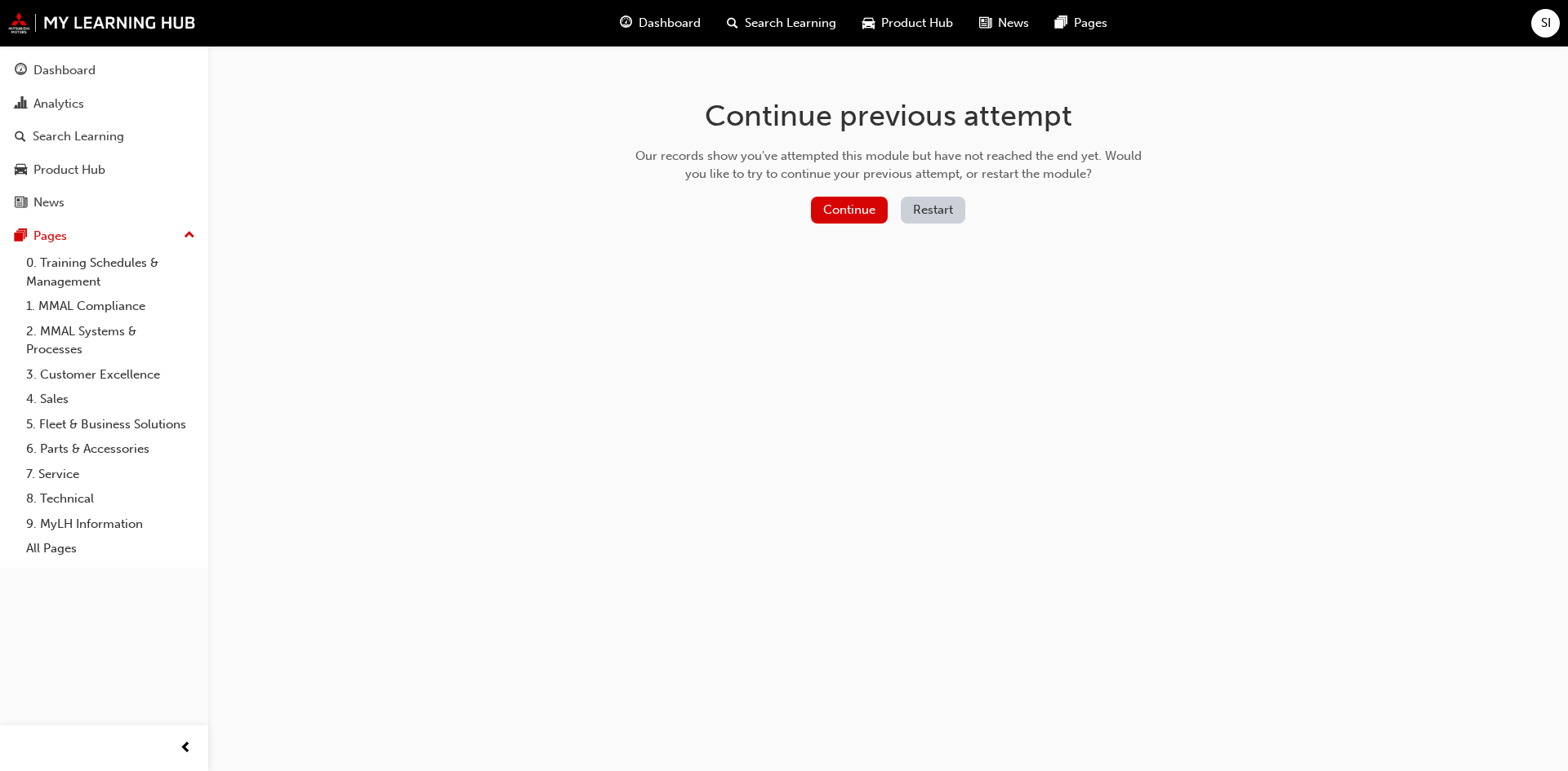
click at [956, 218] on button "Restart" at bounding box center [932, 210] width 64 height 27
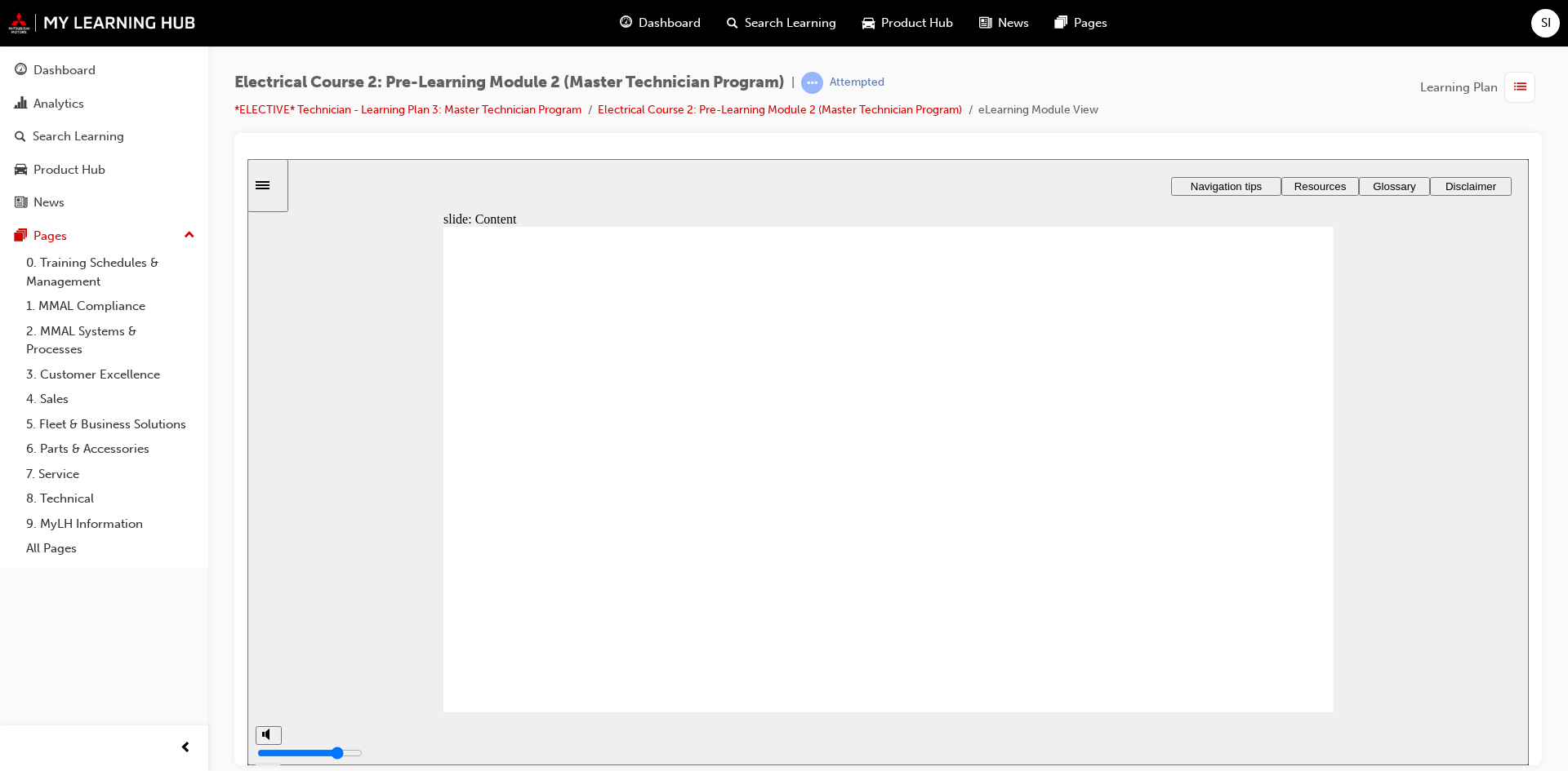
type input "5"
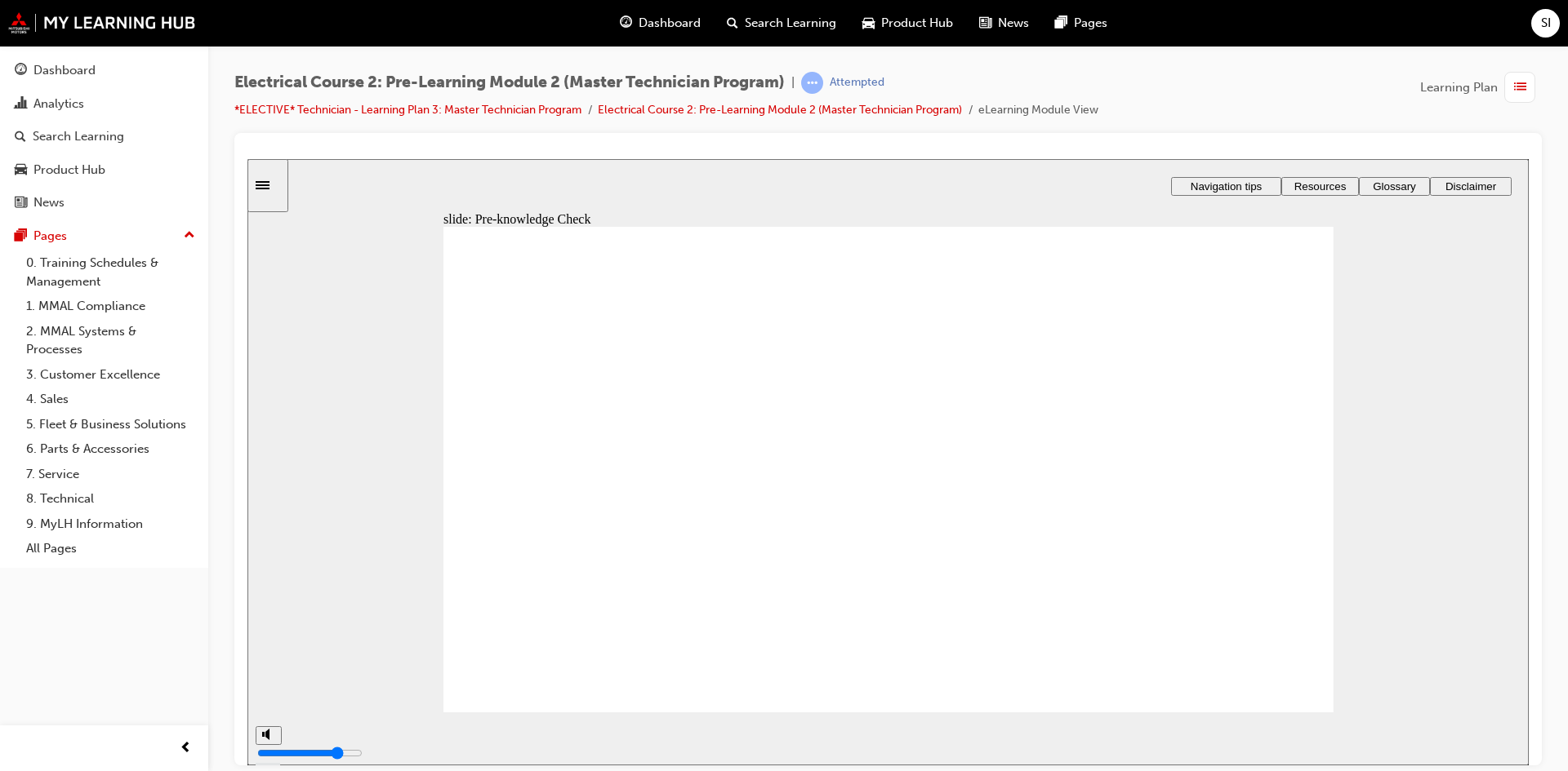
radio input "true"
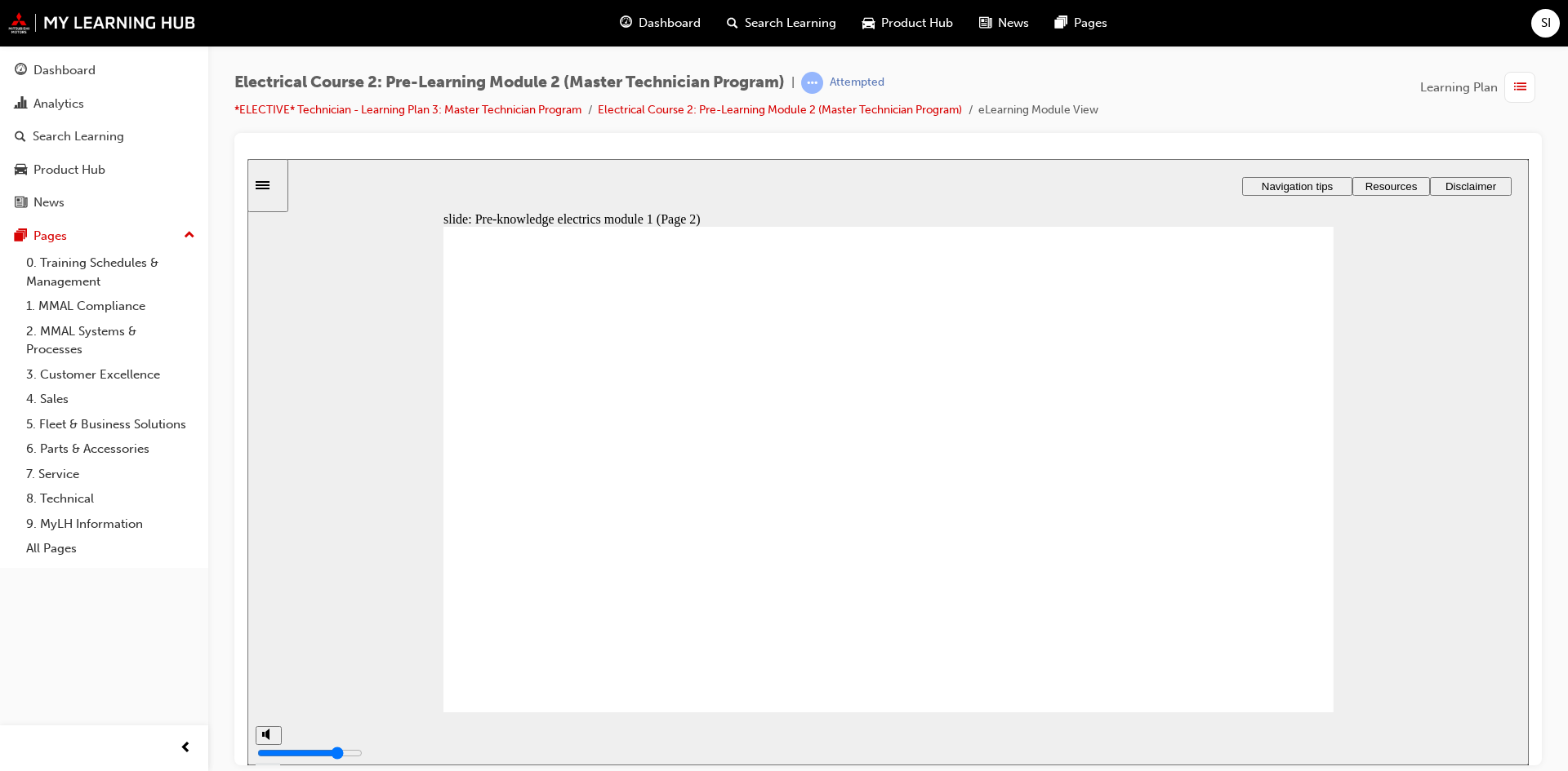
radio input "true"
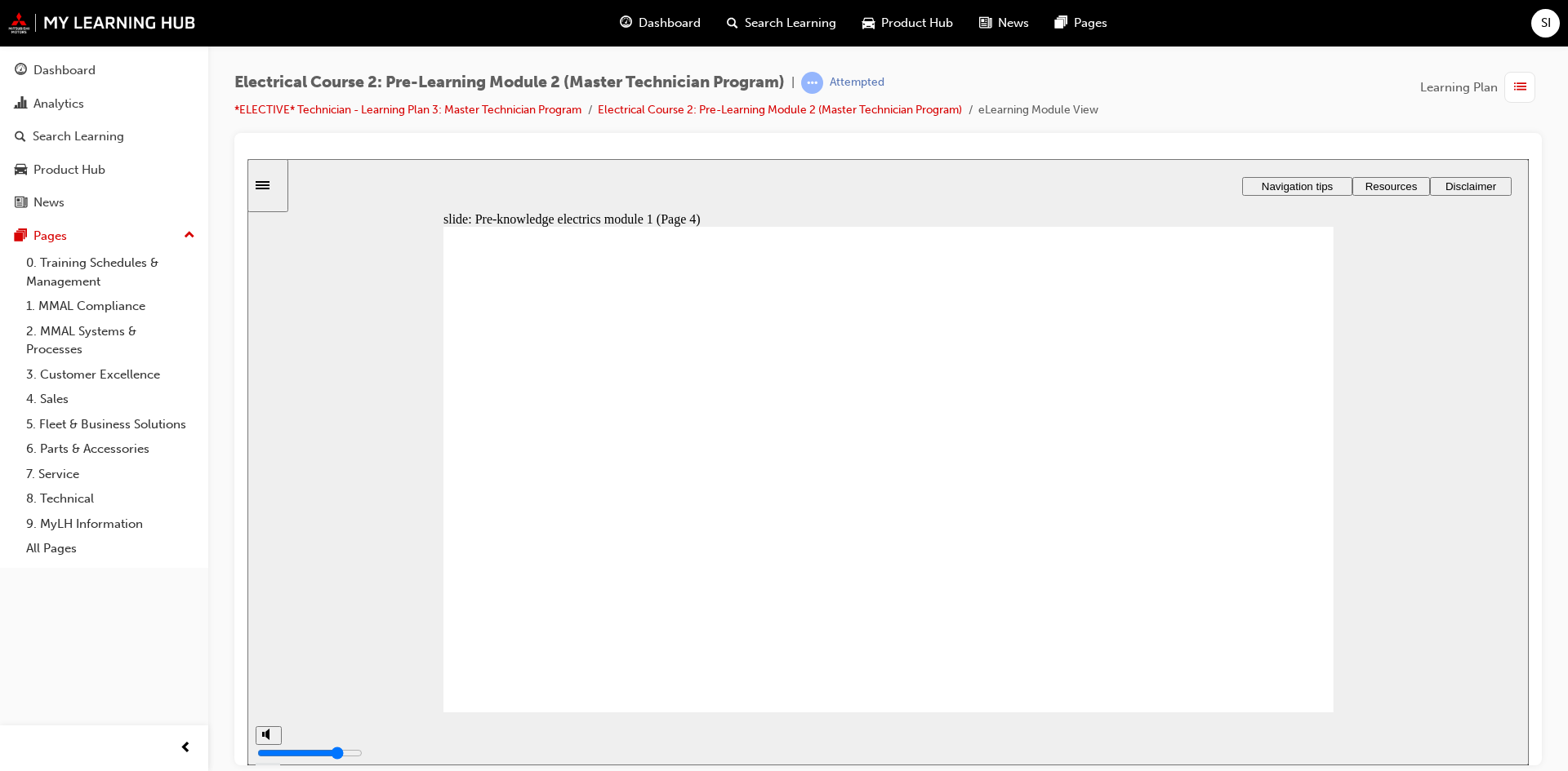
radio input "false"
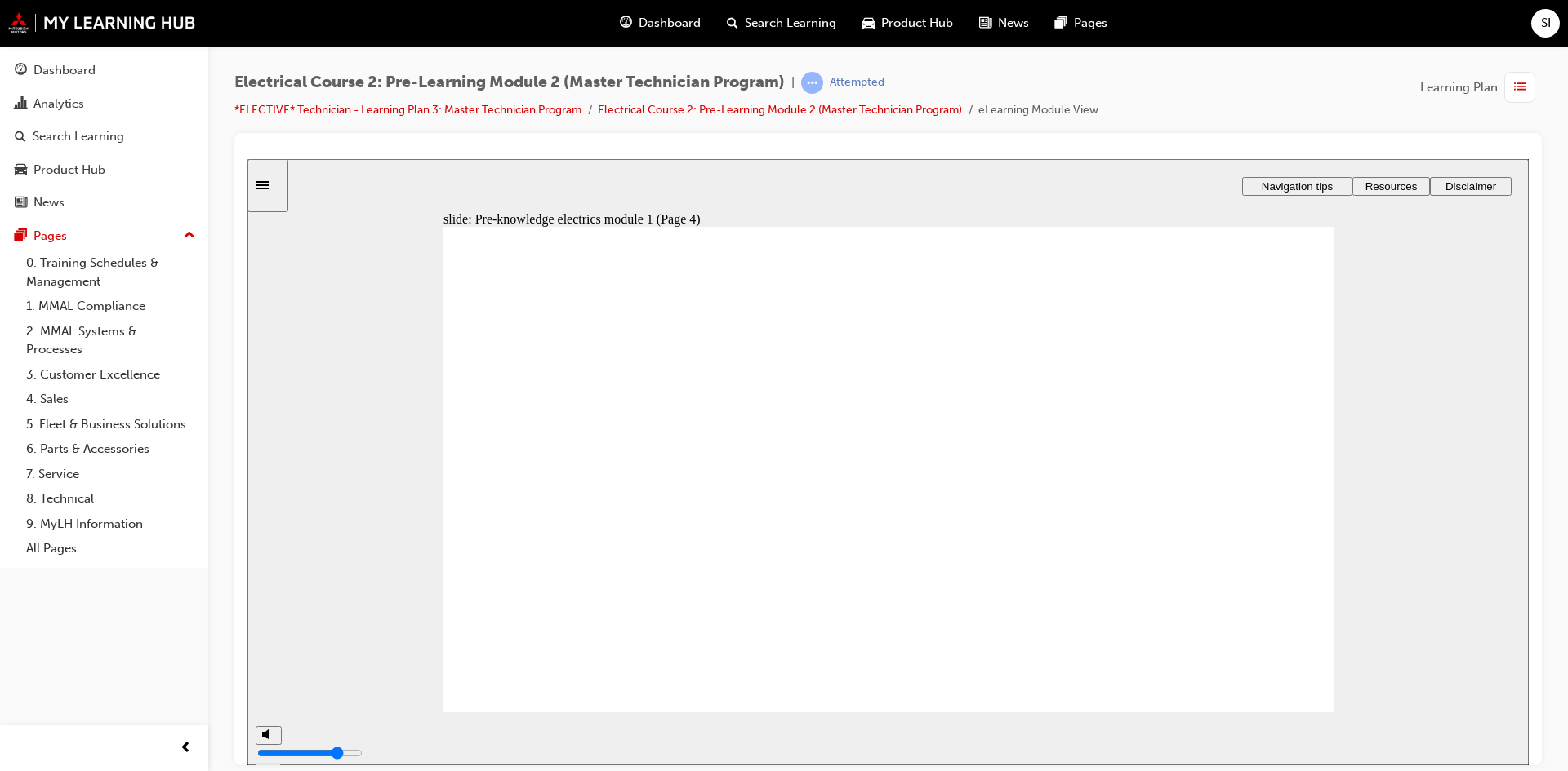
radio input "true"
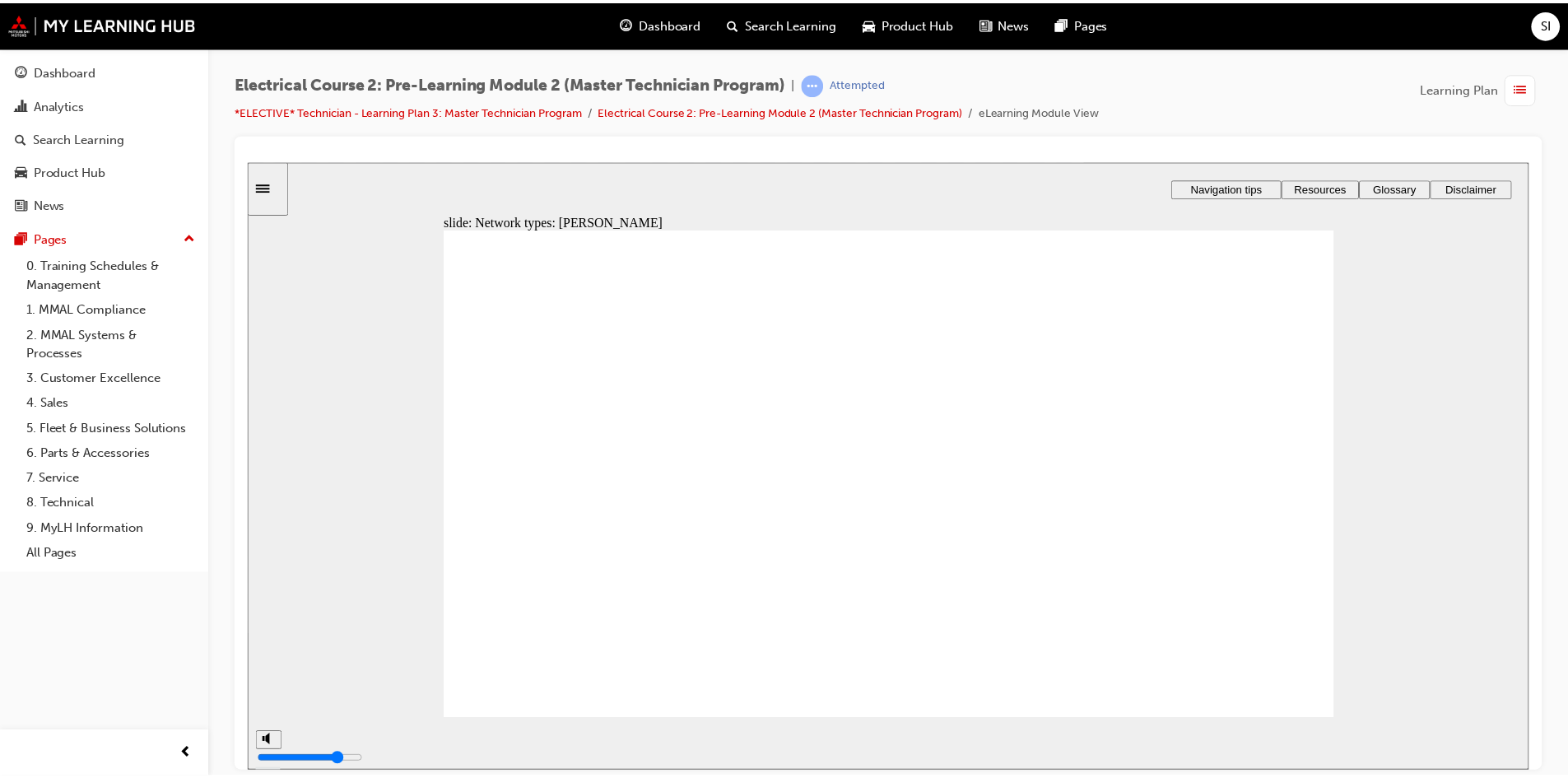
scroll to position [12, 0]
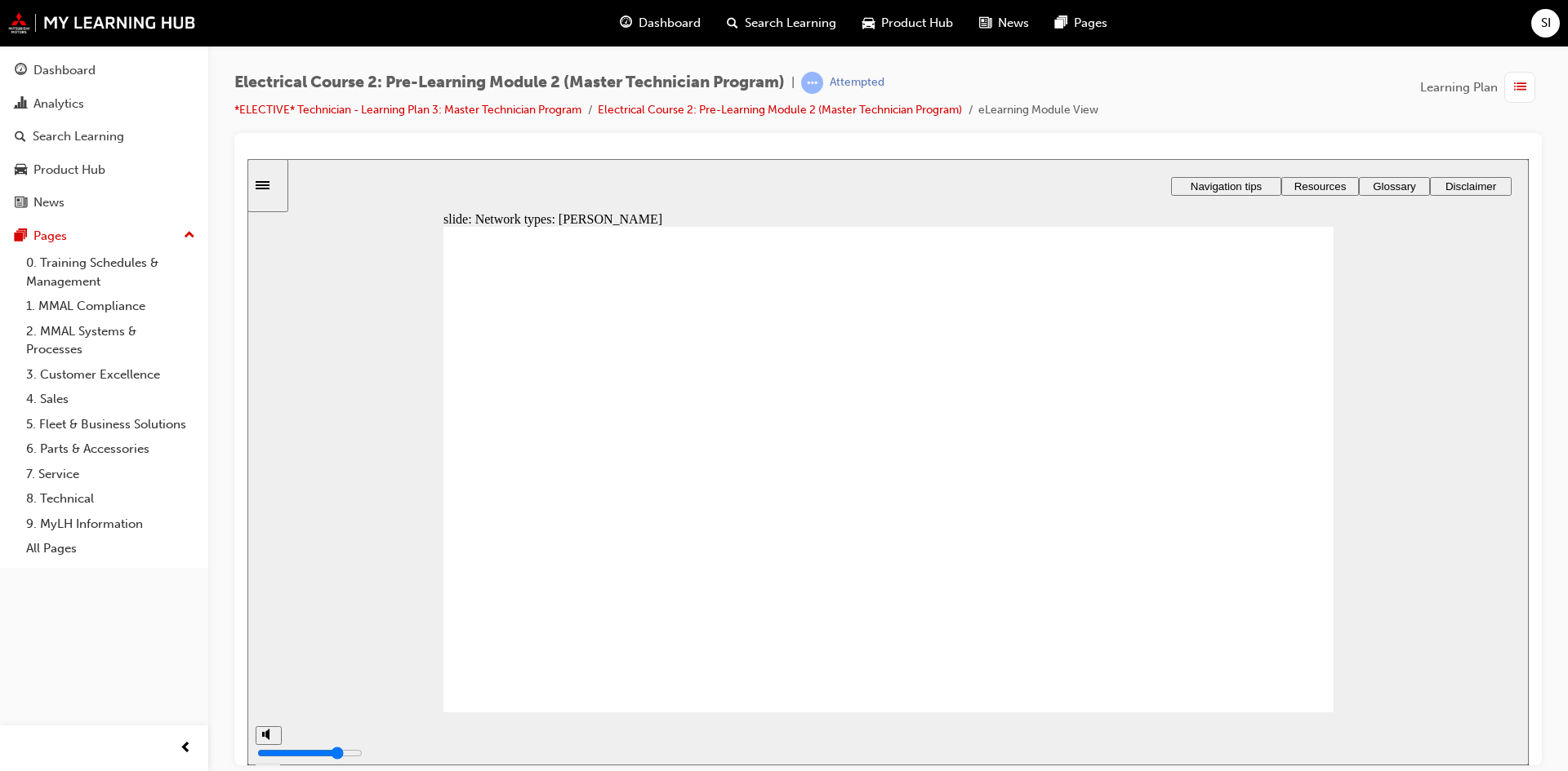
click at [643, 20] on span "Dashboard" at bounding box center [670, 23] width 62 height 19
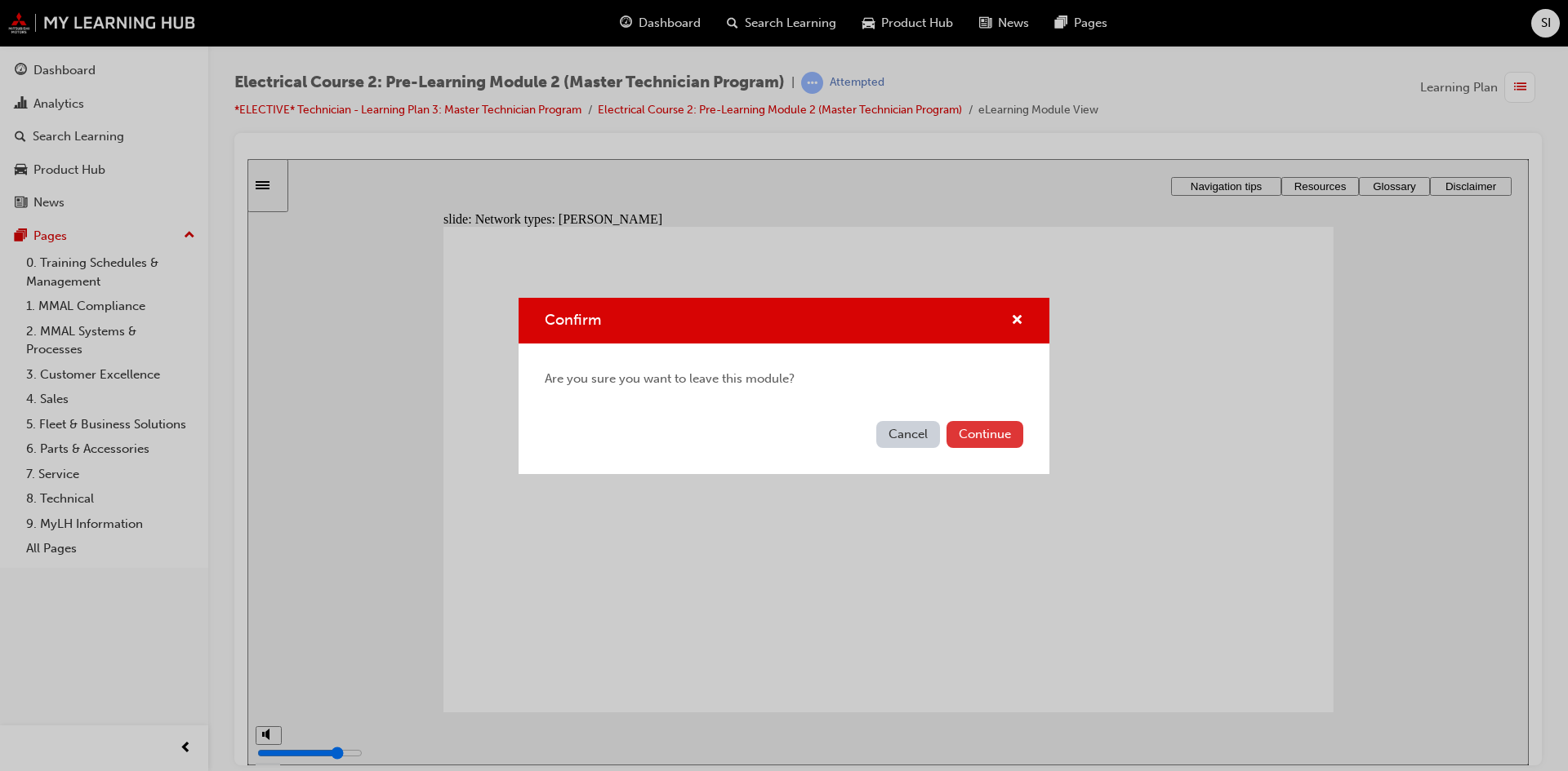
click at [998, 439] on button "Continue" at bounding box center [985, 434] width 77 height 27
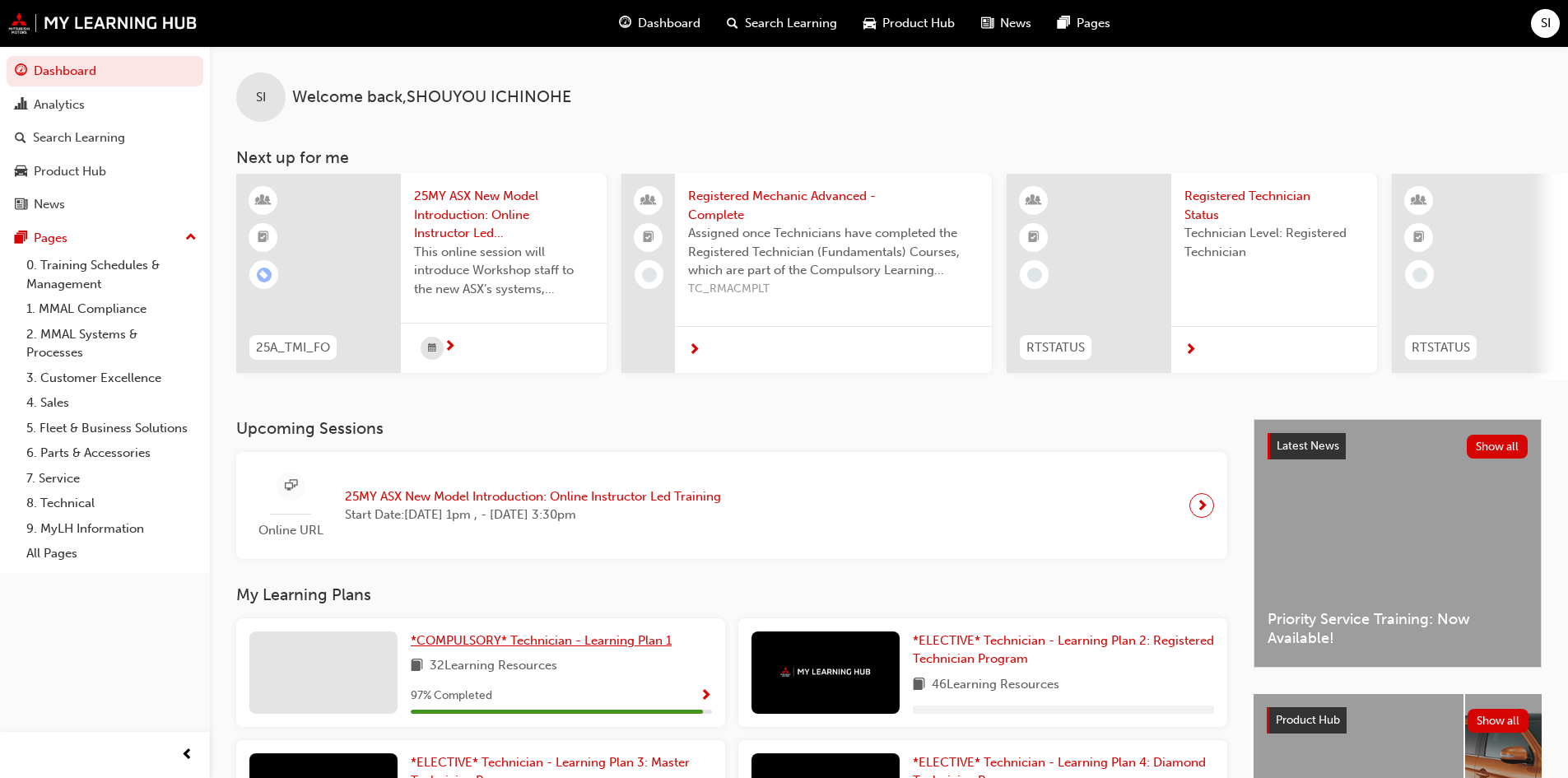
click at [549, 648] on span "*COMPULSORY* Technician - Learning Plan 1" at bounding box center [541, 641] width 261 height 15
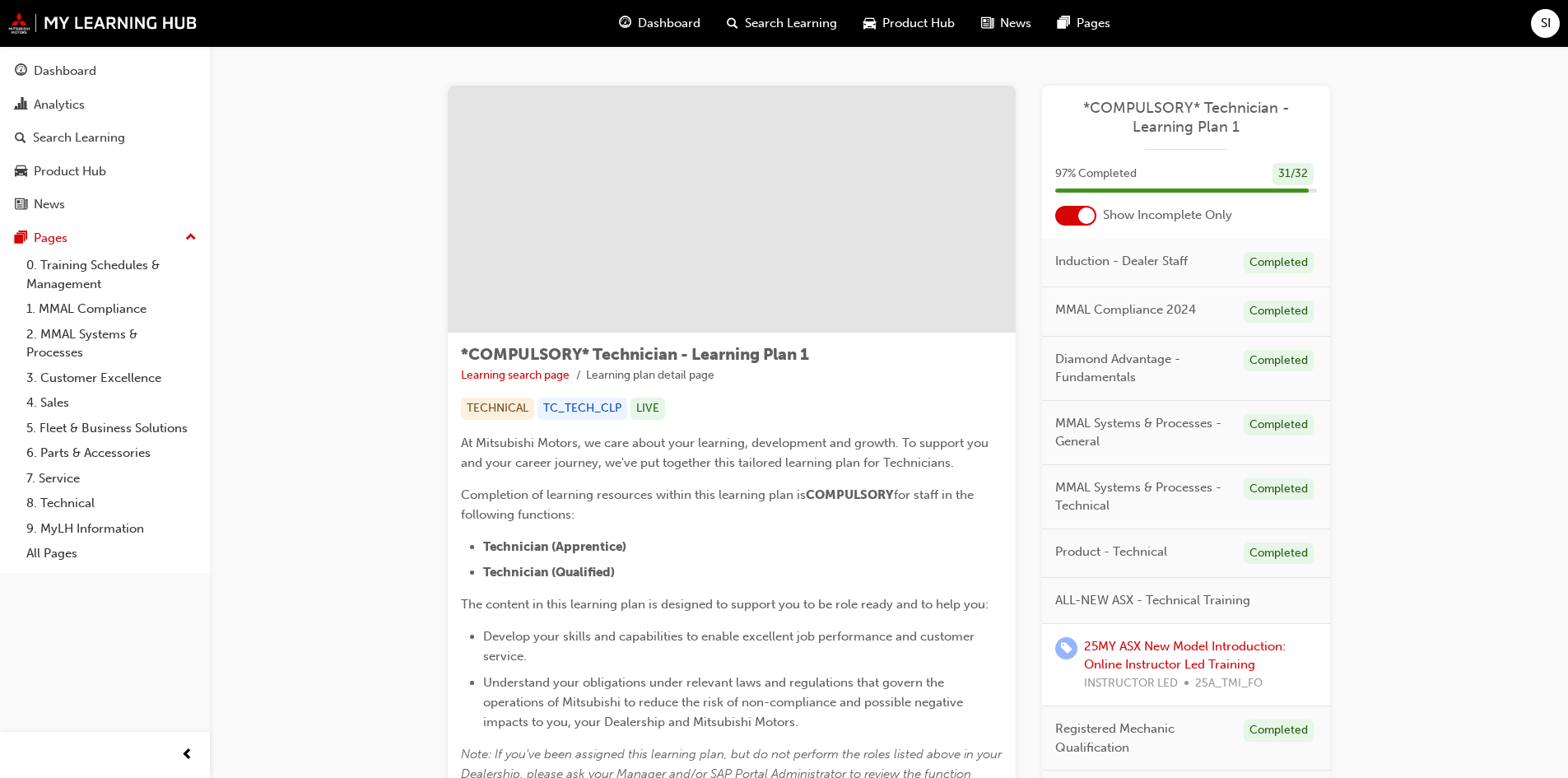
click at [1158, 593] on span "ALL-NEW ASX - Technical Training" at bounding box center [1153, 601] width 195 height 19
click at [1110, 593] on span "ALL-NEW ASX - Technical Training" at bounding box center [1153, 601] width 195 height 19
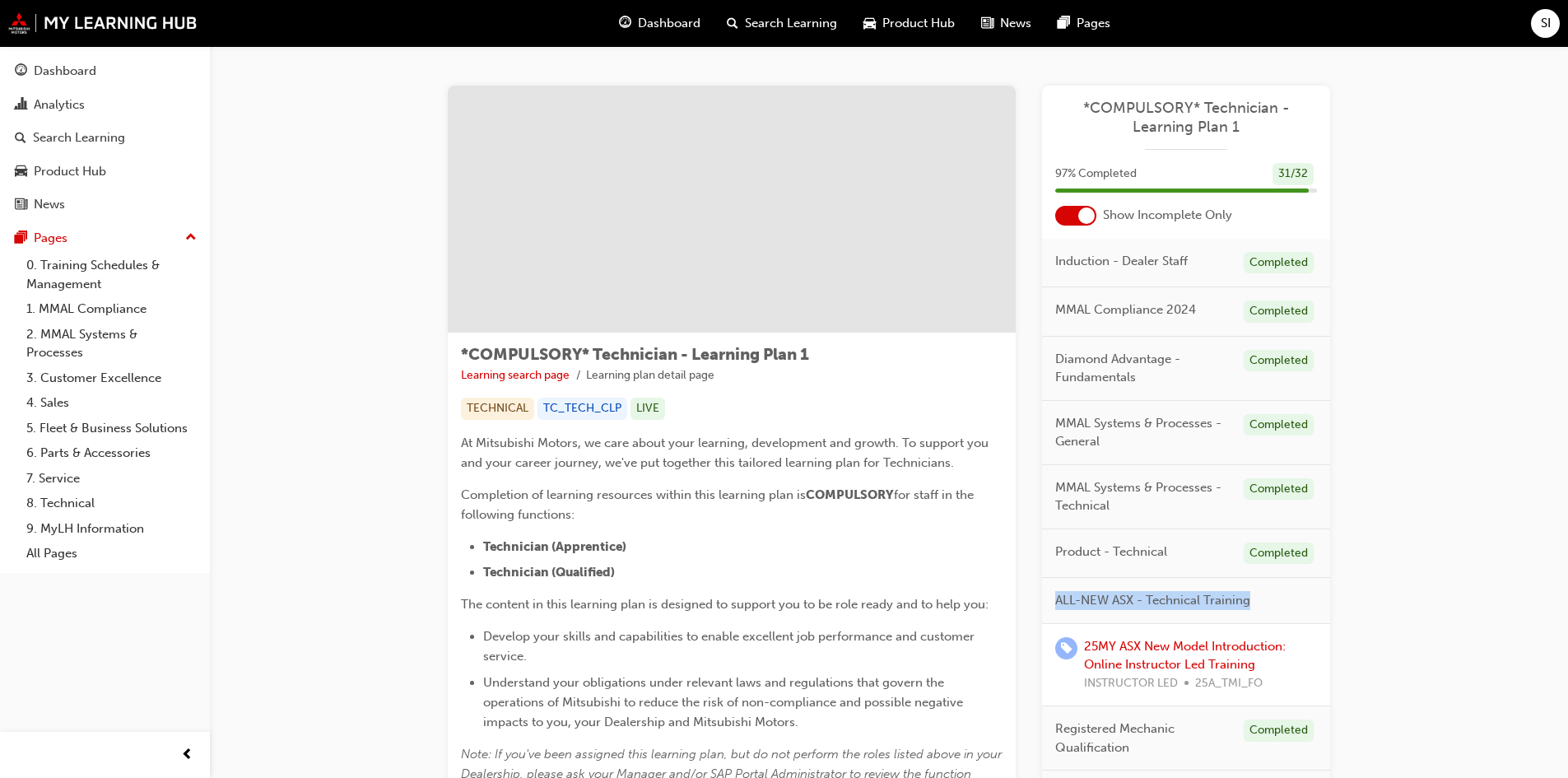
click at [1260, 612] on div "ALL-NEW ASX - Technical Training" at bounding box center [1186, 601] width 288 height 46
click at [1104, 594] on span "ALL-NEW ASX - Technical Training" at bounding box center [1153, 601] width 195 height 19
click at [1168, 663] on link "25MY ASX New Model Introduction: Online Instructor Led Training" at bounding box center [1185, 656] width 202 height 34
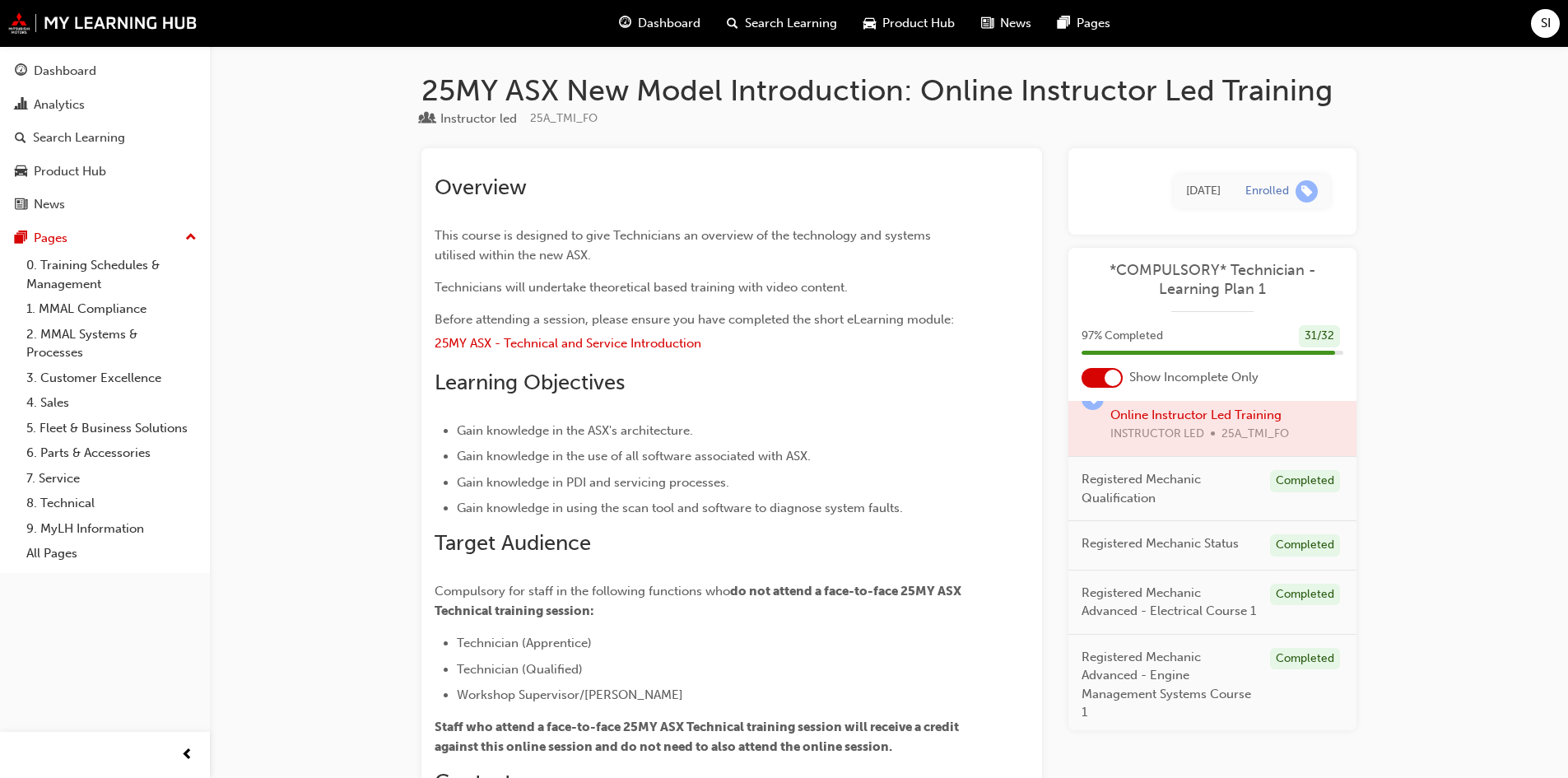
scroll to position [583, 0]
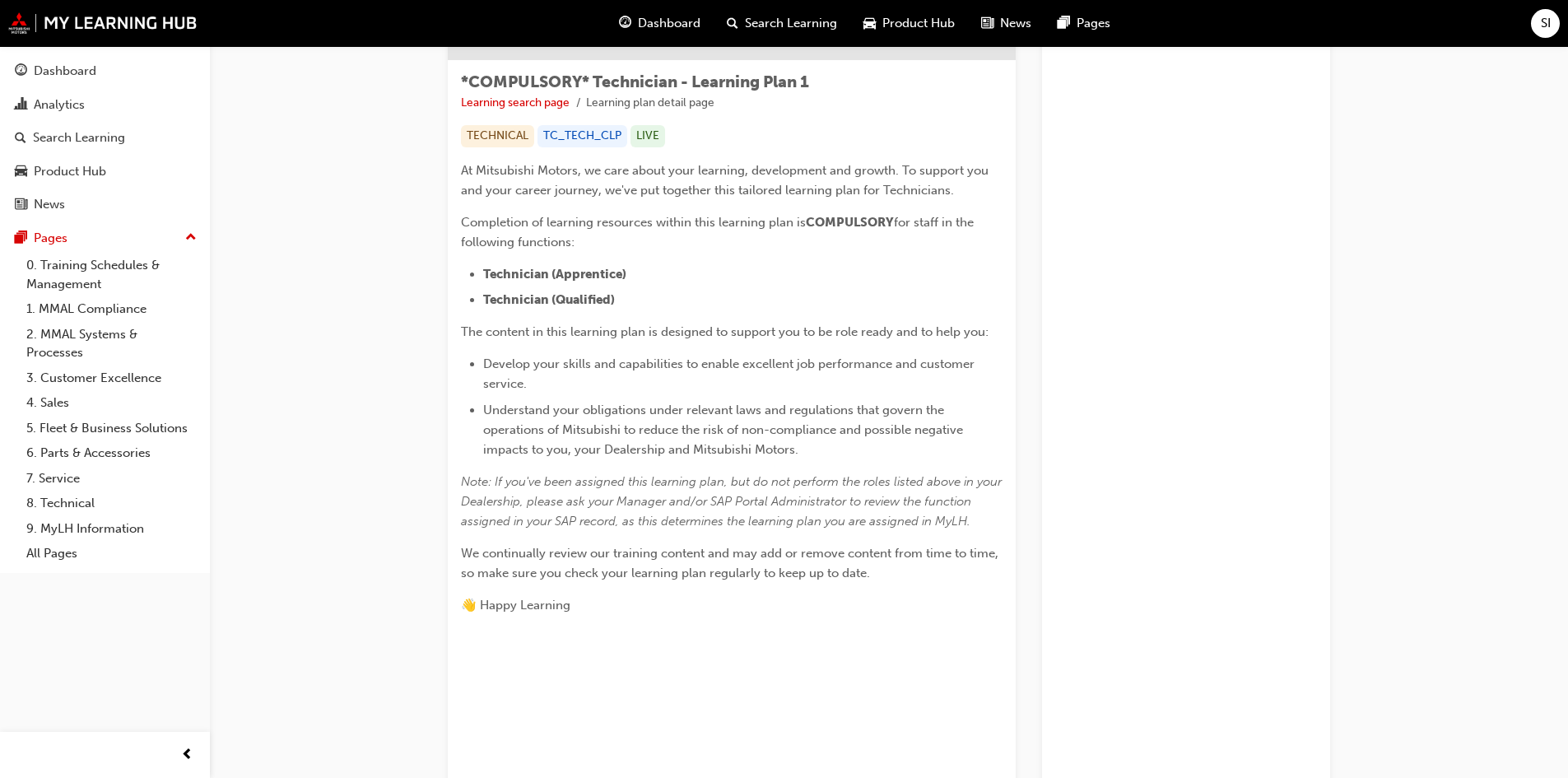
scroll to position [412, 0]
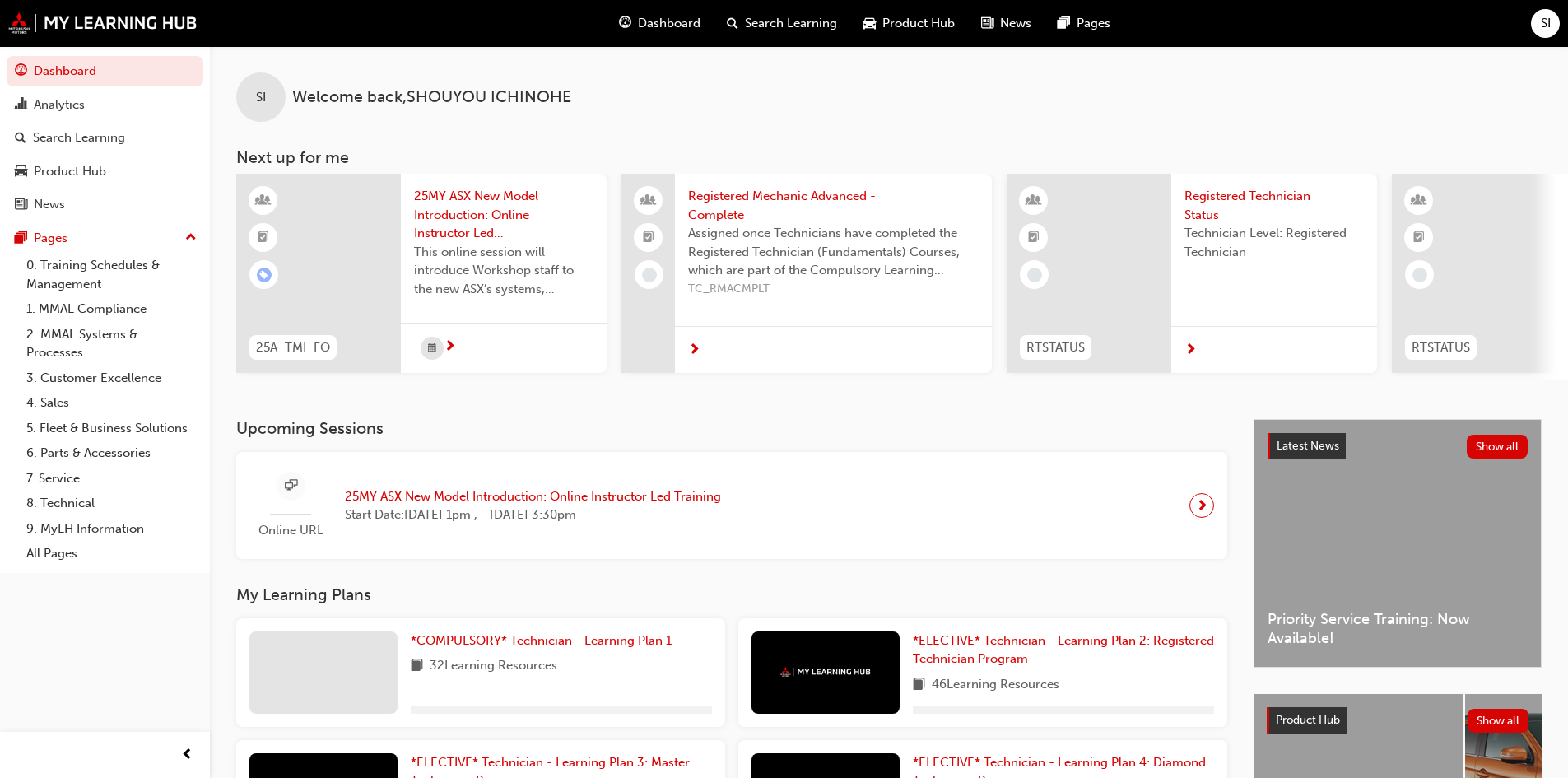
scroll to position [280, 0]
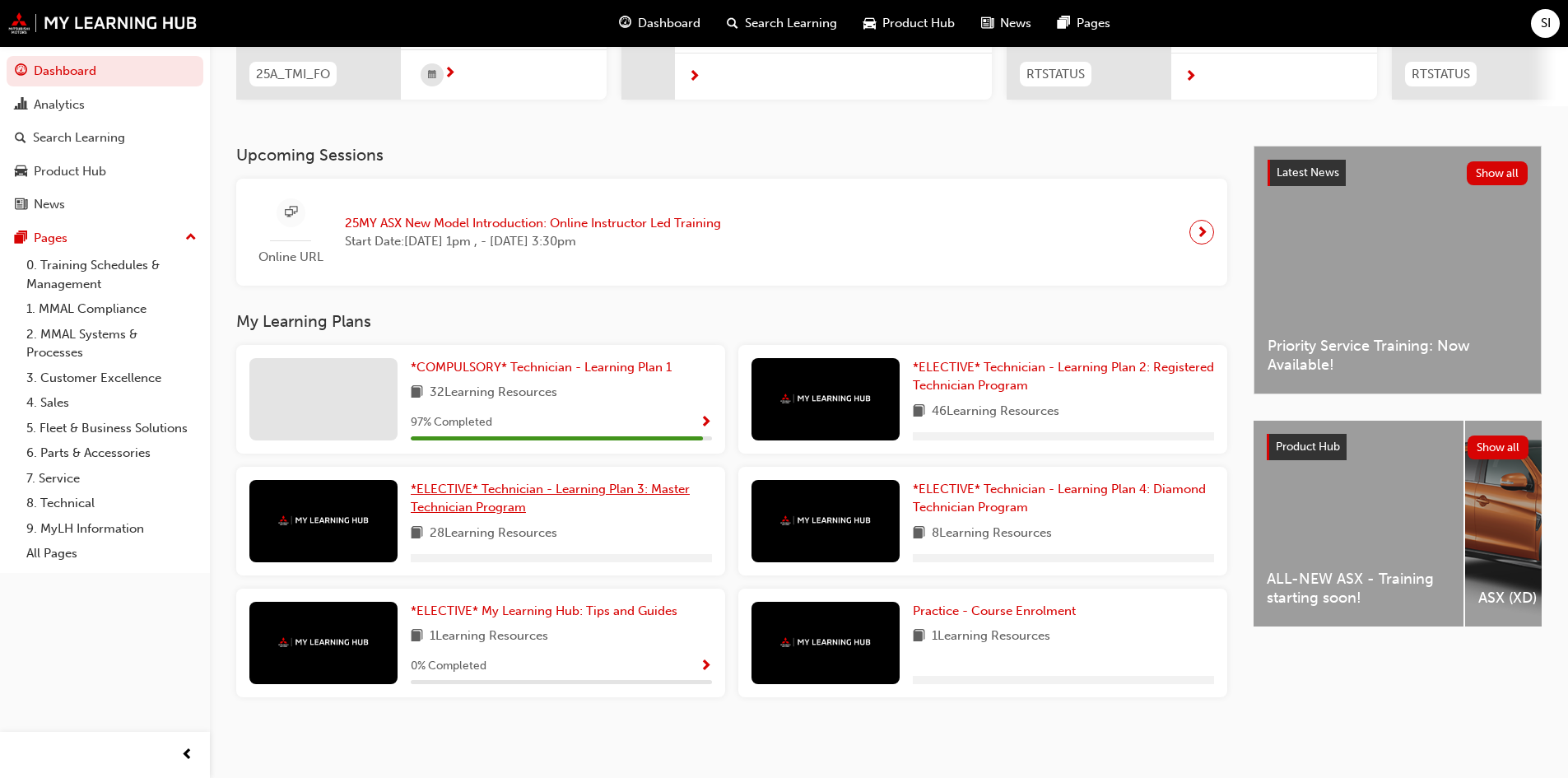
click at [598, 492] on span "*ELECTIVE* Technician - Learning Plan 3: Master Technician Program" at bounding box center [551, 499] width 279 height 34
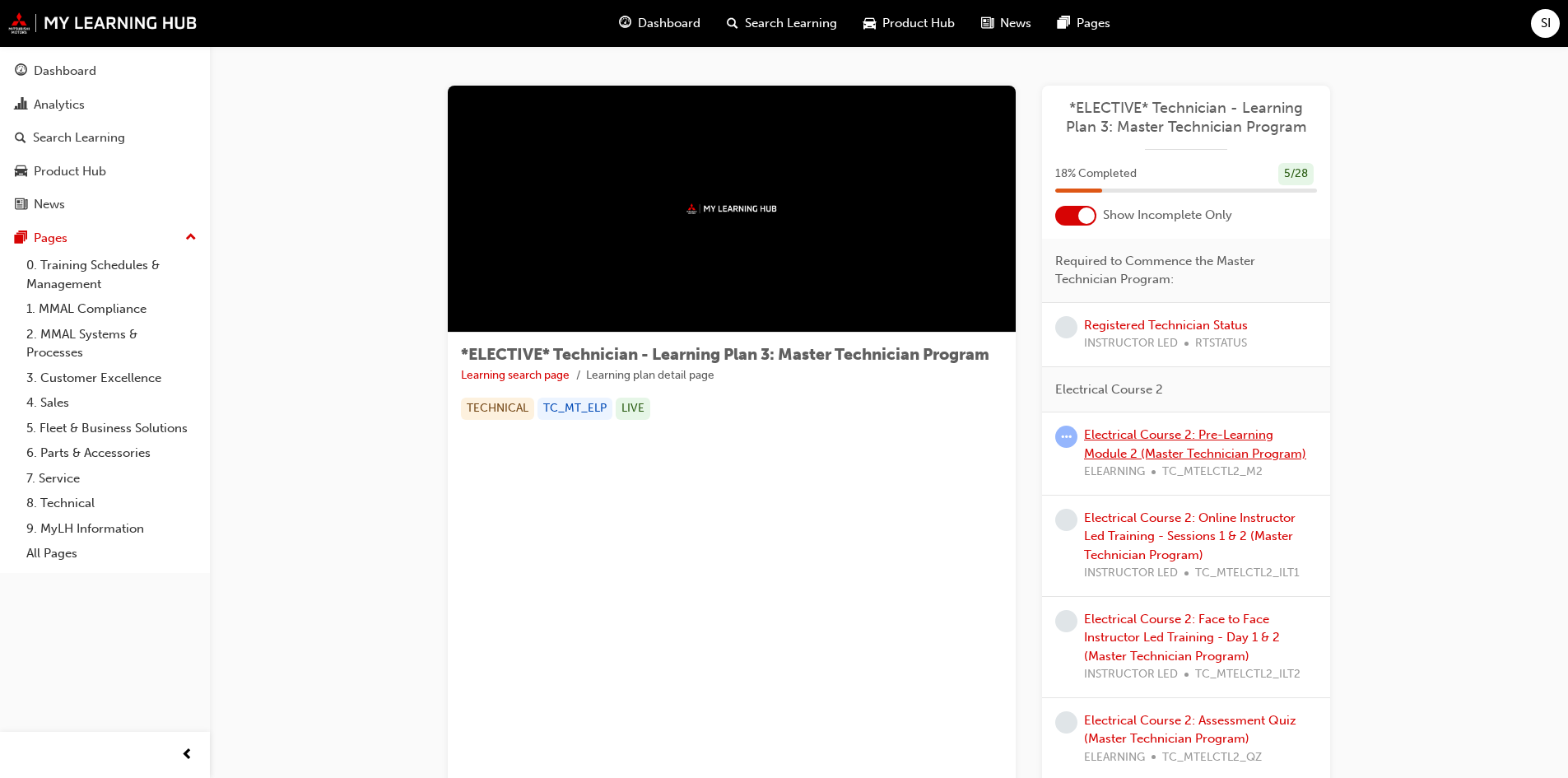
click at [1236, 455] on link "Electrical Course 2: Pre-Learning Module 2 (Master Technician Program)" at bounding box center [1196, 444] width 222 height 34
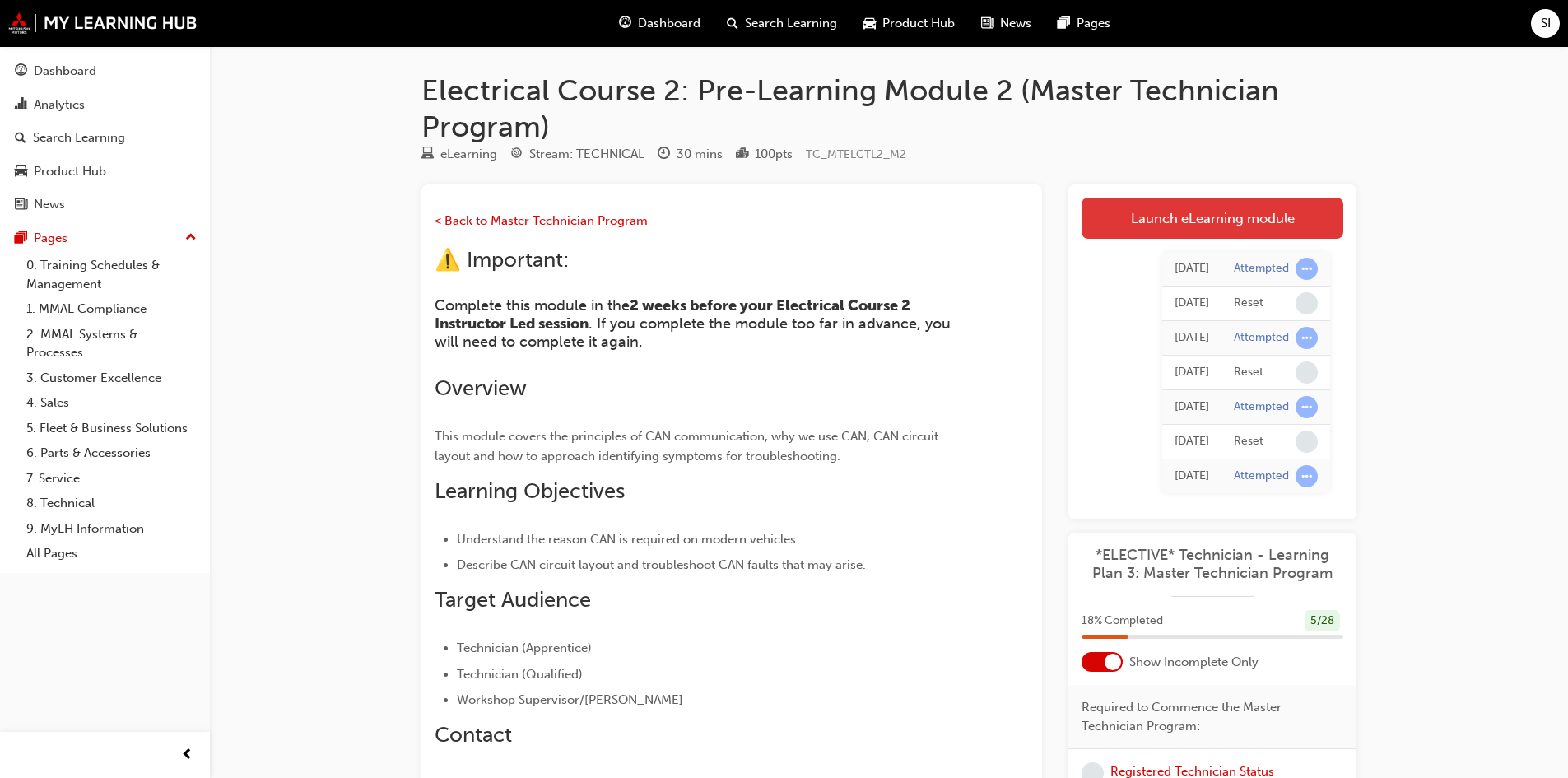
click at [1227, 218] on link "Launch eLearning module" at bounding box center [1212, 218] width 261 height 41
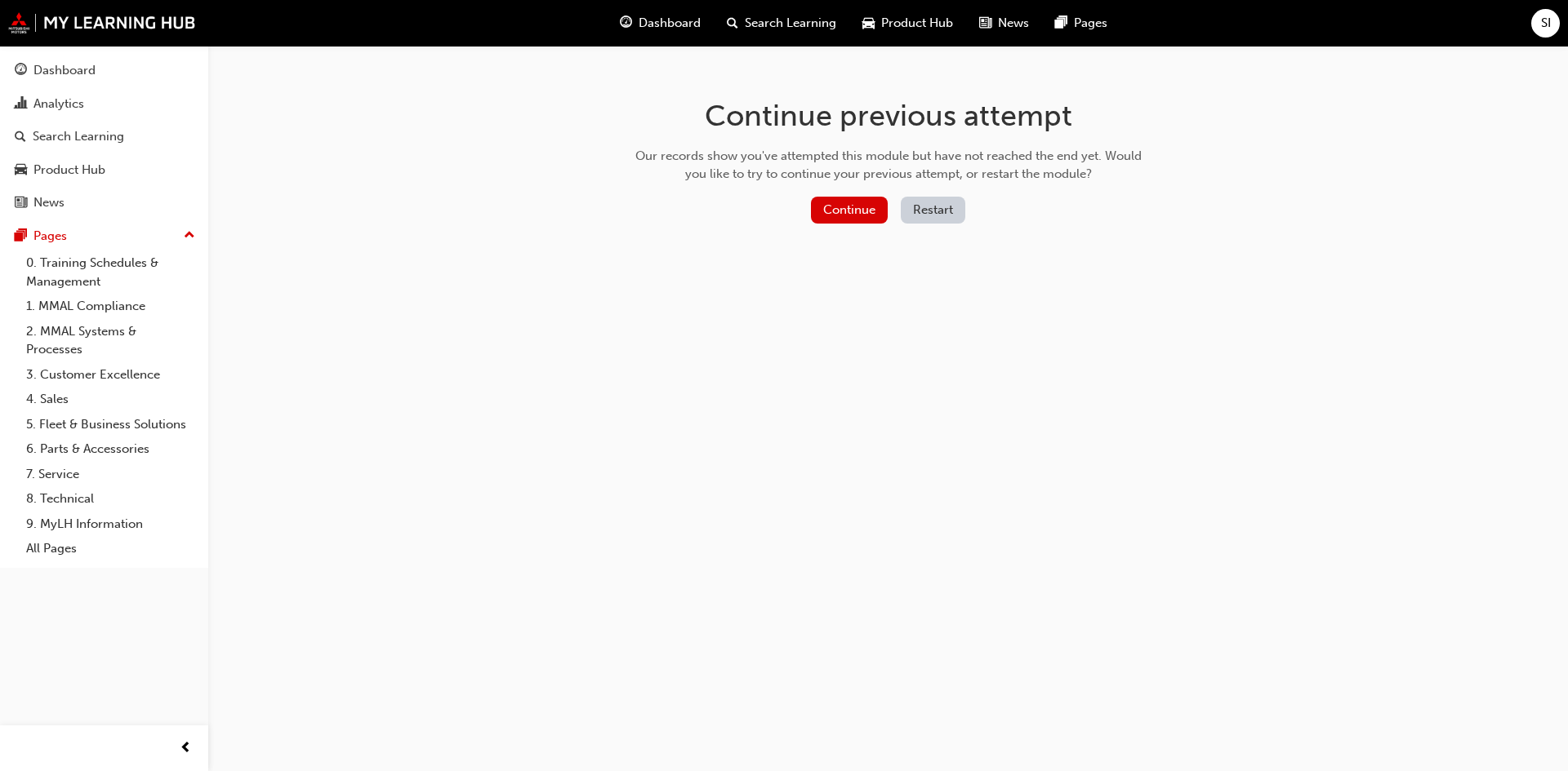
click at [950, 199] on button "Restart" at bounding box center [932, 210] width 64 height 27
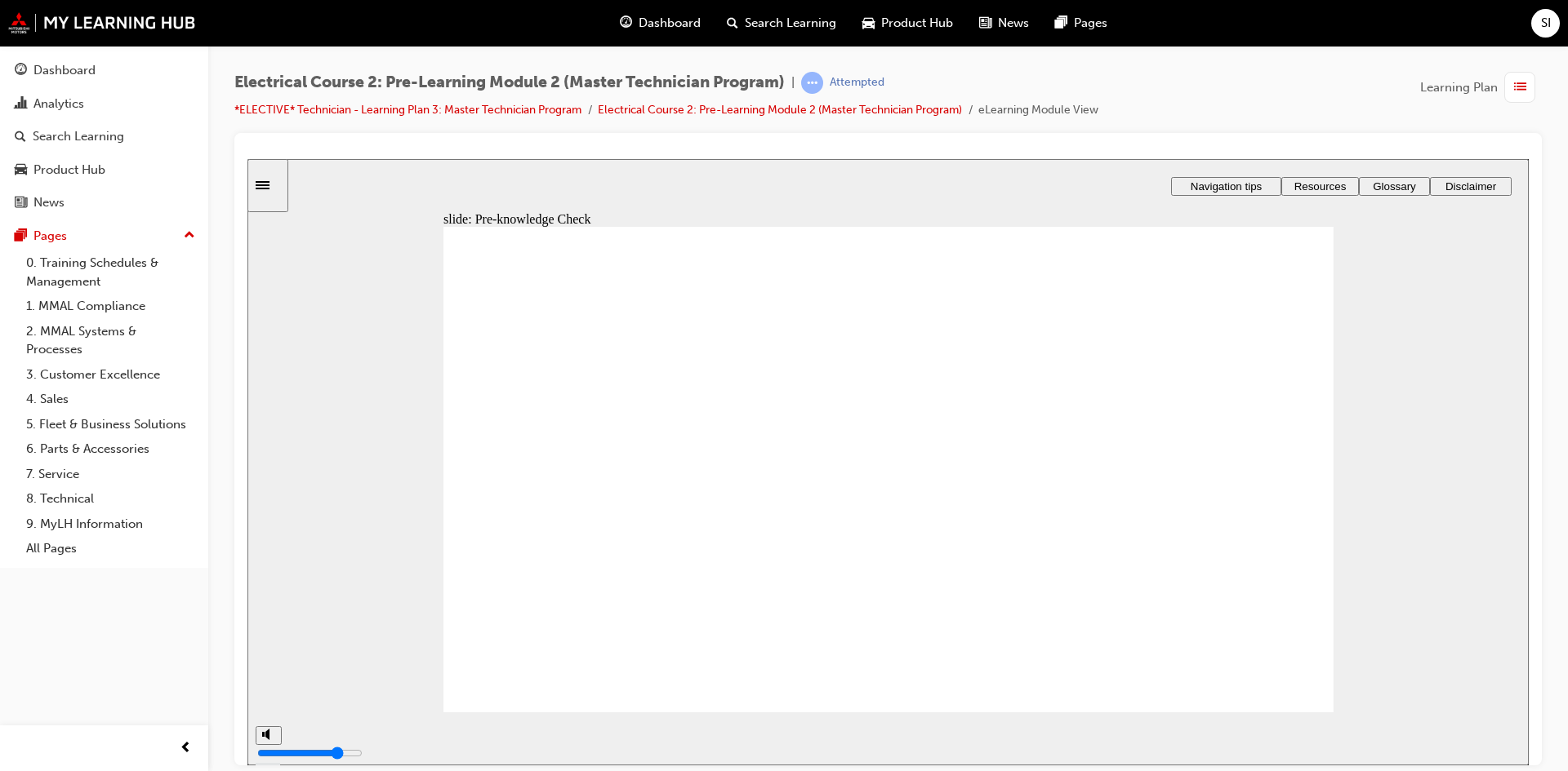
radio input "true"
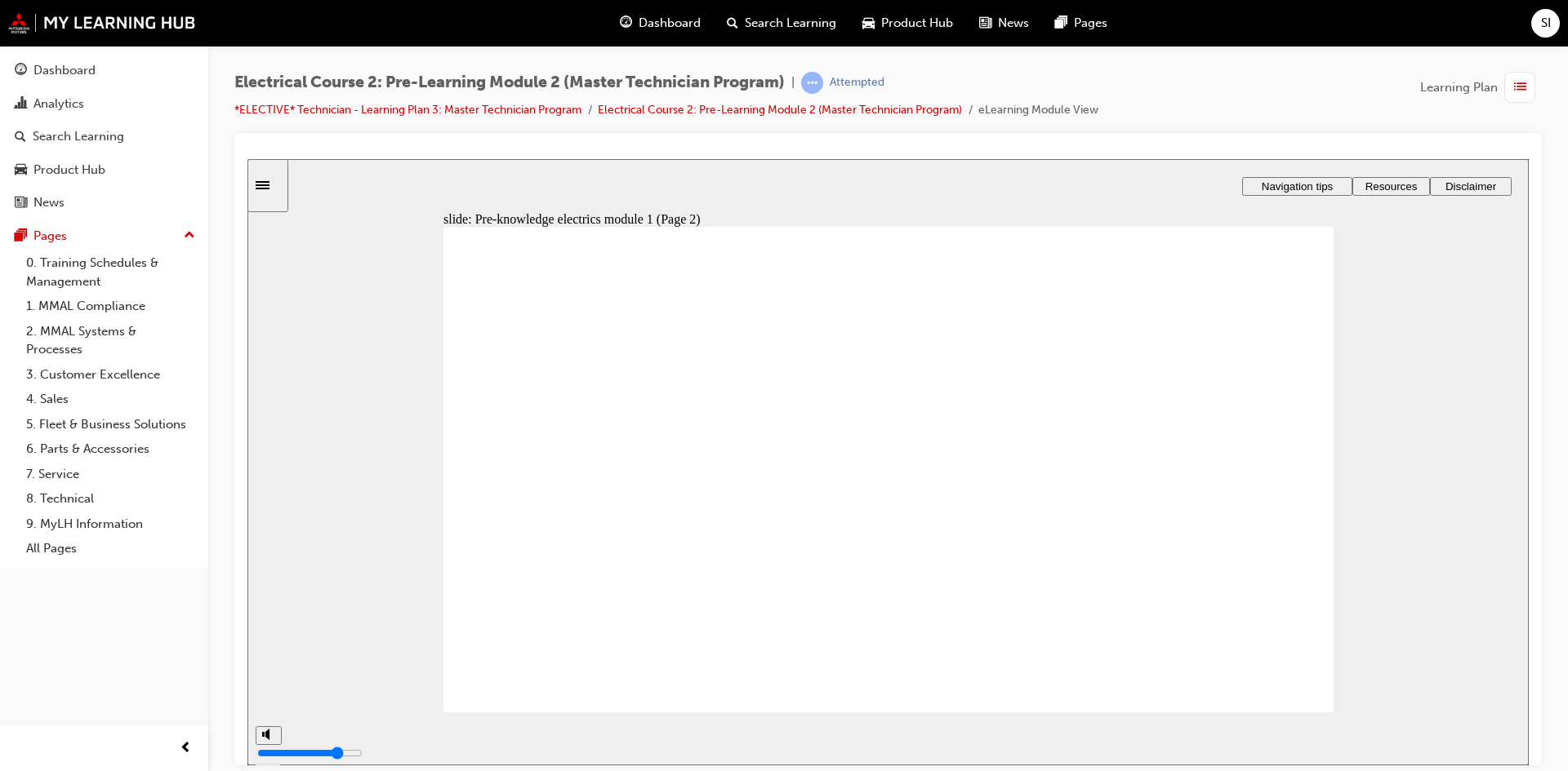
radio input "true"
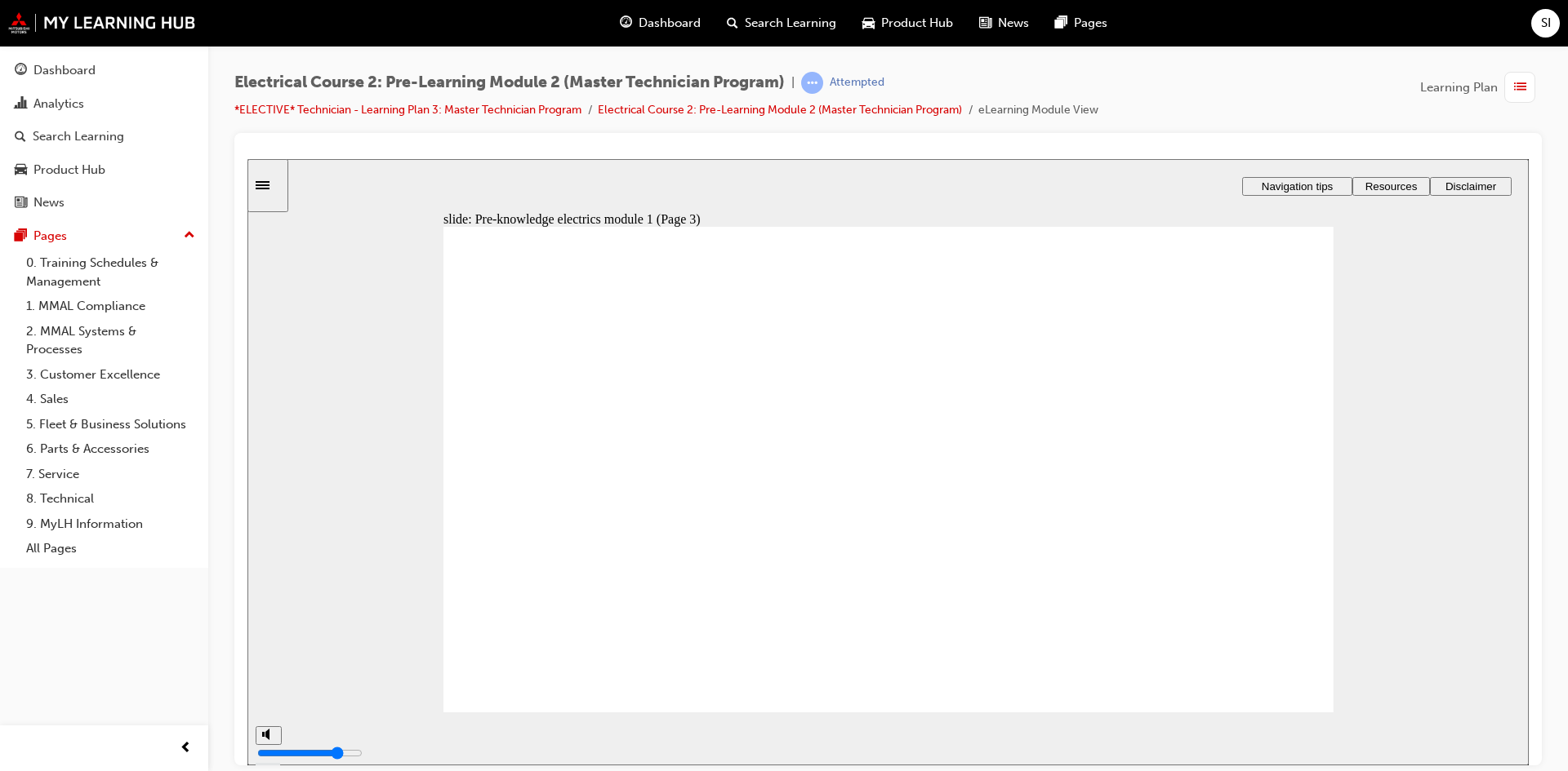
radio input "true"
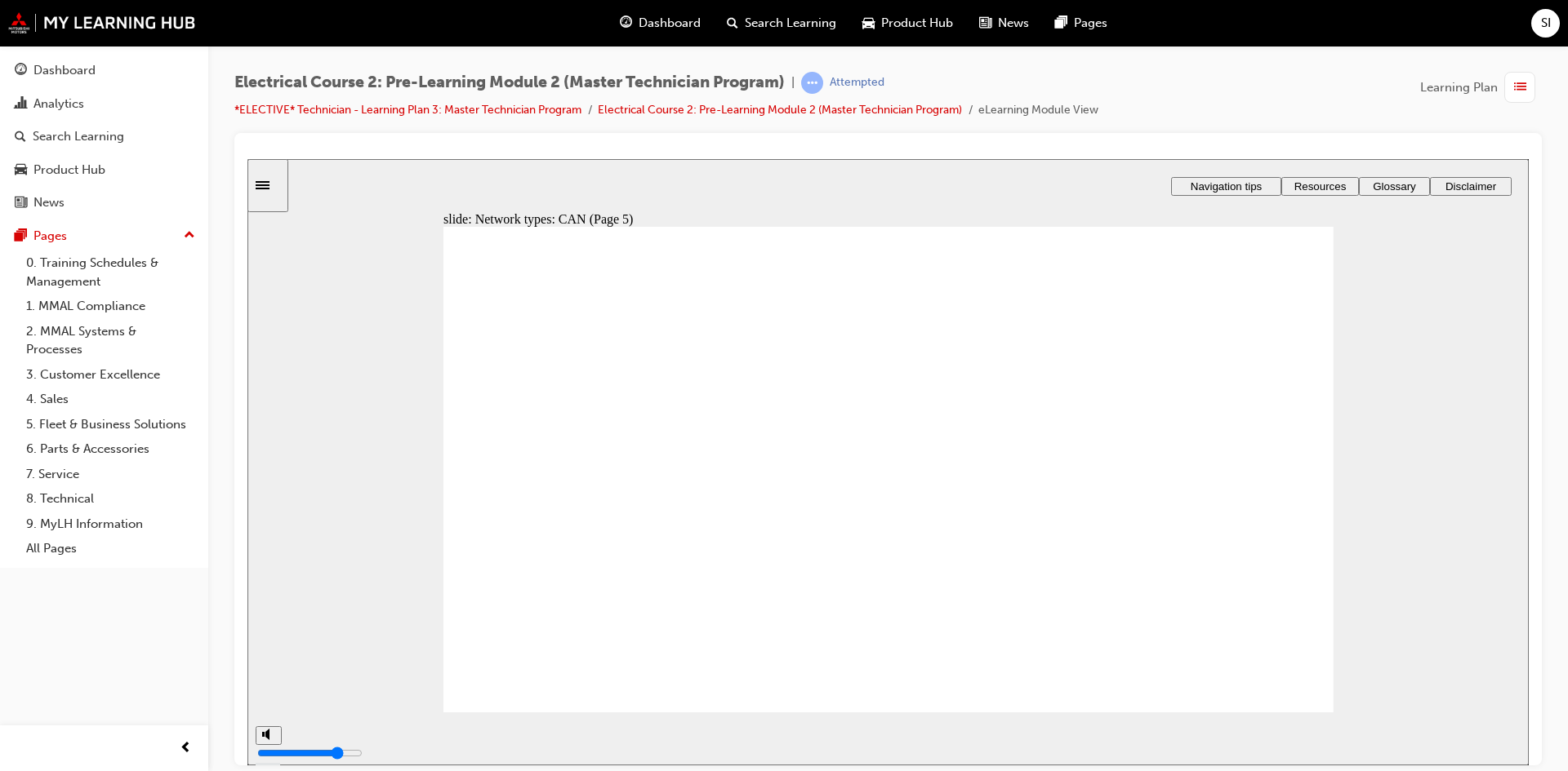
drag, startPoint x: 1257, startPoint y: 456, endPoint x: 1068, endPoint y: 403, distance: 196.3
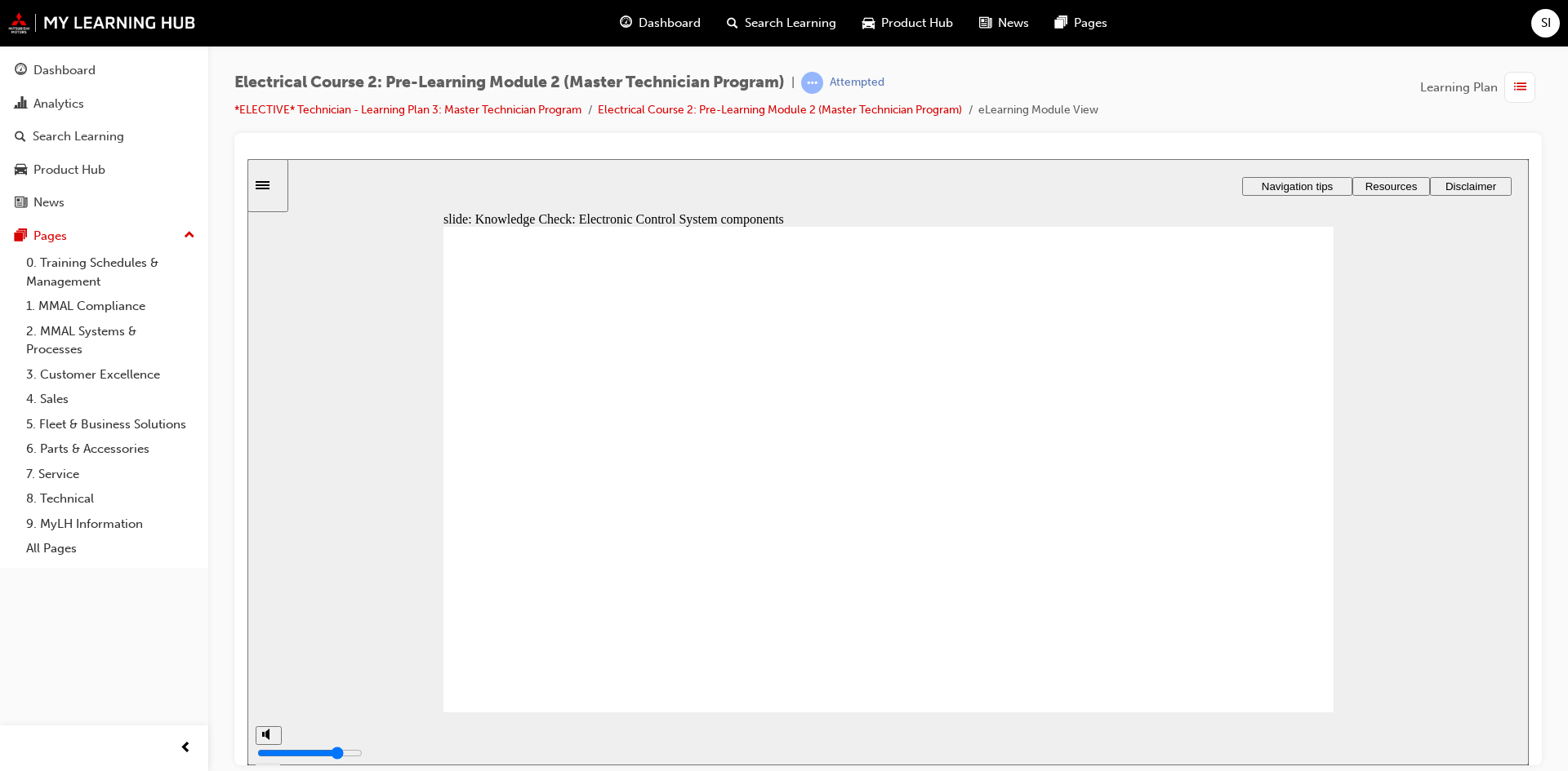
drag, startPoint x: 1250, startPoint y: 433, endPoint x: 992, endPoint y: 475, distance: 261.4
drag, startPoint x: 1225, startPoint y: 521, endPoint x: 1014, endPoint y: 442, distance: 225.3
drag, startPoint x: 1220, startPoint y: 470, endPoint x: 964, endPoint y: 529, distance: 262.7
drag, startPoint x: 1245, startPoint y: 515, endPoint x: 1058, endPoint y: 621, distance: 215.0
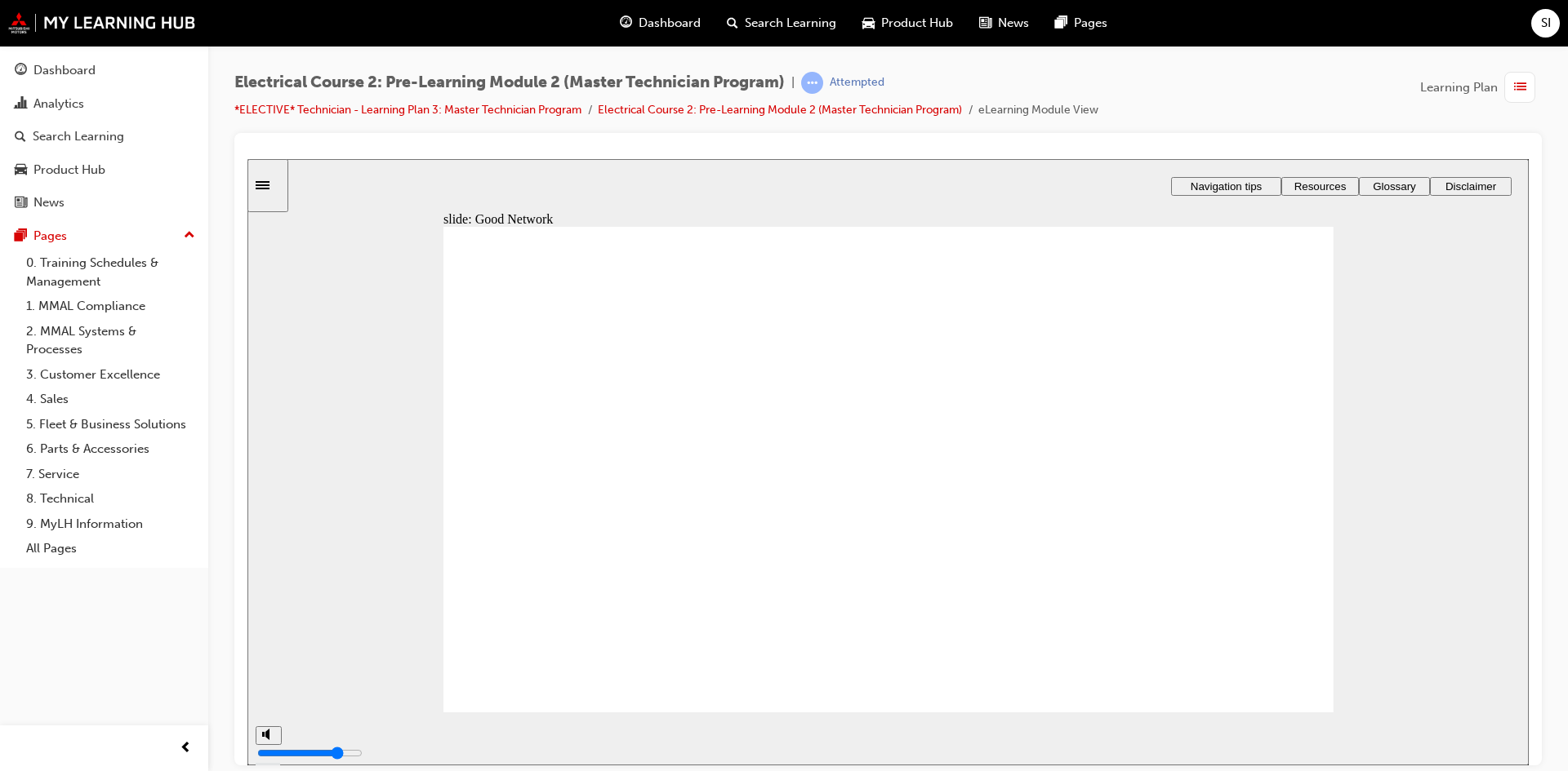
drag, startPoint x: 948, startPoint y: 534, endPoint x: 977, endPoint y: 564, distance: 41.7
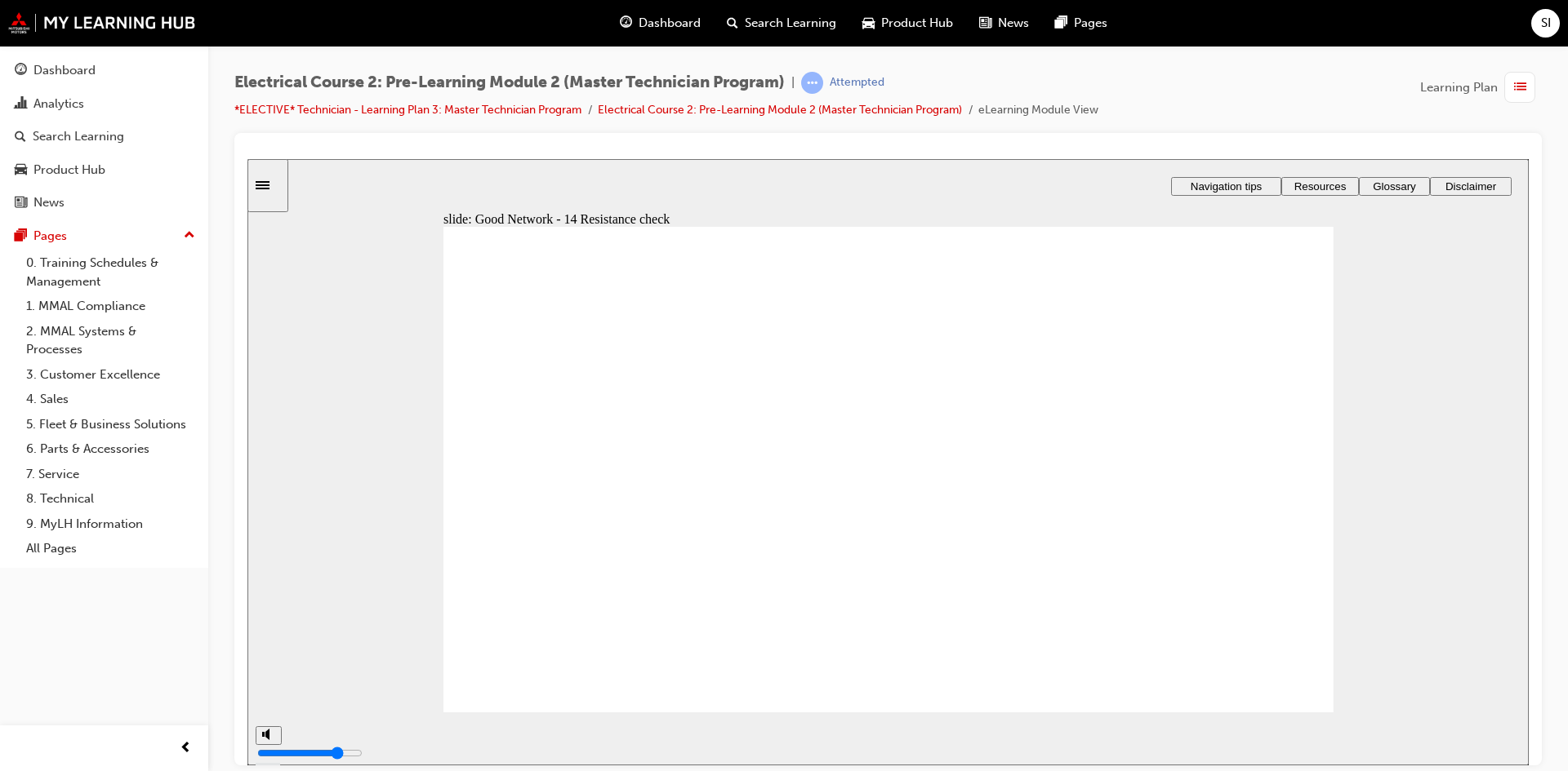
type input "42"
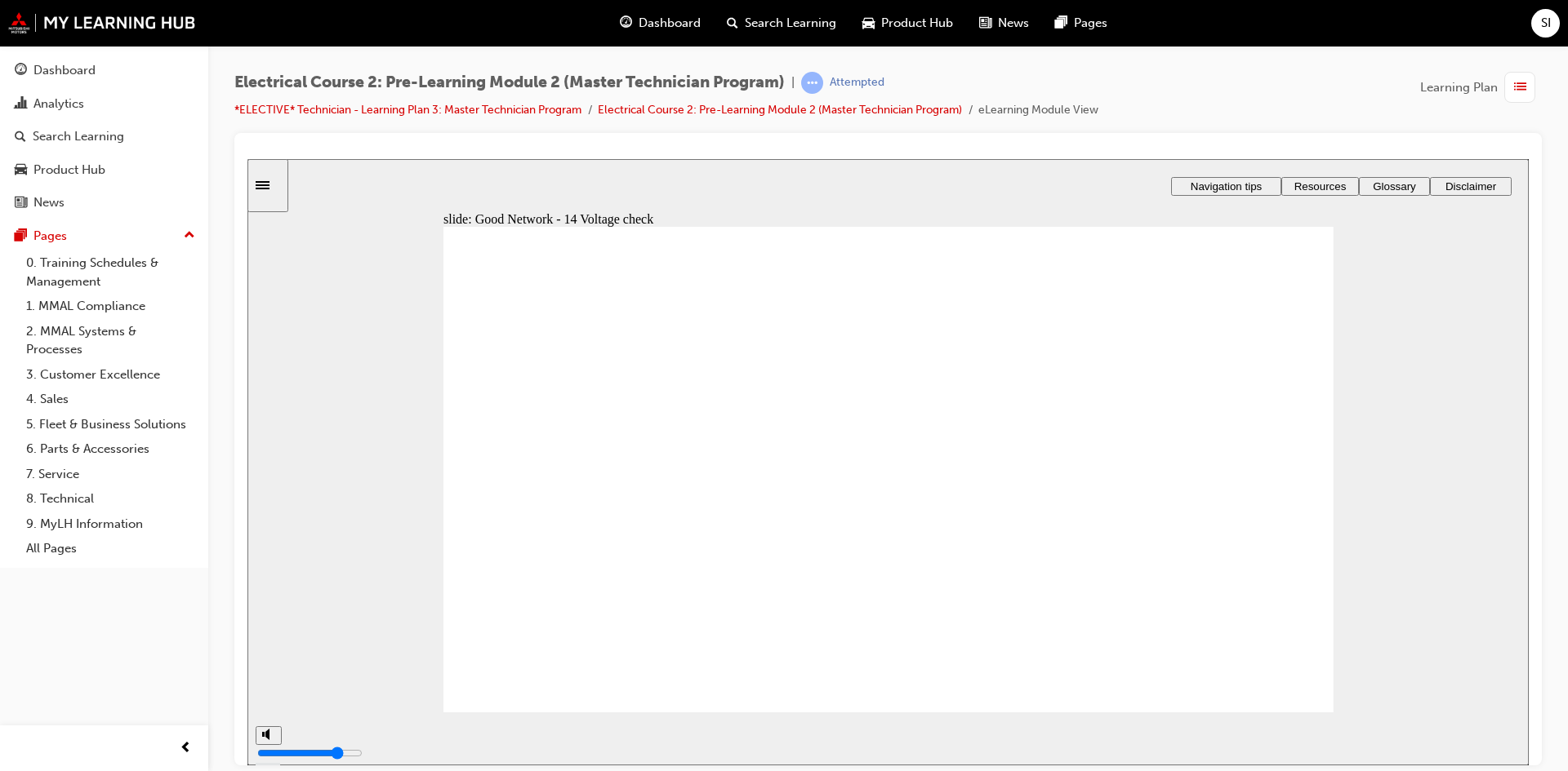
type input "44"
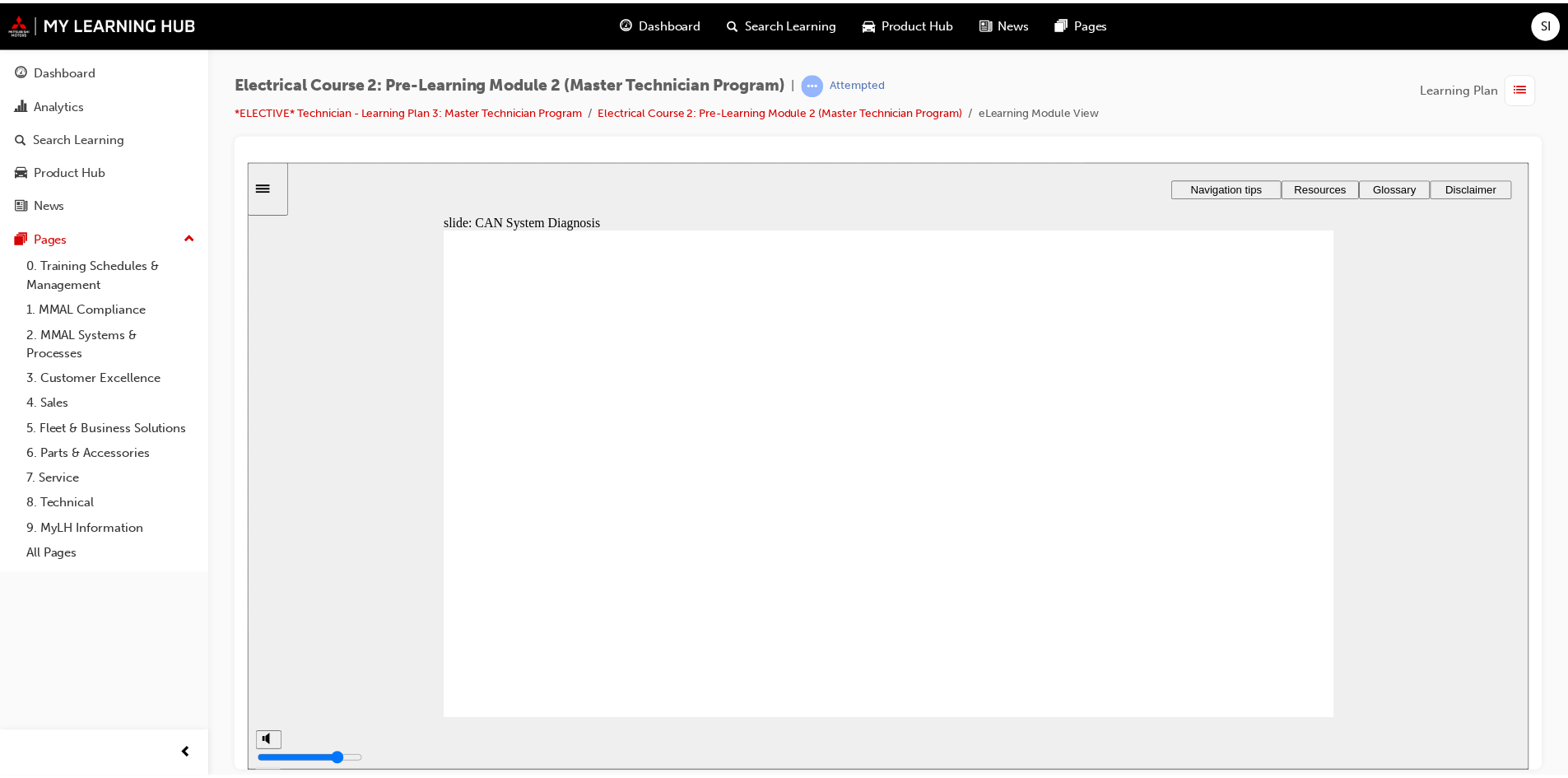
scroll to position [250, 0]
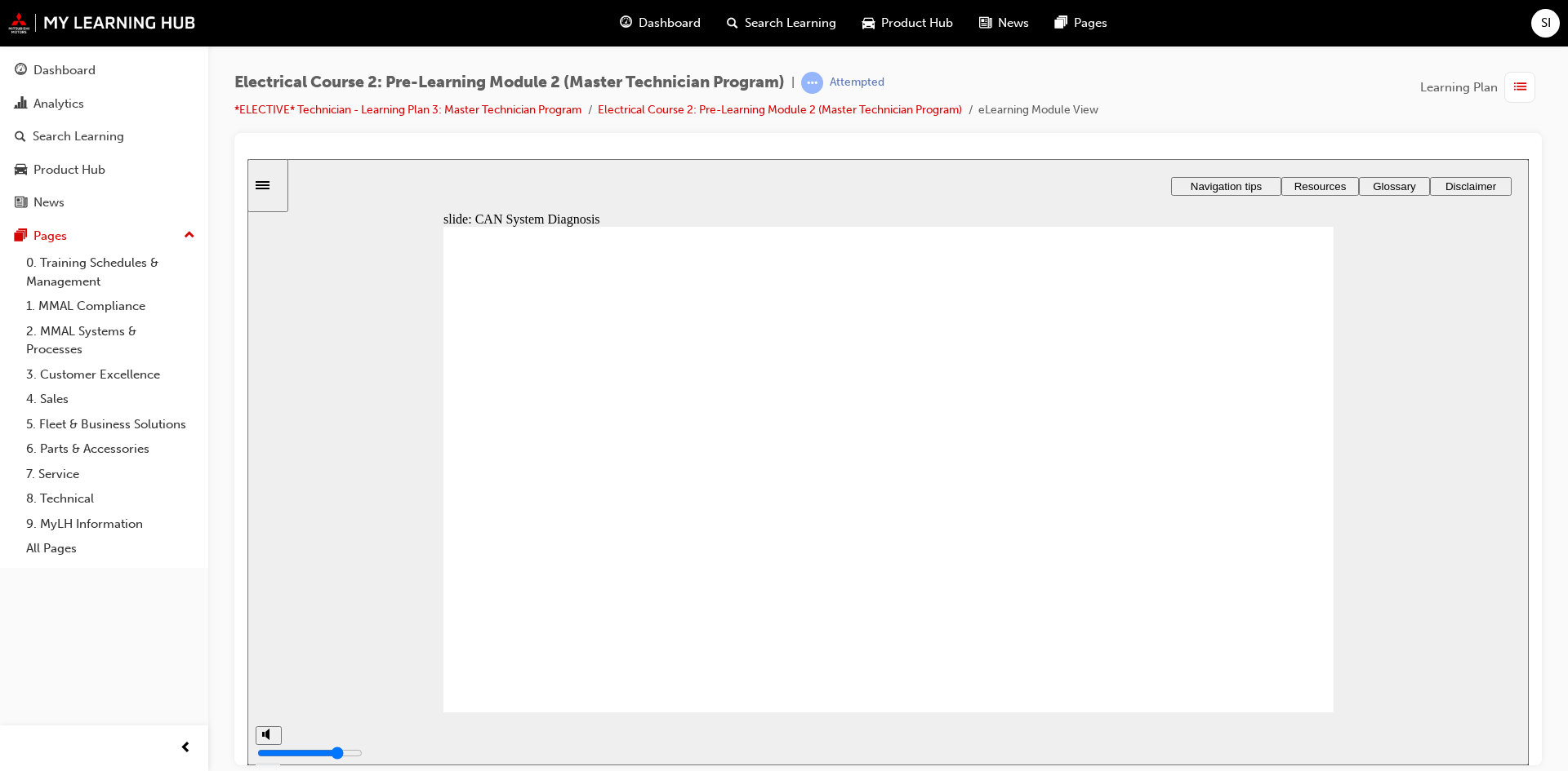
drag, startPoint x: 1304, startPoint y: 295, endPoint x: 1350, endPoint y: -13, distance: 311.4
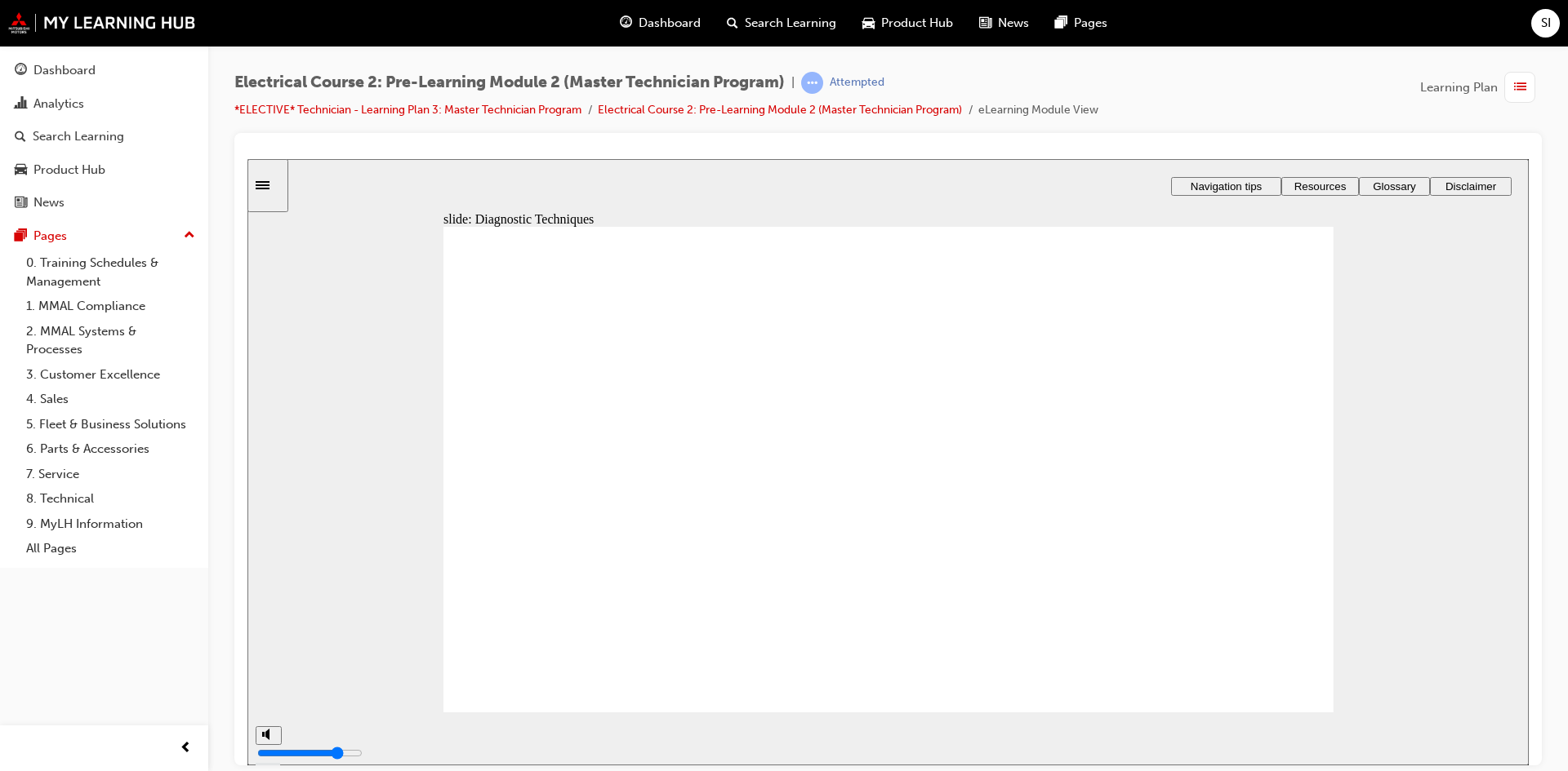
drag, startPoint x: 992, startPoint y: 628, endPoint x: 993, endPoint y: 594, distance: 34.0
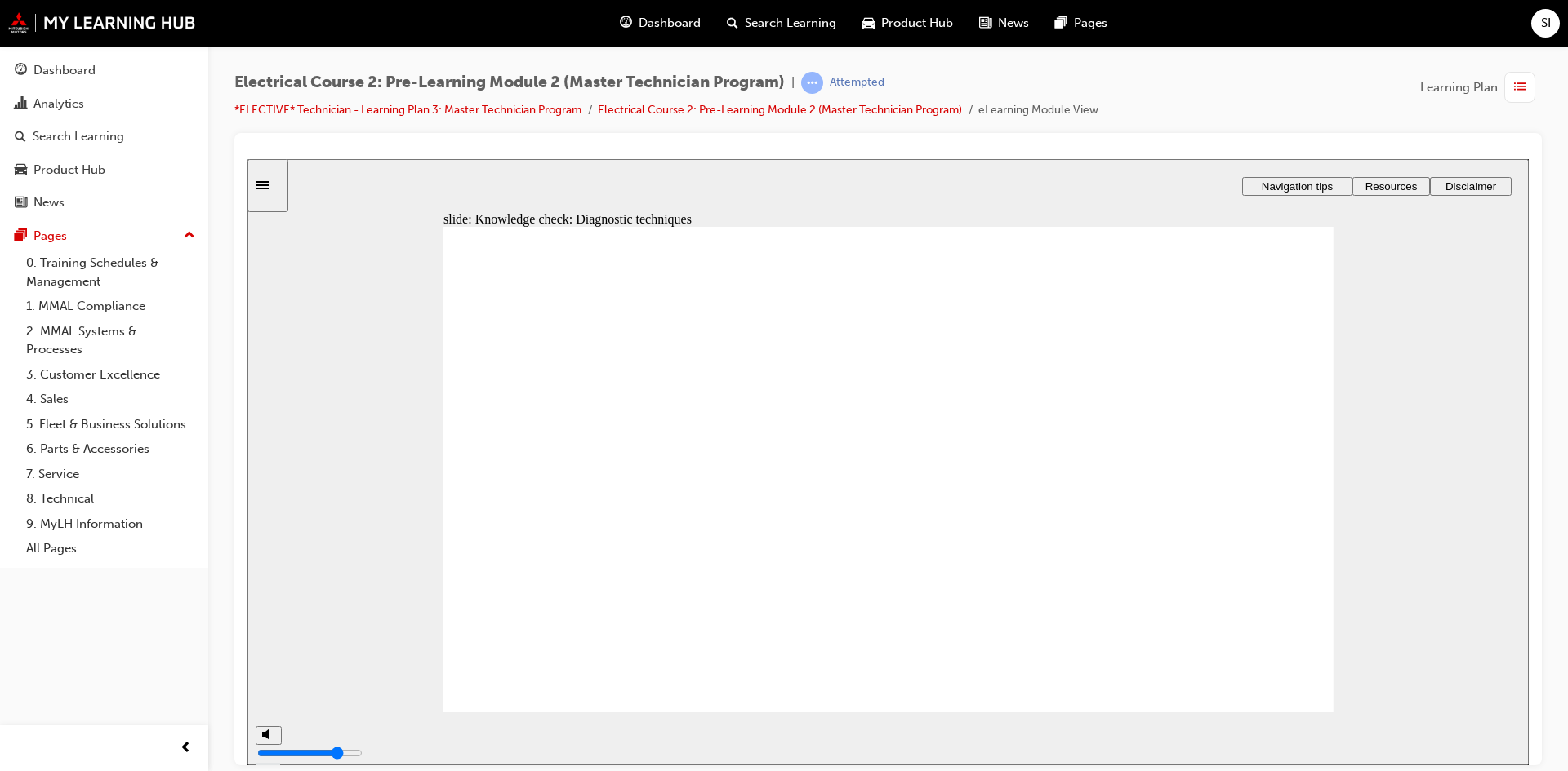
drag, startPoint x: 1003, startPoint y: 638, endPoint x: 1008, endPoint y: 534, distance: 104.1
drag, startPoint x: 1019, startPoint y: 618, endPoint x: 1028, endPoint y: 483, distance: 135.3
drag, startPoint x: 1026, startPoint y: 623, endPoint x: 1061, endPoint y: 413, distance: 212.9
drag, startPoint x: 1013, startPoint y: 630, endPoint x: 1020, endPoint y: 385, distance: 245.1
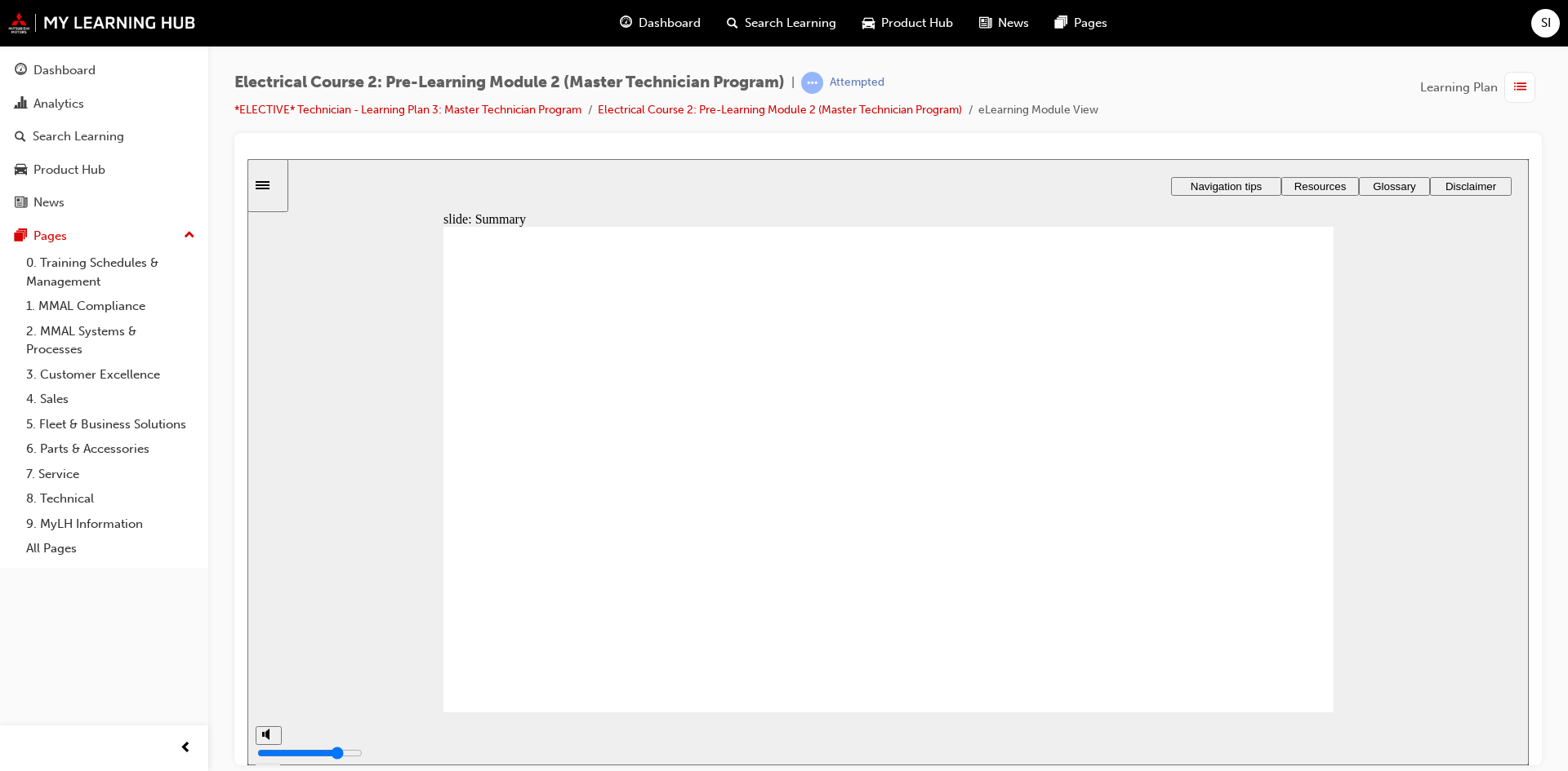
radio input "true"
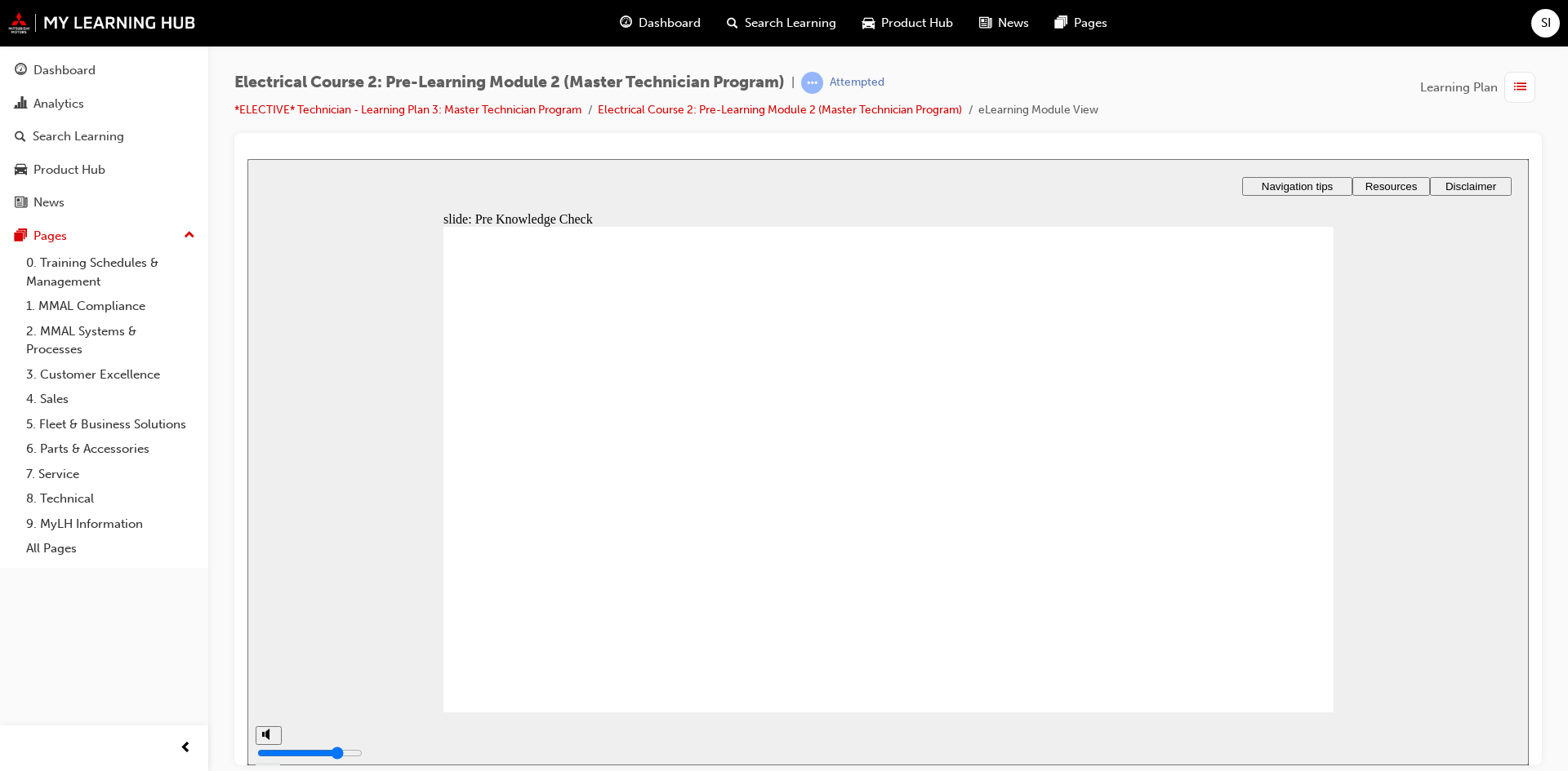
radio input "true"
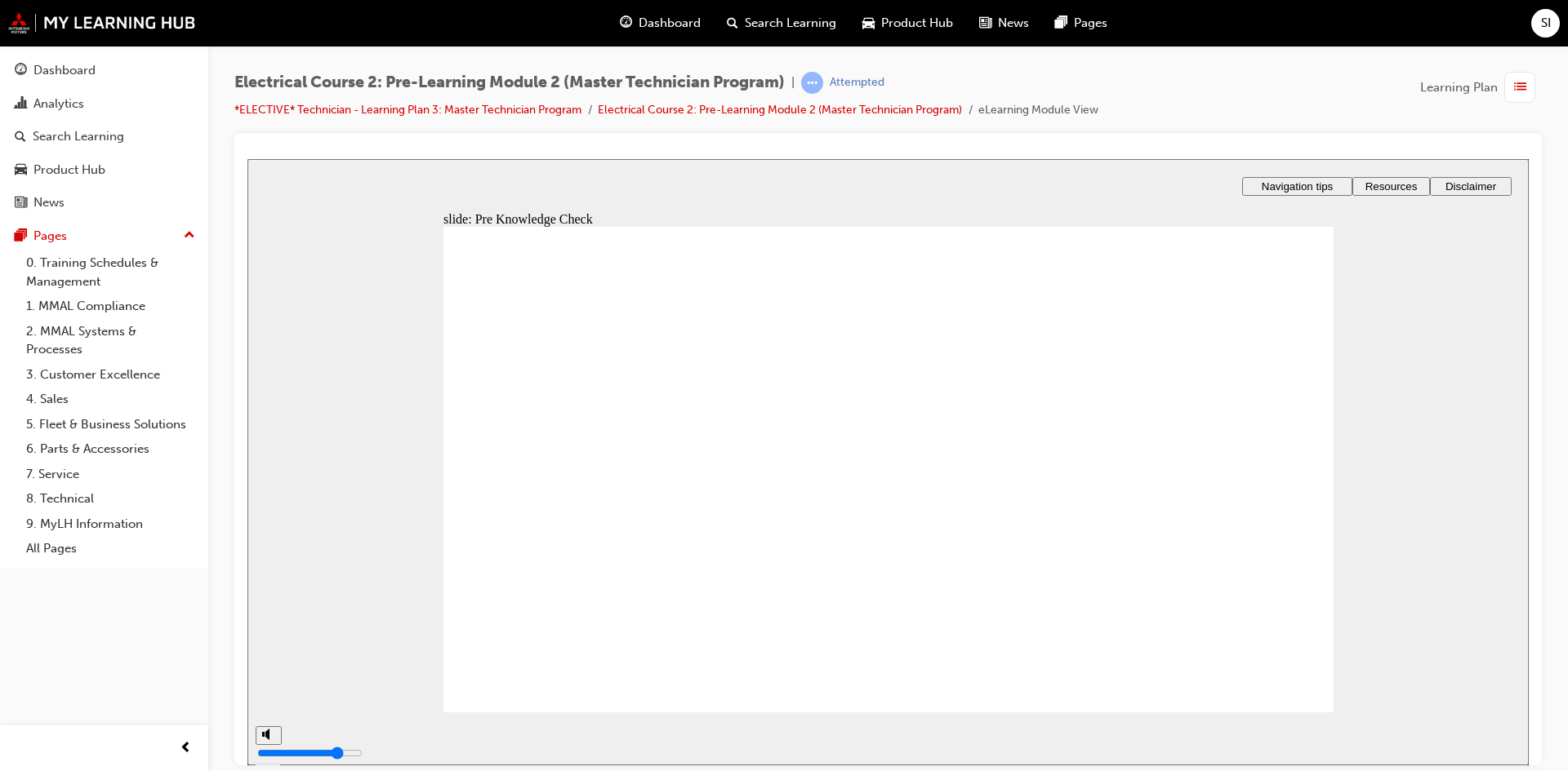
radio input "true"
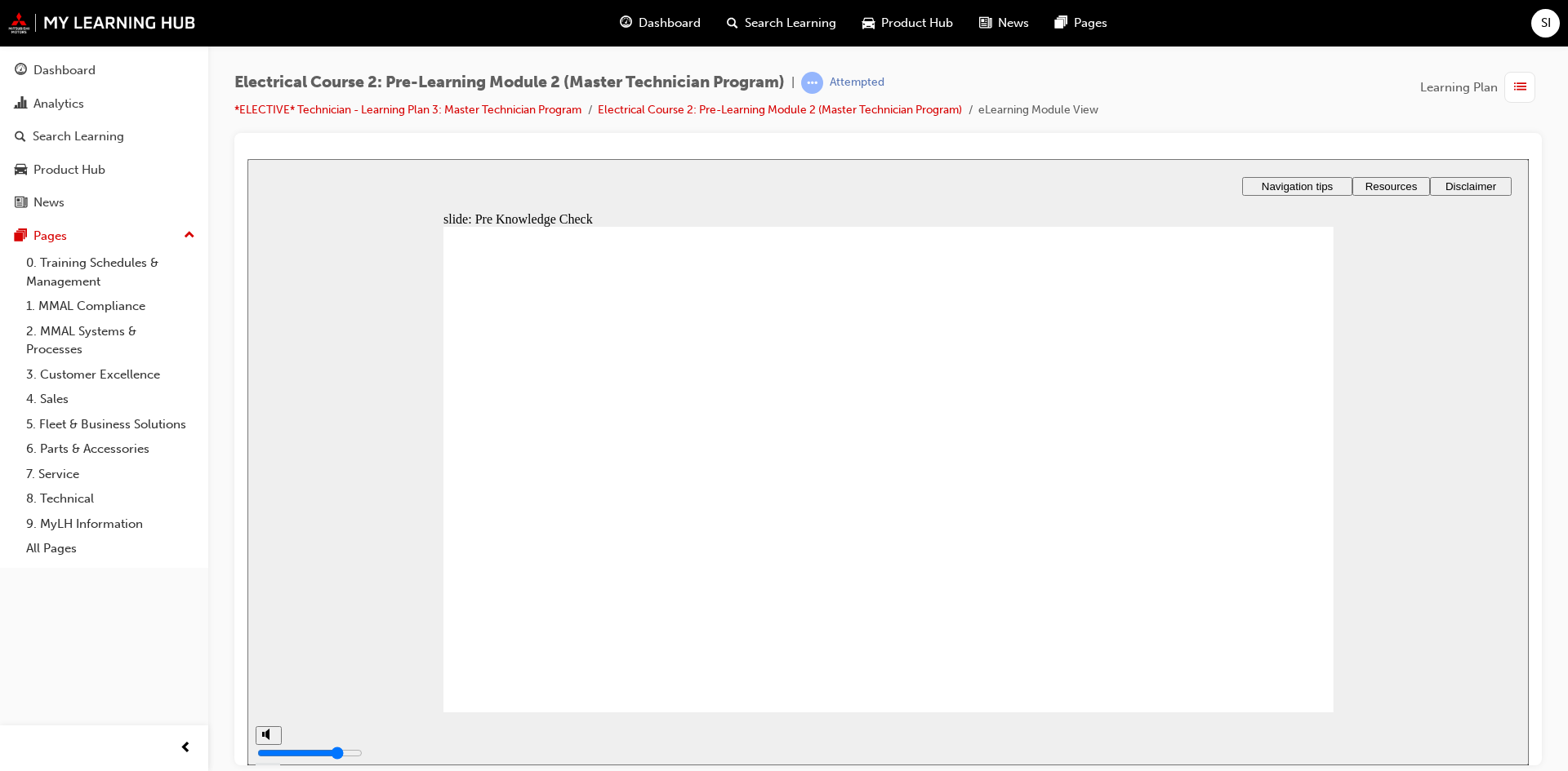
radio input "true"
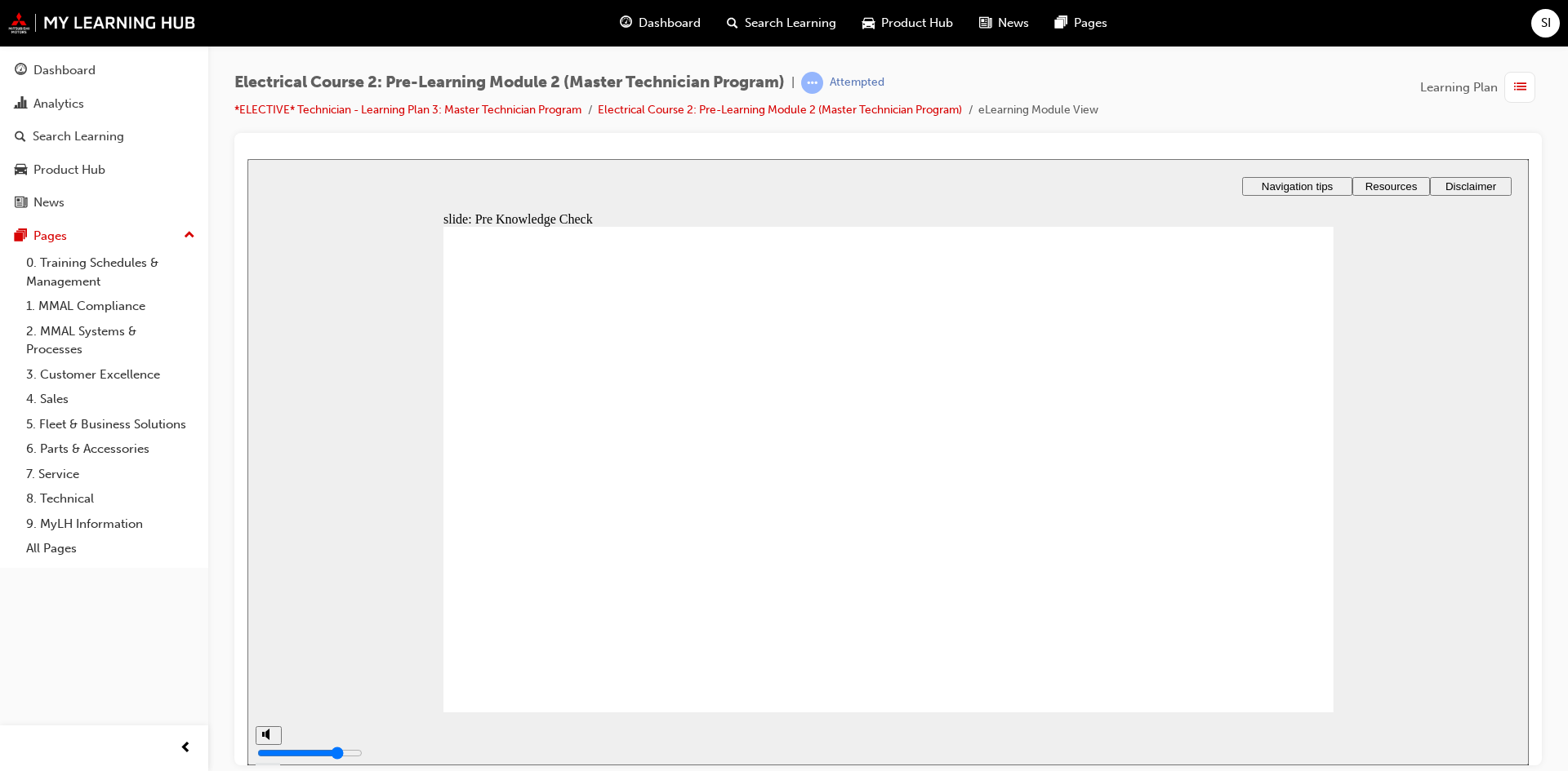
radio input "true"
type input "89"
checkbox input "true"
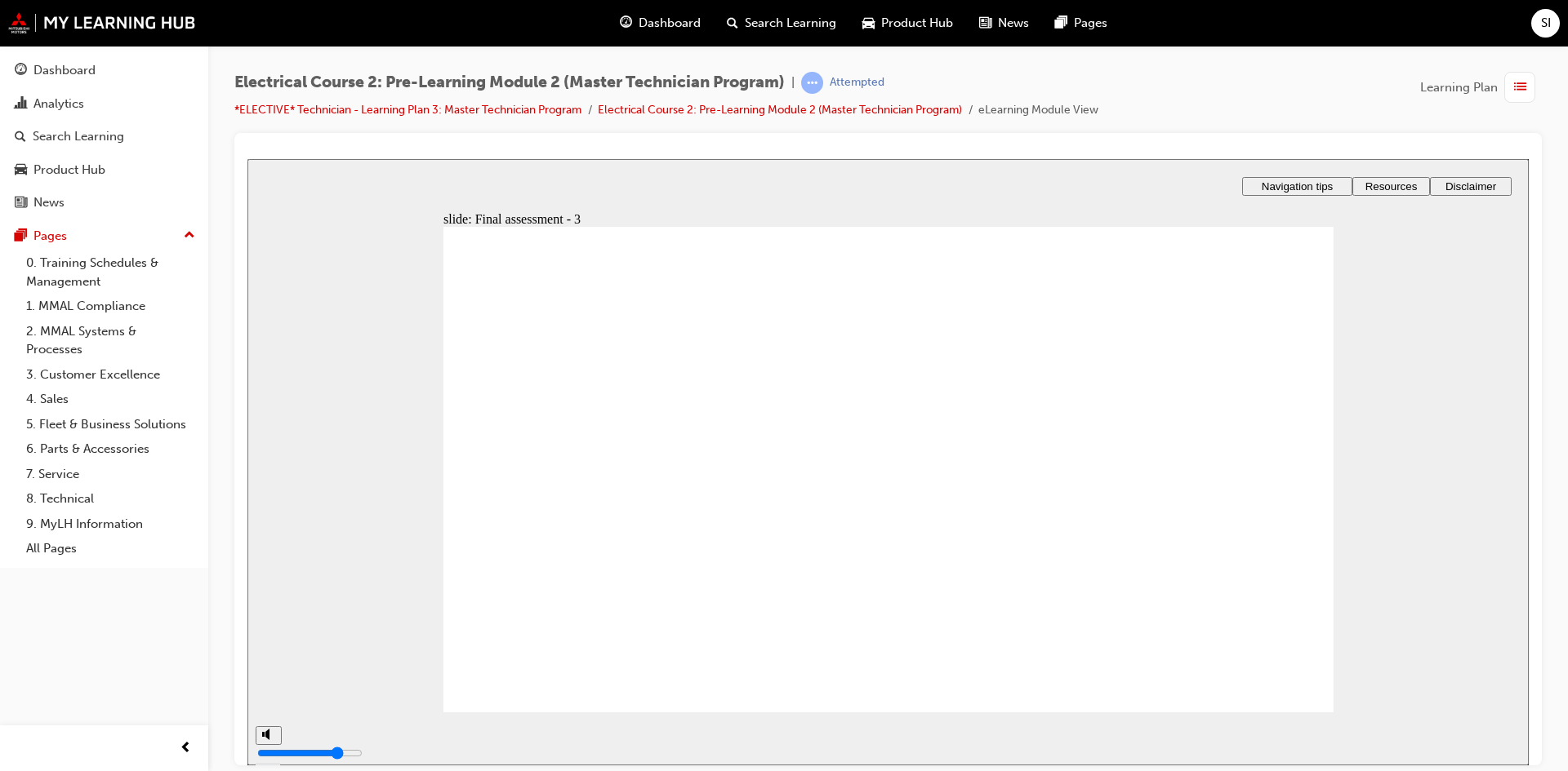
radio input "true"
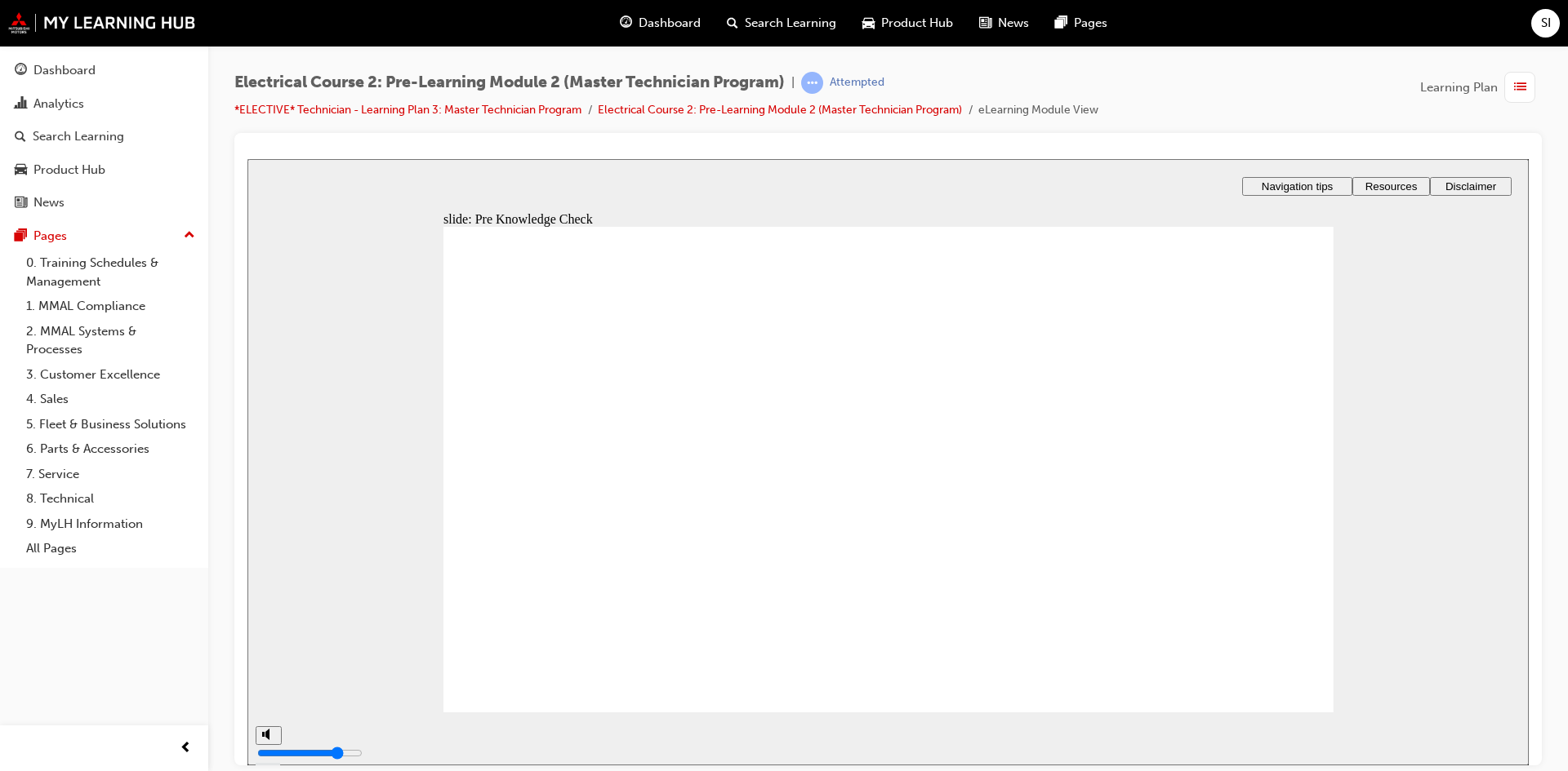
radio input "true"
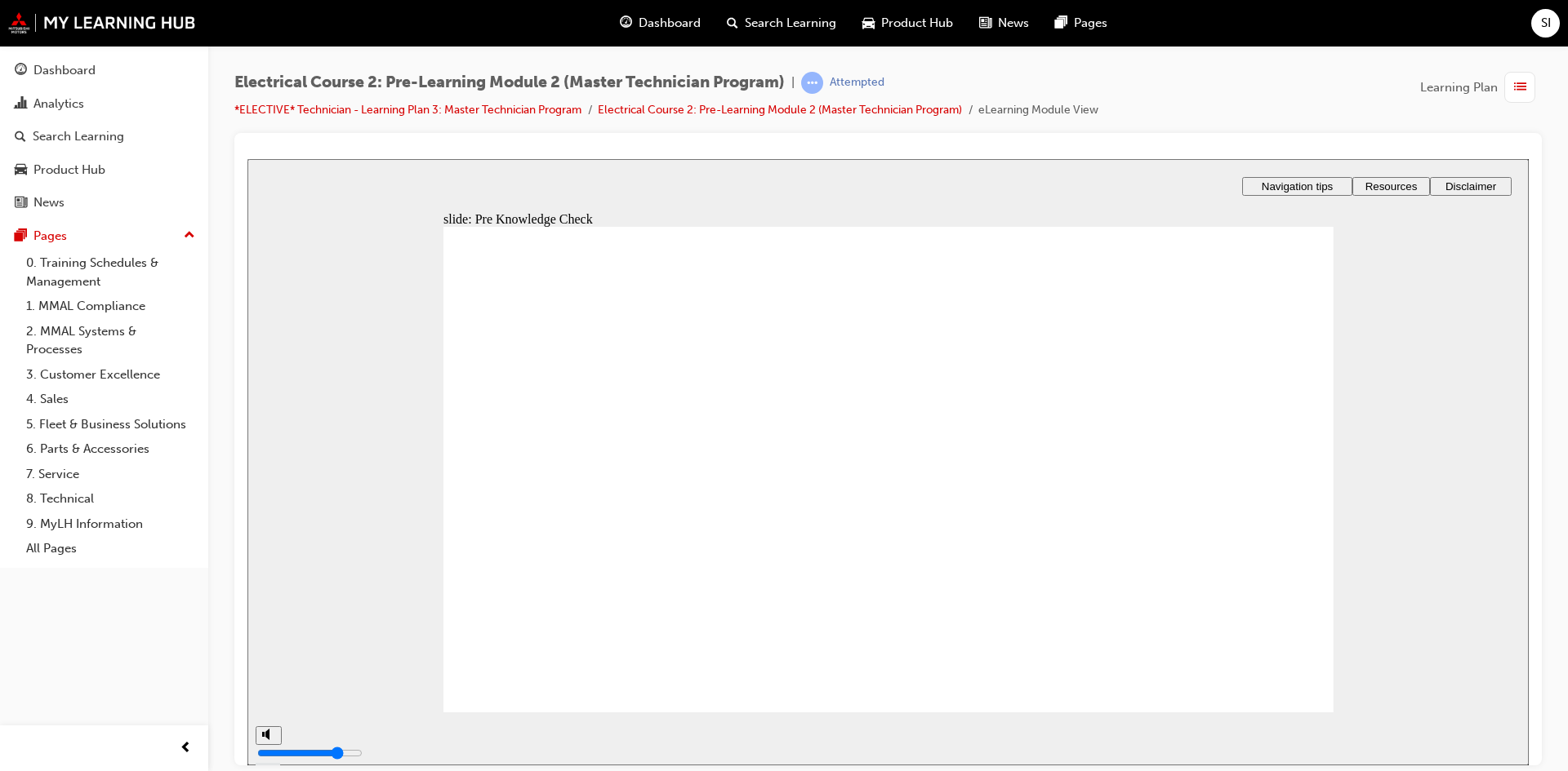
radio input "true"
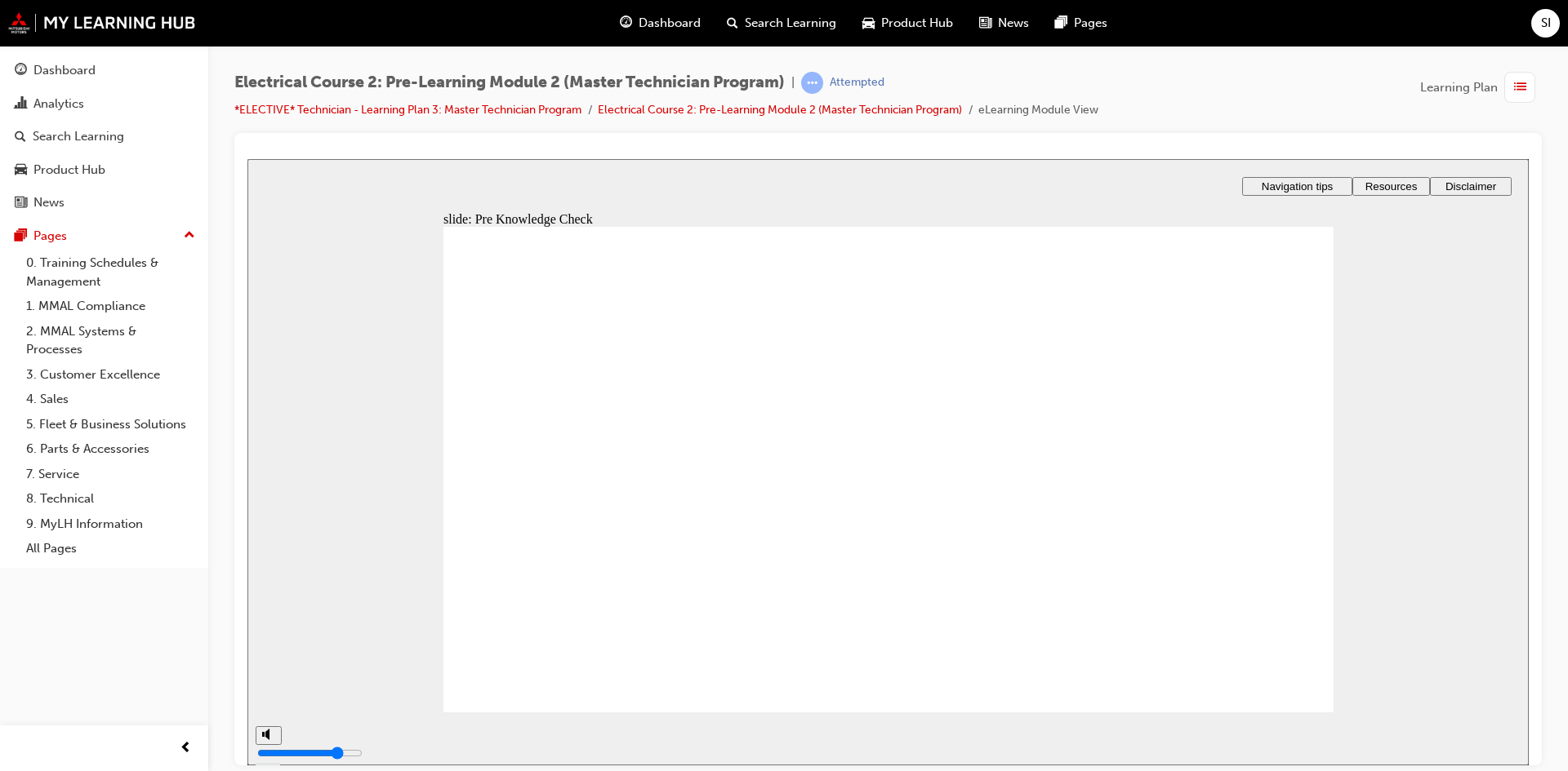
type input "98"
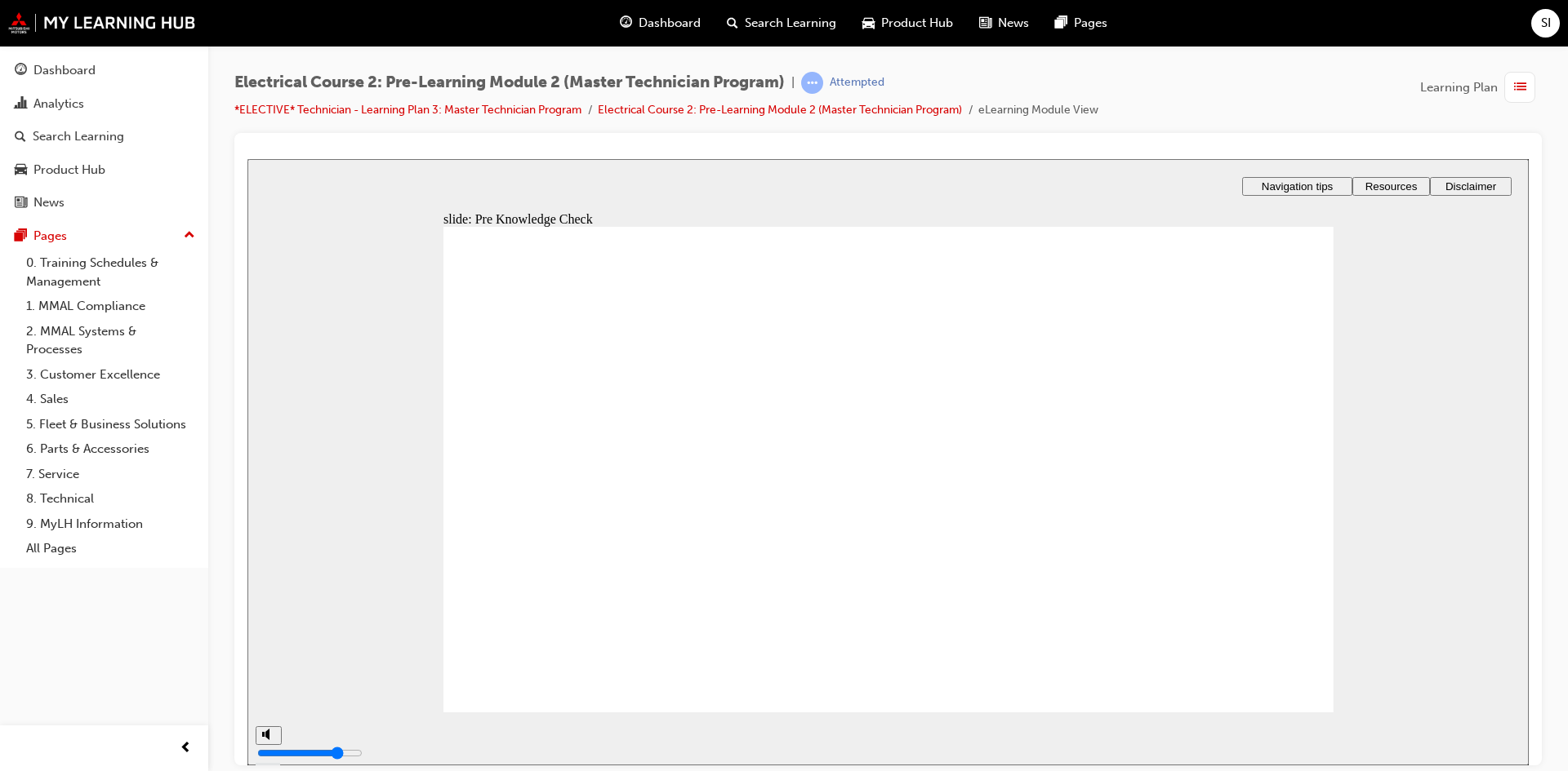
radio input "true"
radio input "false"
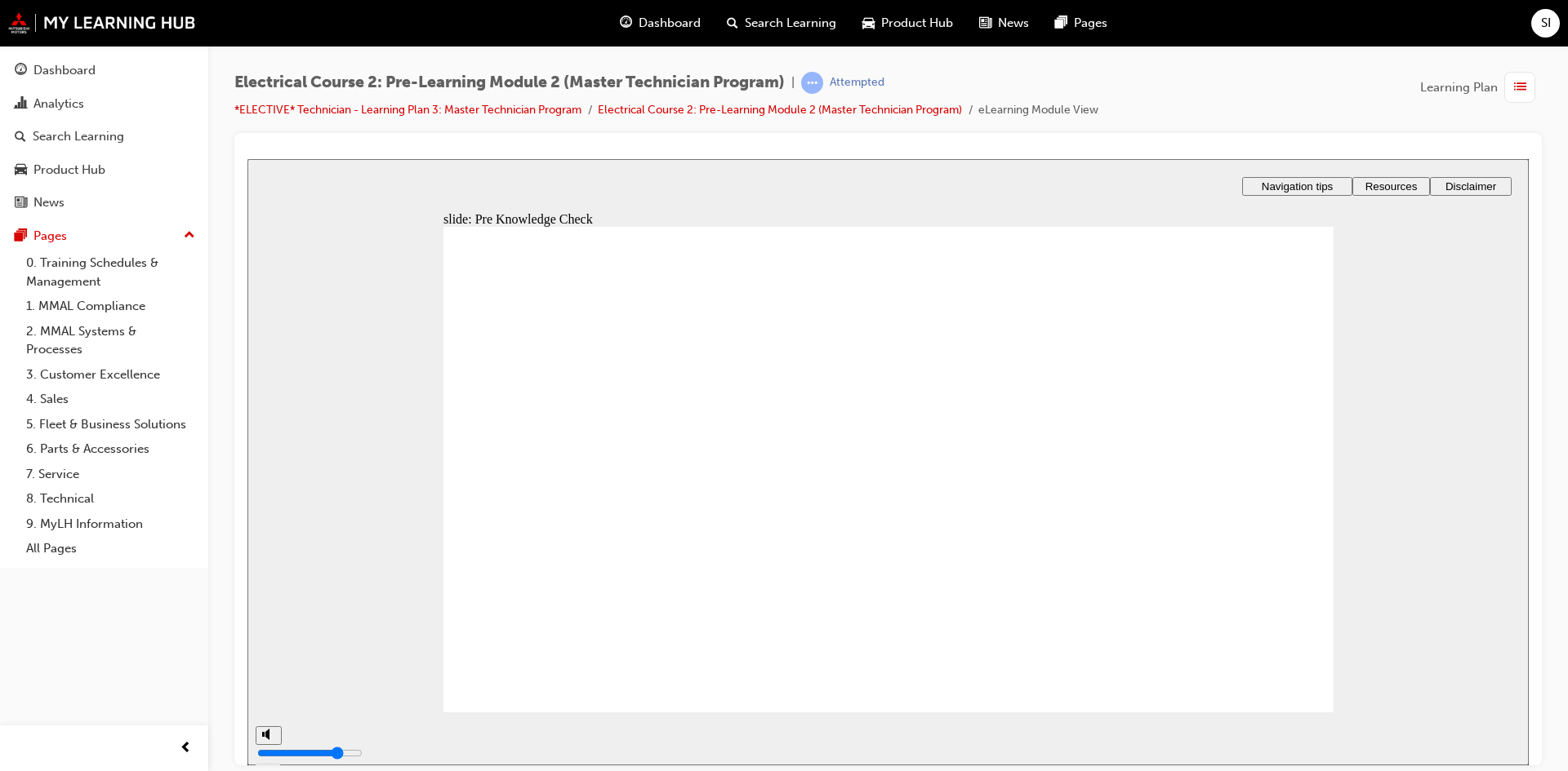
radio input "true"
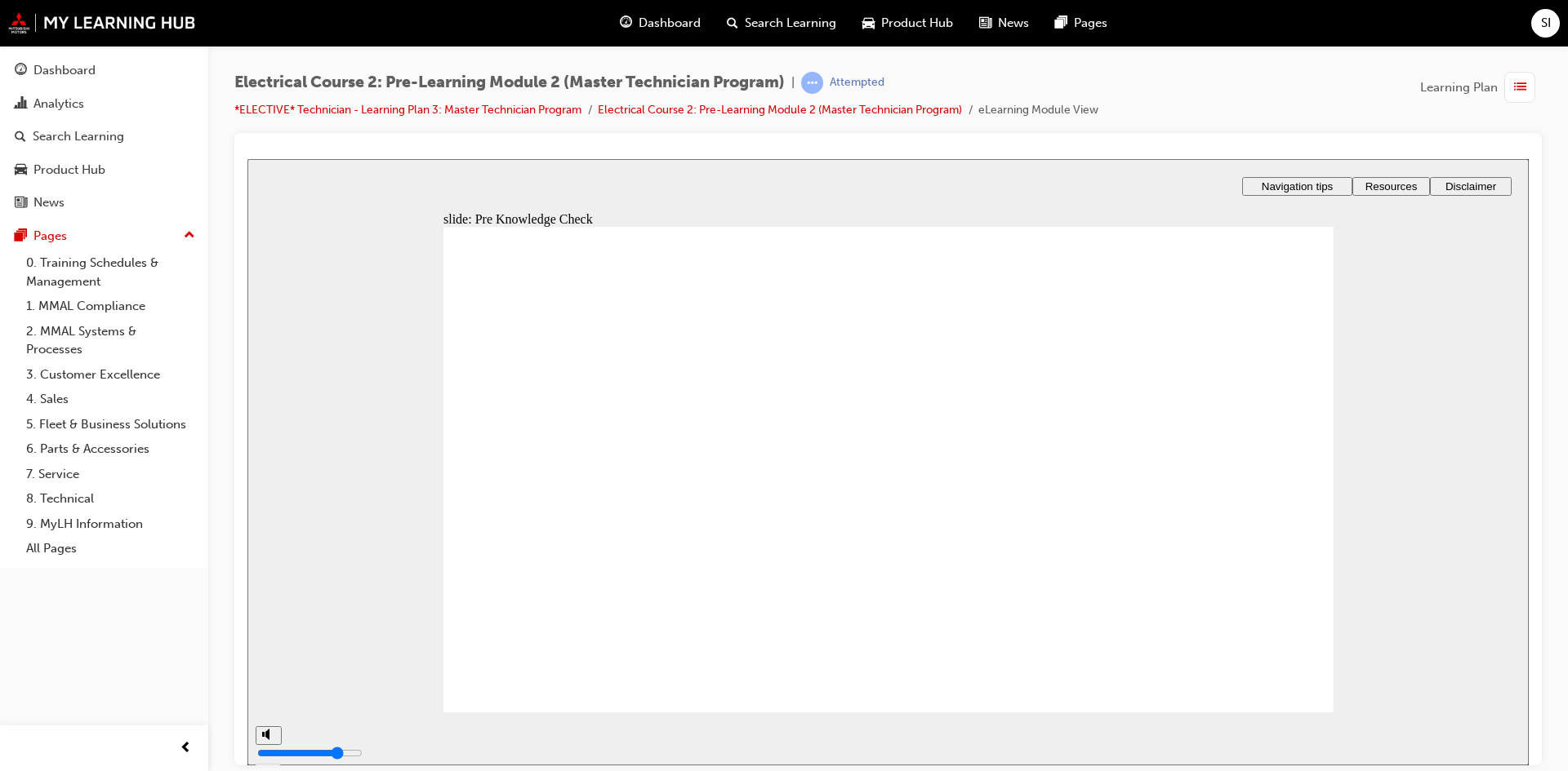
type input "85"
radio input "true"
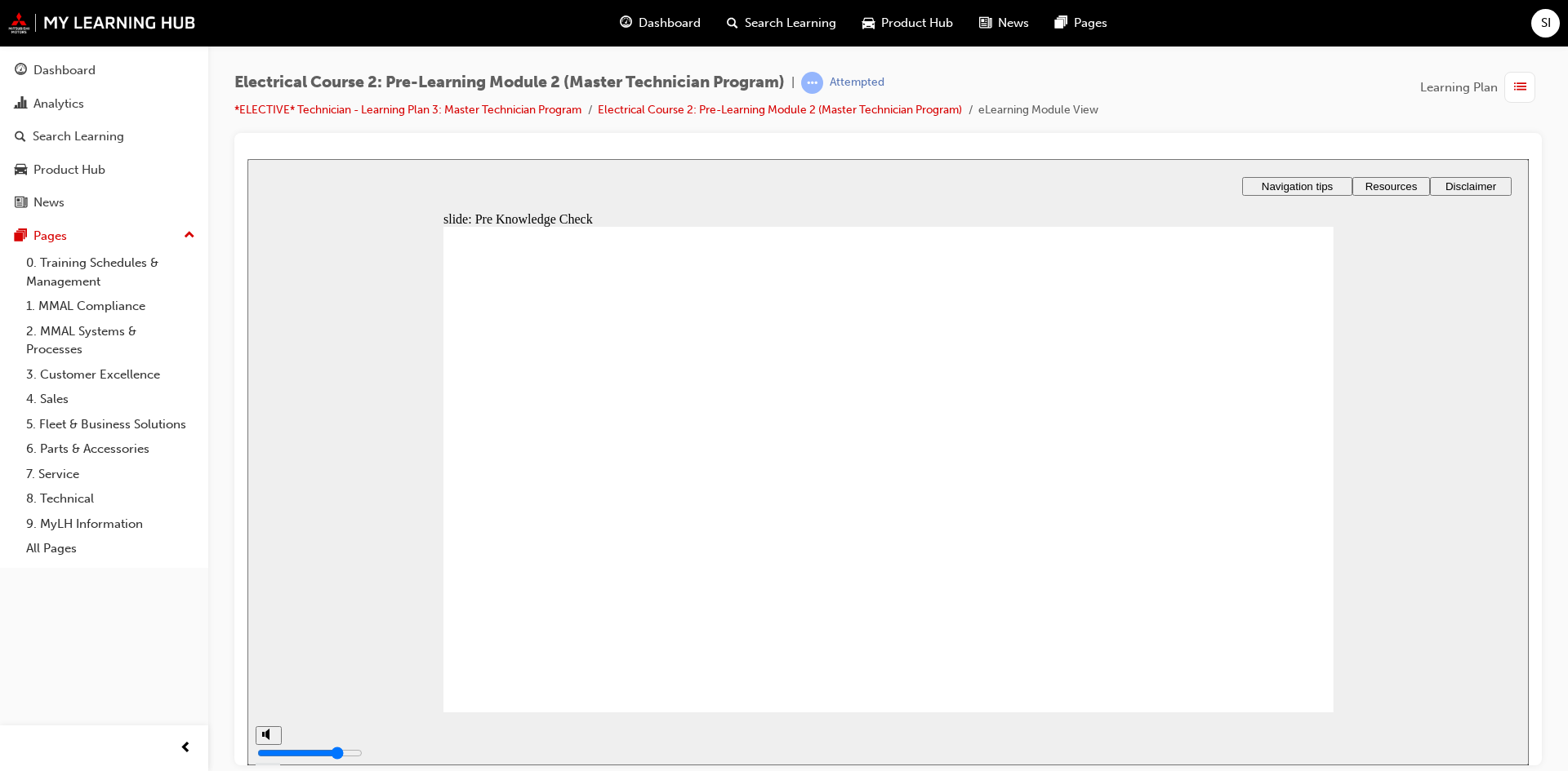
radio input "true"
type input "89"
radio input "true"
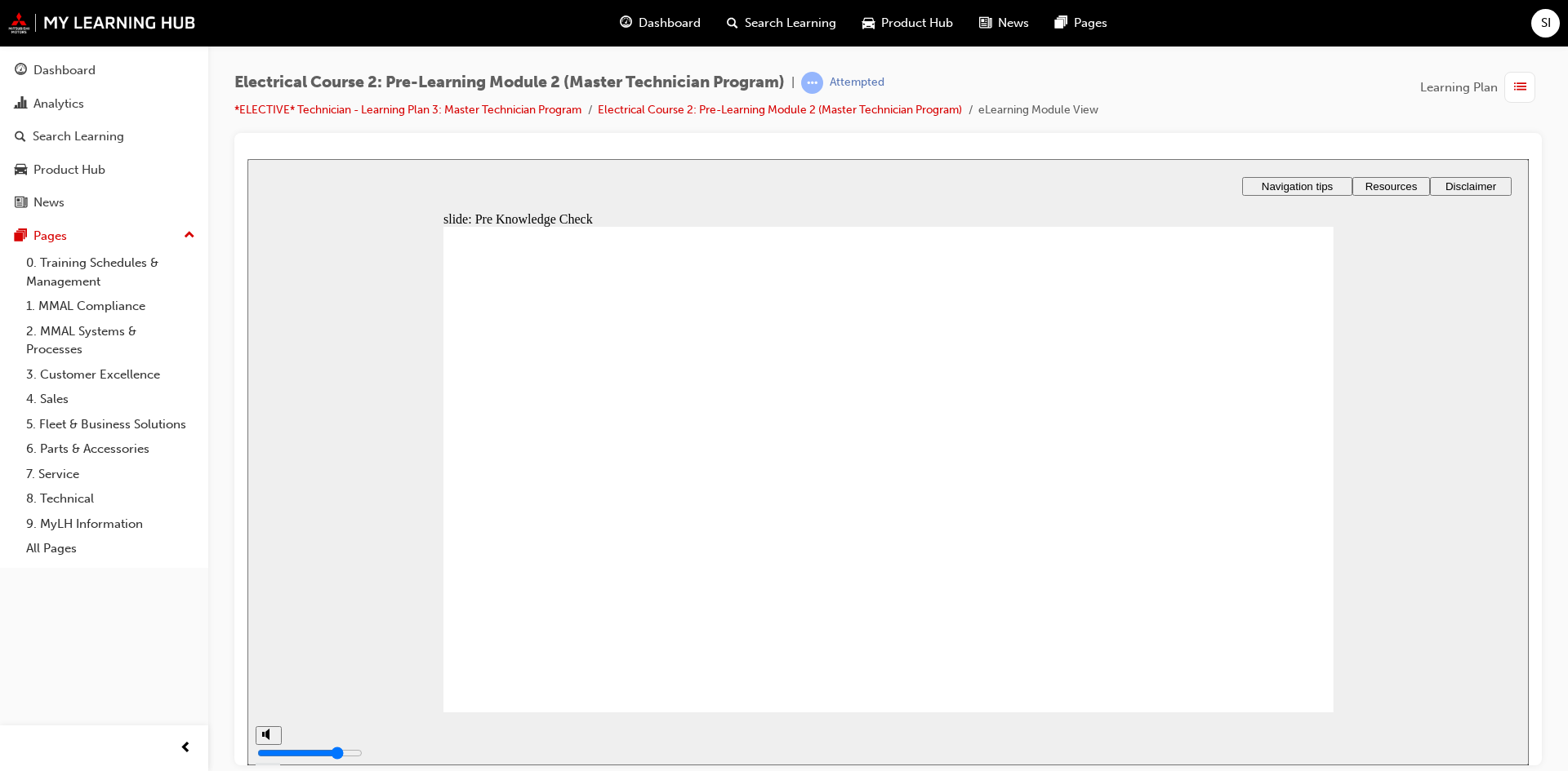
radio input "true"
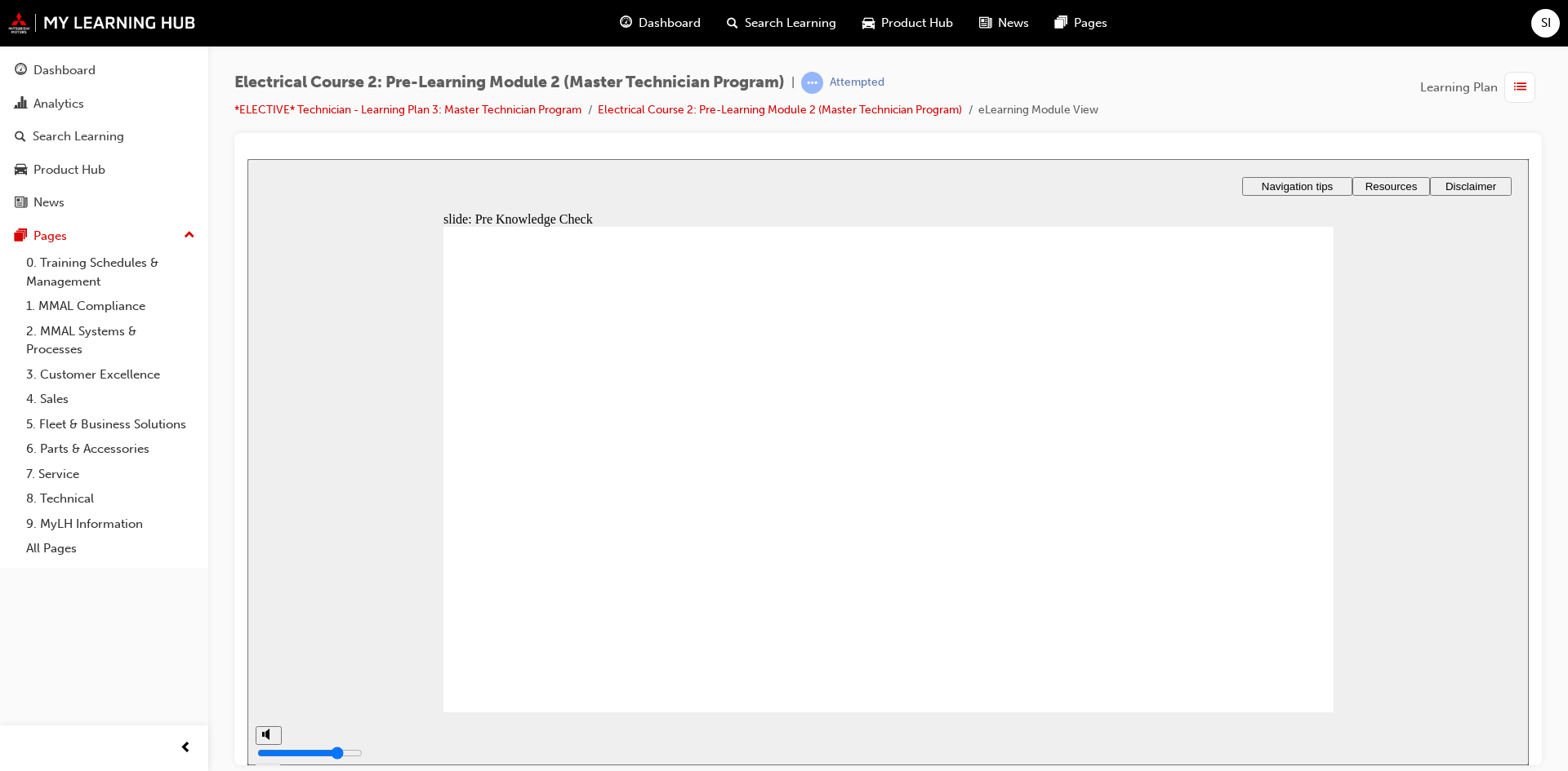
radio input "true"
type input "94"
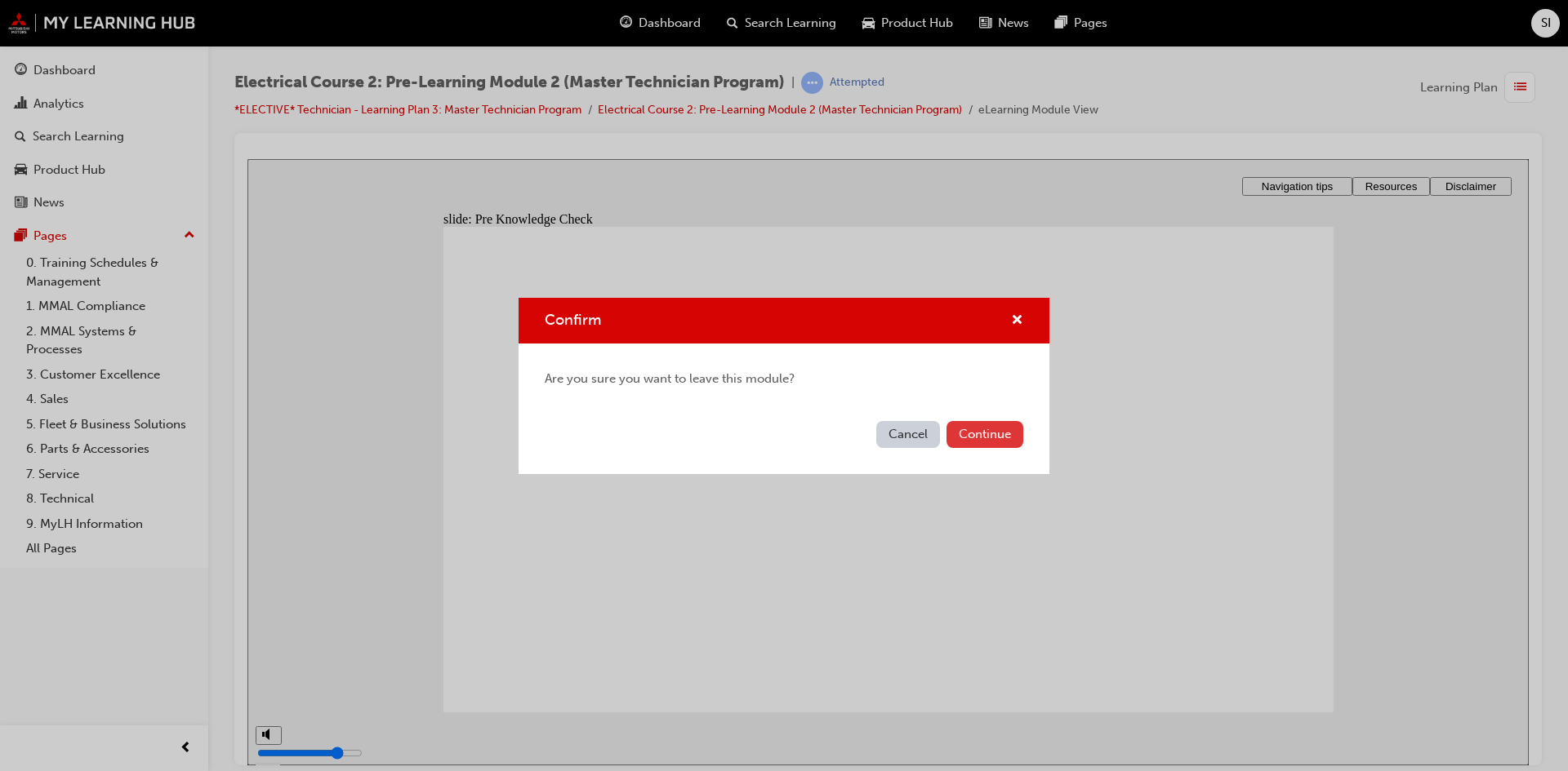
click at [971, 437] on button "Continue" at bounding box center [985, 434] width 77 height 27
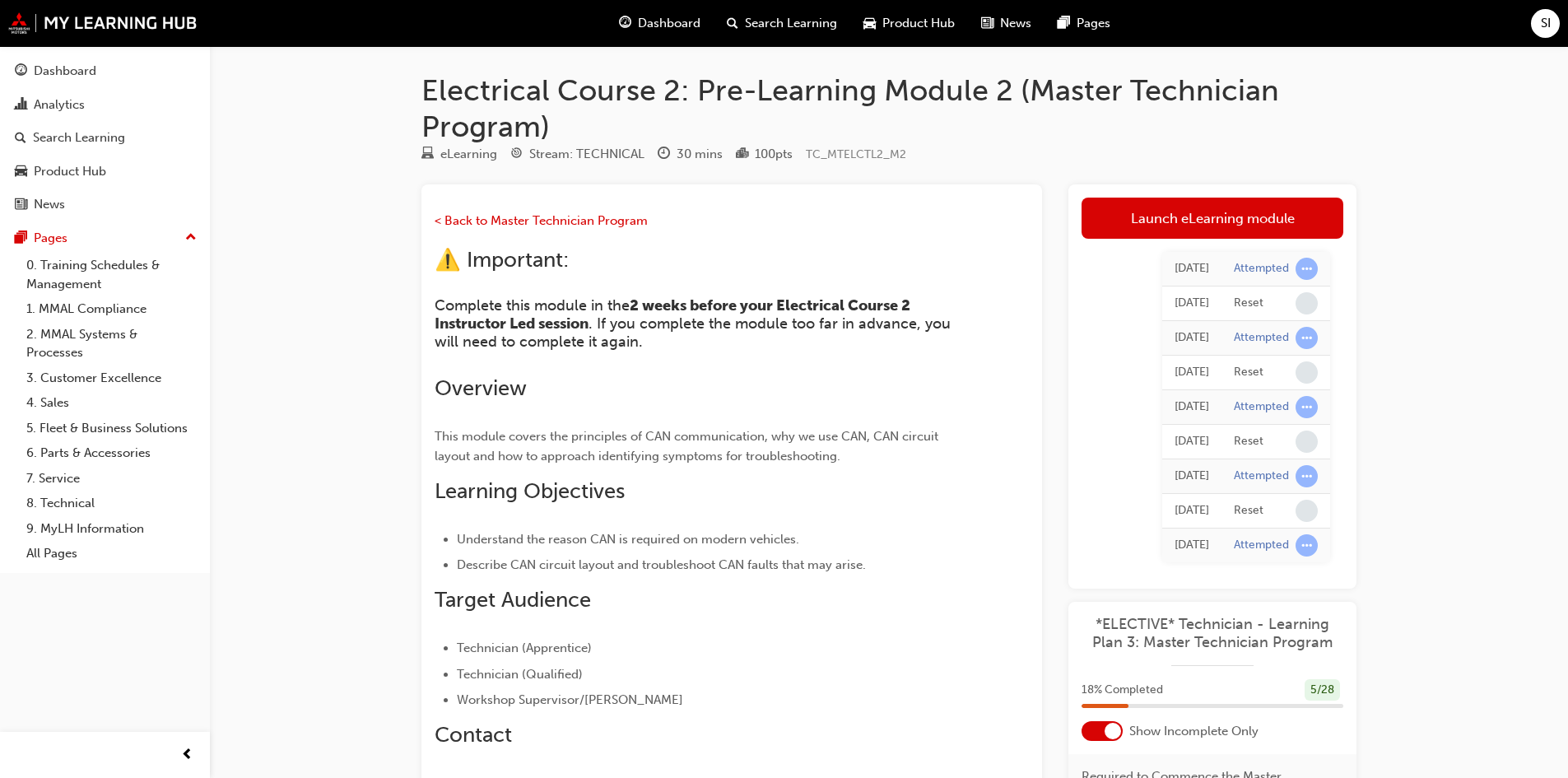
click at [690, 27] on span "Dashboard" at bounding box center [669, 24] width 62 height 19
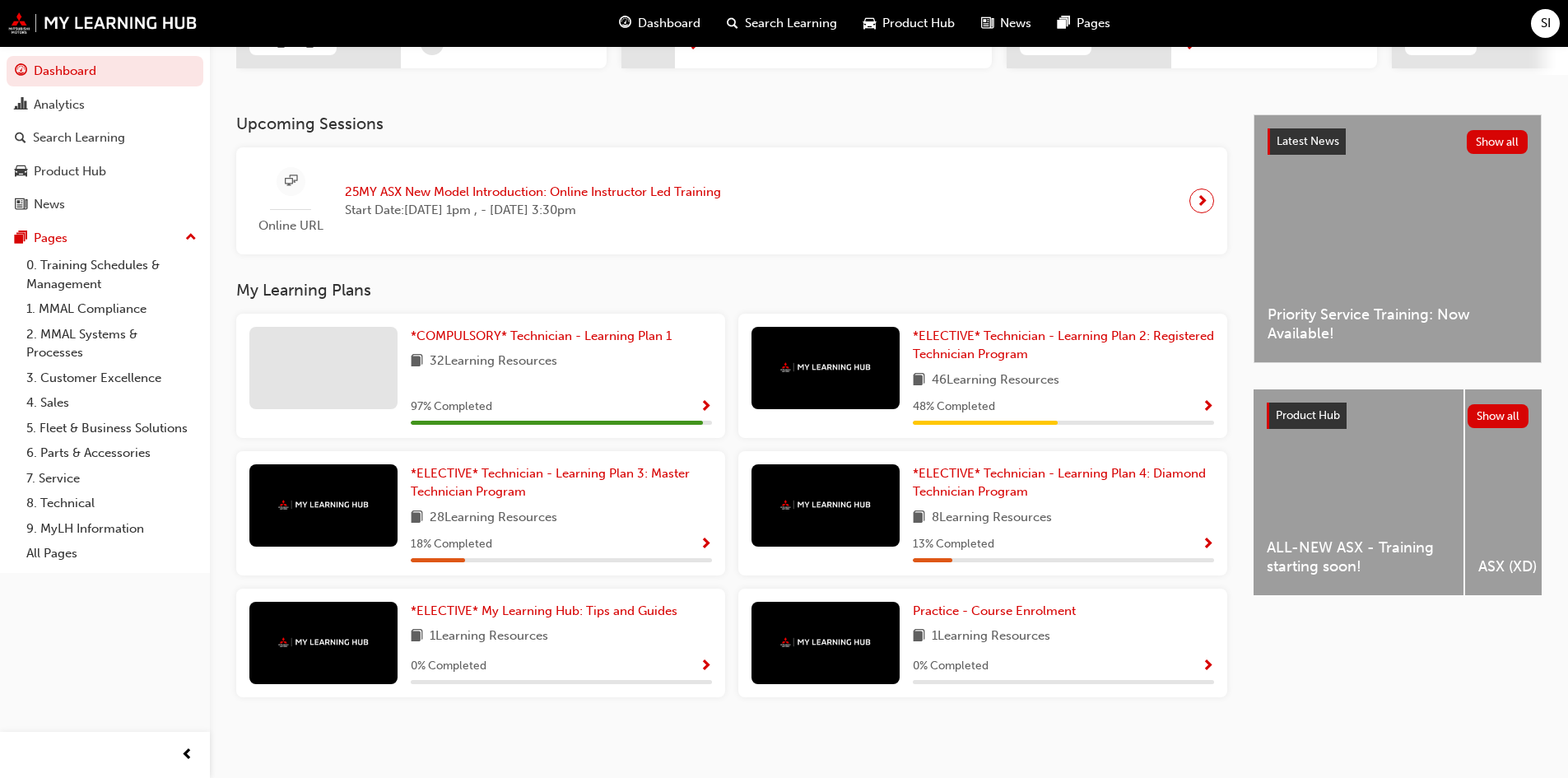
scroll to position [311, 0]
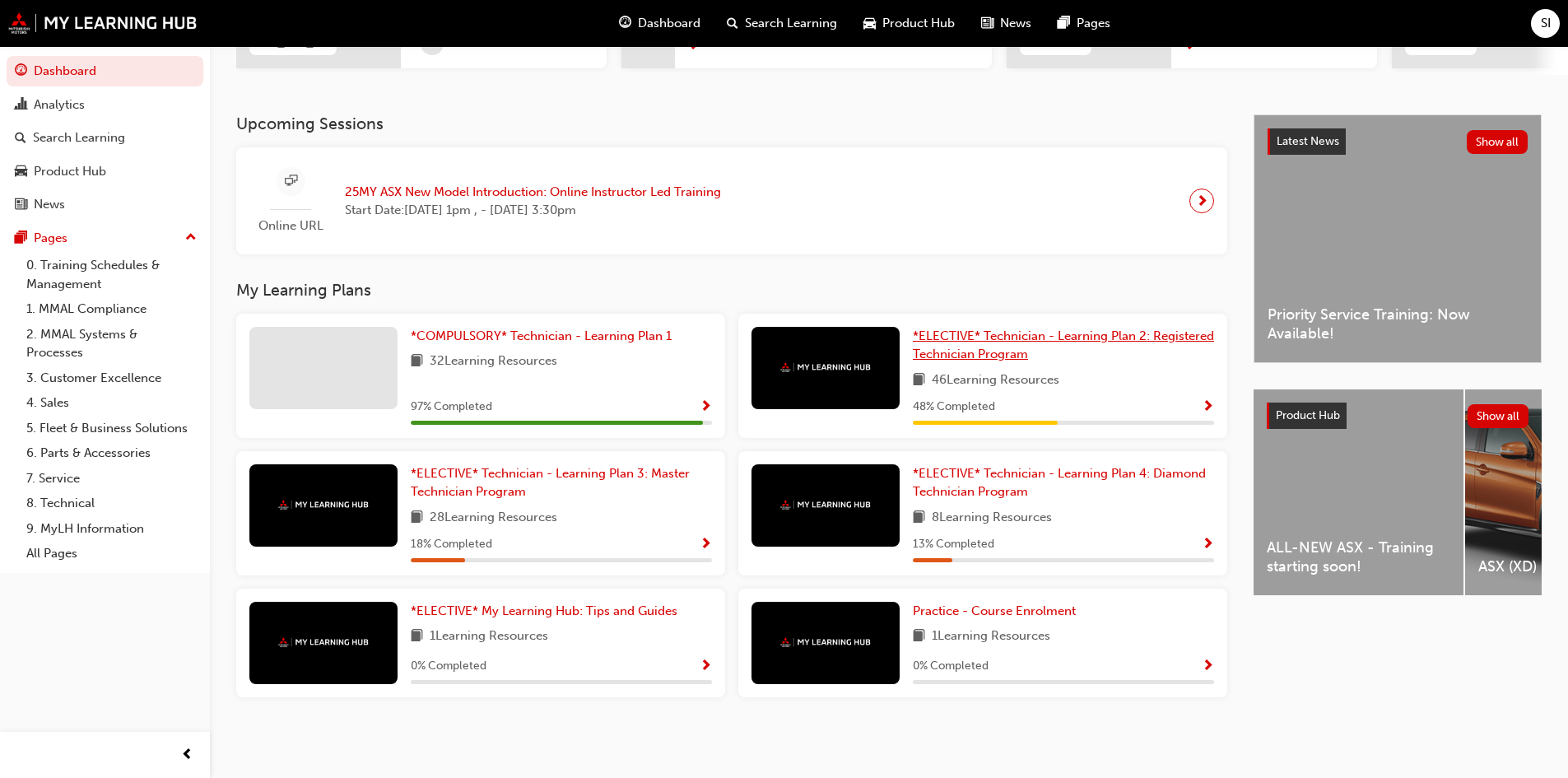
click at [1102, 335] on span "*ELECTIVE* Technician - Learning Plan 2: Registered Technician Program" at bounding box center [1064, 346] width 301 height 34
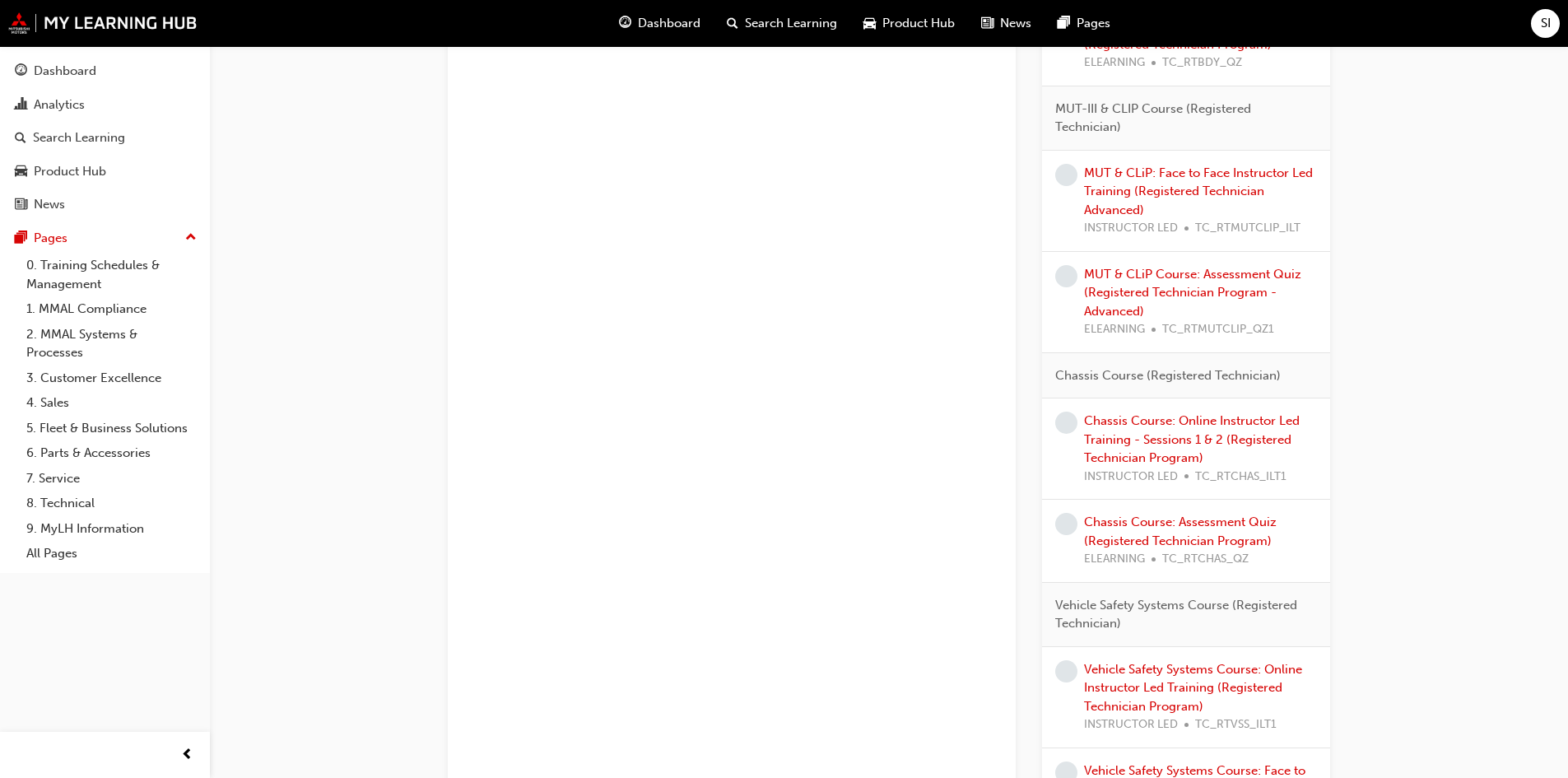
scroll to position [831, 0]
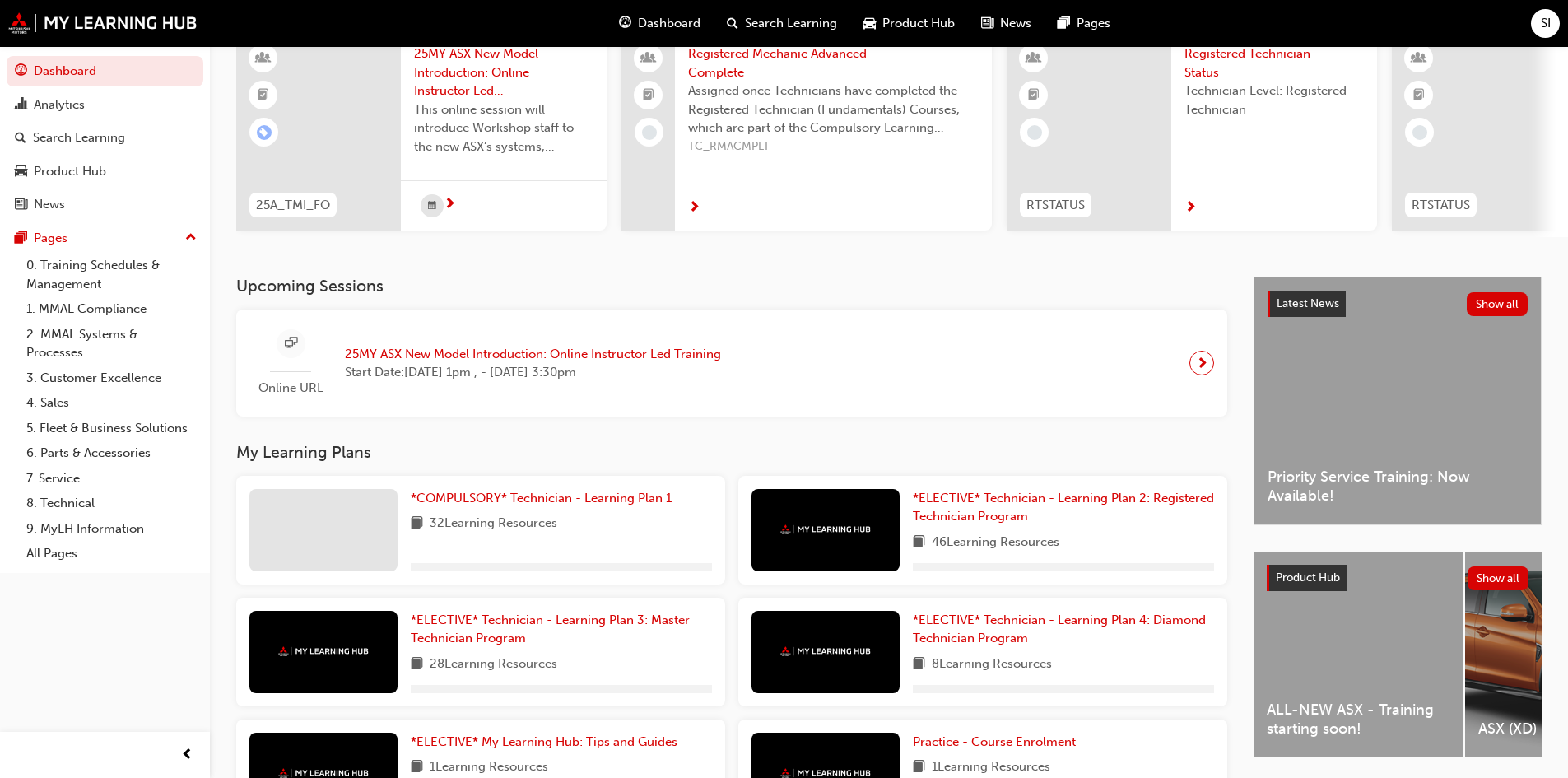
scroll to position [280, 0]
